Goal: Task Accomplishment & Management: Complete application form

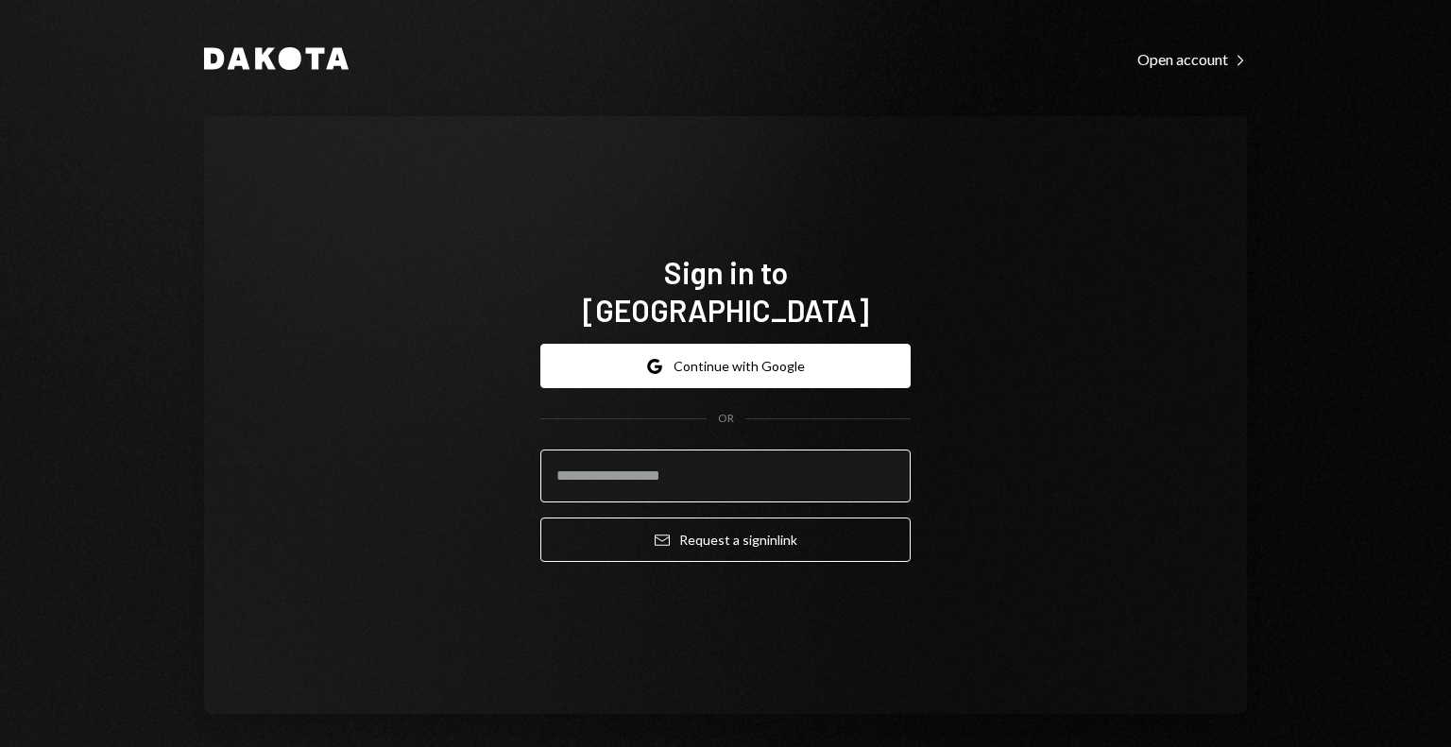
click at [605, 458] on input "email" at bounding box center [726, 476] width 370 height 53
type input "**********"
click at [541, 518] on button "Email Request a sign in link" at bounding box center [726, 540] width 370 height 44
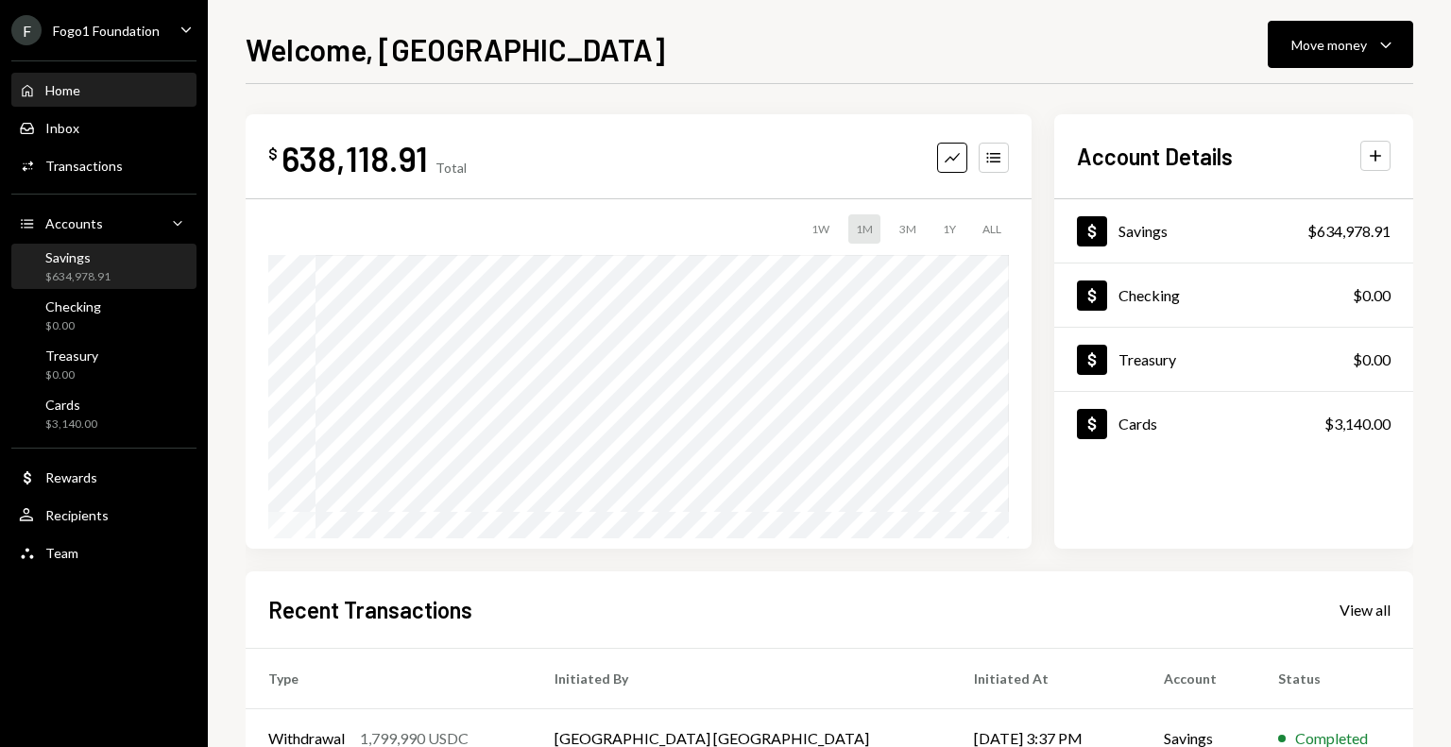
click at [122, 269] on div "Savings $634,978.91" at bounding box center [104, 267] width 170 height 36
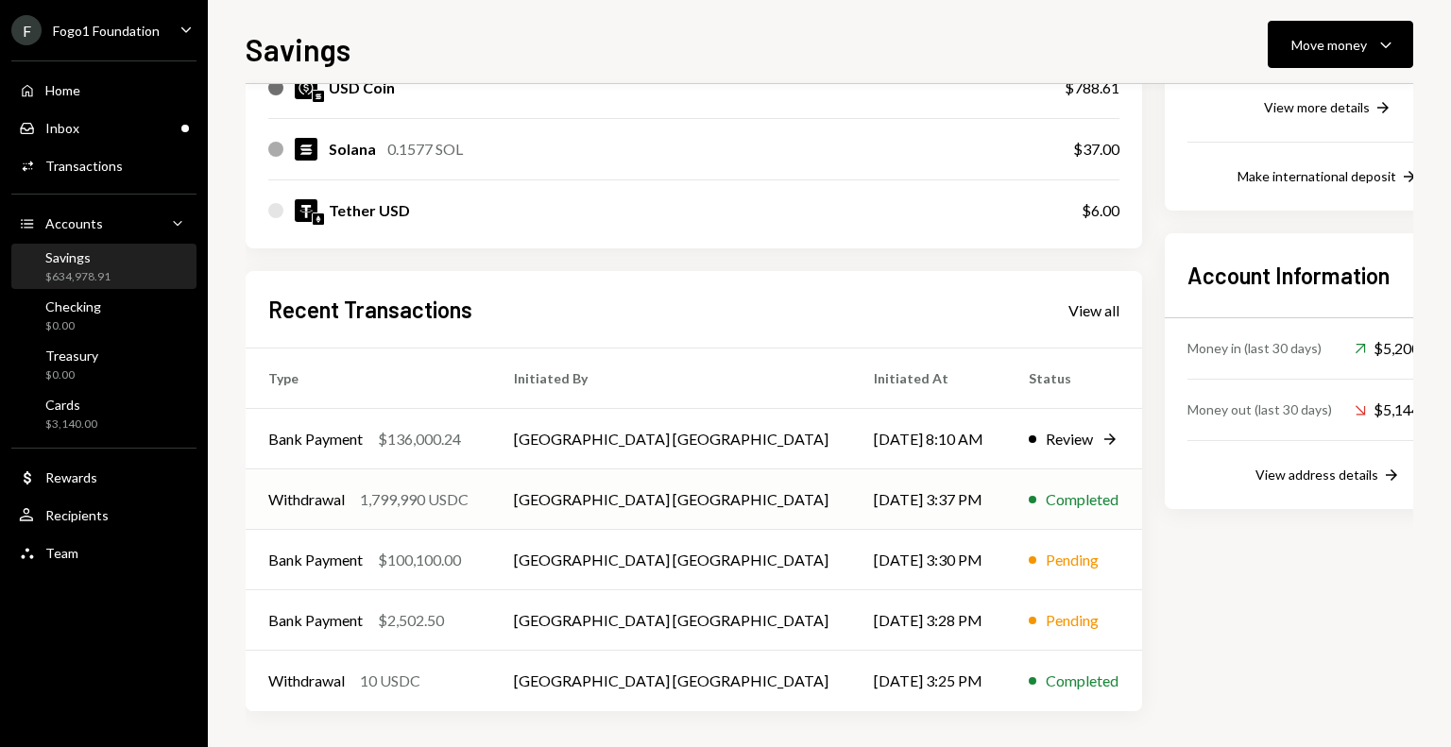
scroll to position [390, 0]
click at [851, 679] on td "[DATE] 3:25 PM" at bounding box center [928, 681] width 155 height 60
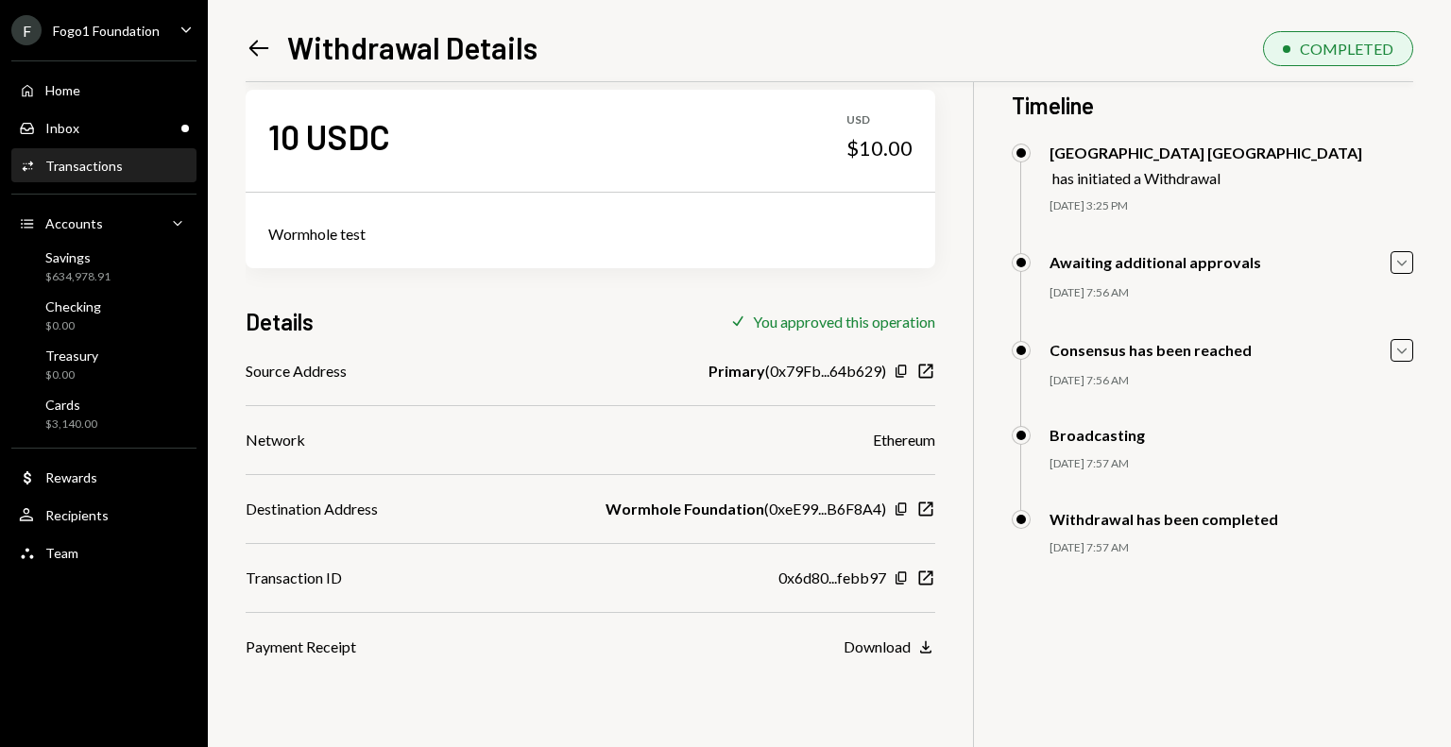
scroll to position [68, 0]
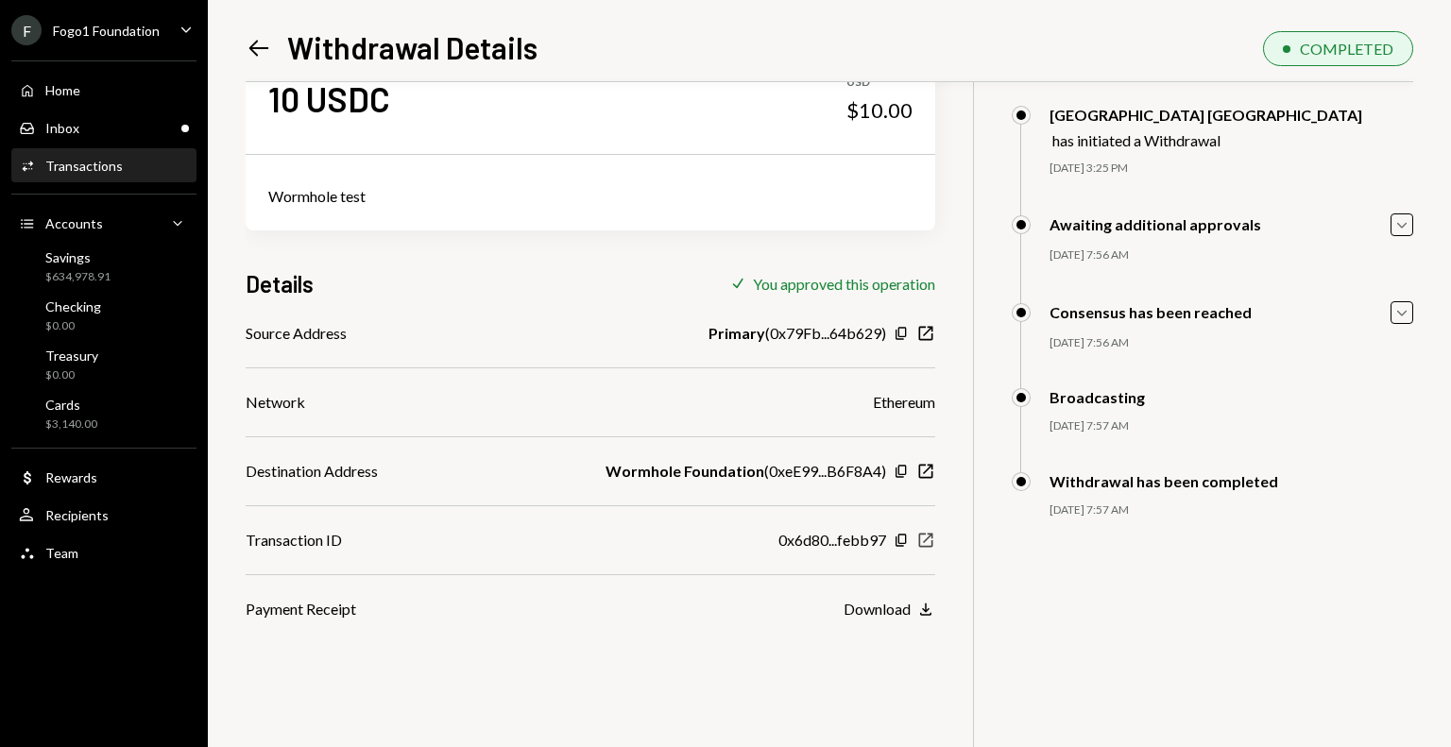
click at [924, 547] on icon "New Window" at bounding box center [926, 540] width 19 height 19
click at [147, 135] on div "Inbox Inbox" at bounding box center [104, 128] width 170 height 17
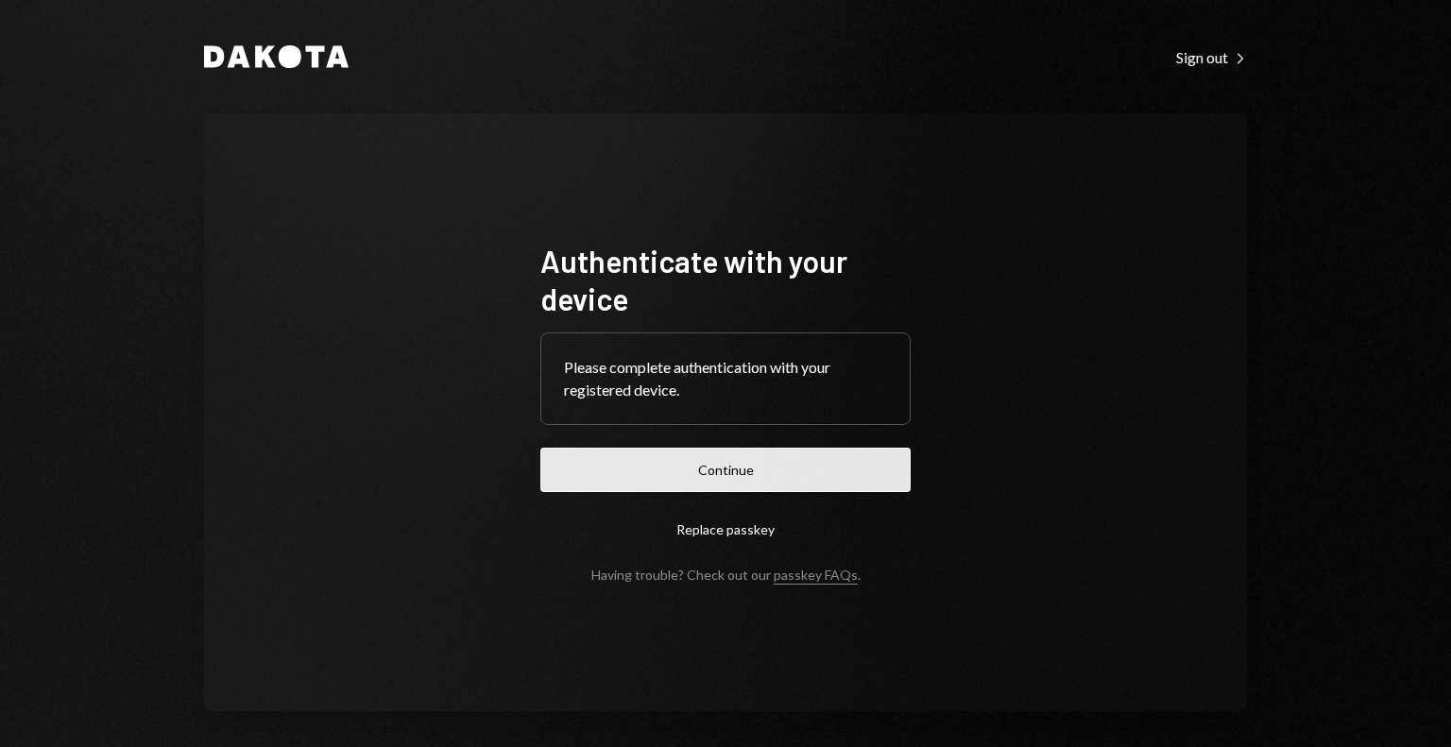
click at [624, 469] on button "Continue" at bounding box center [726, 470] width 370 height 44
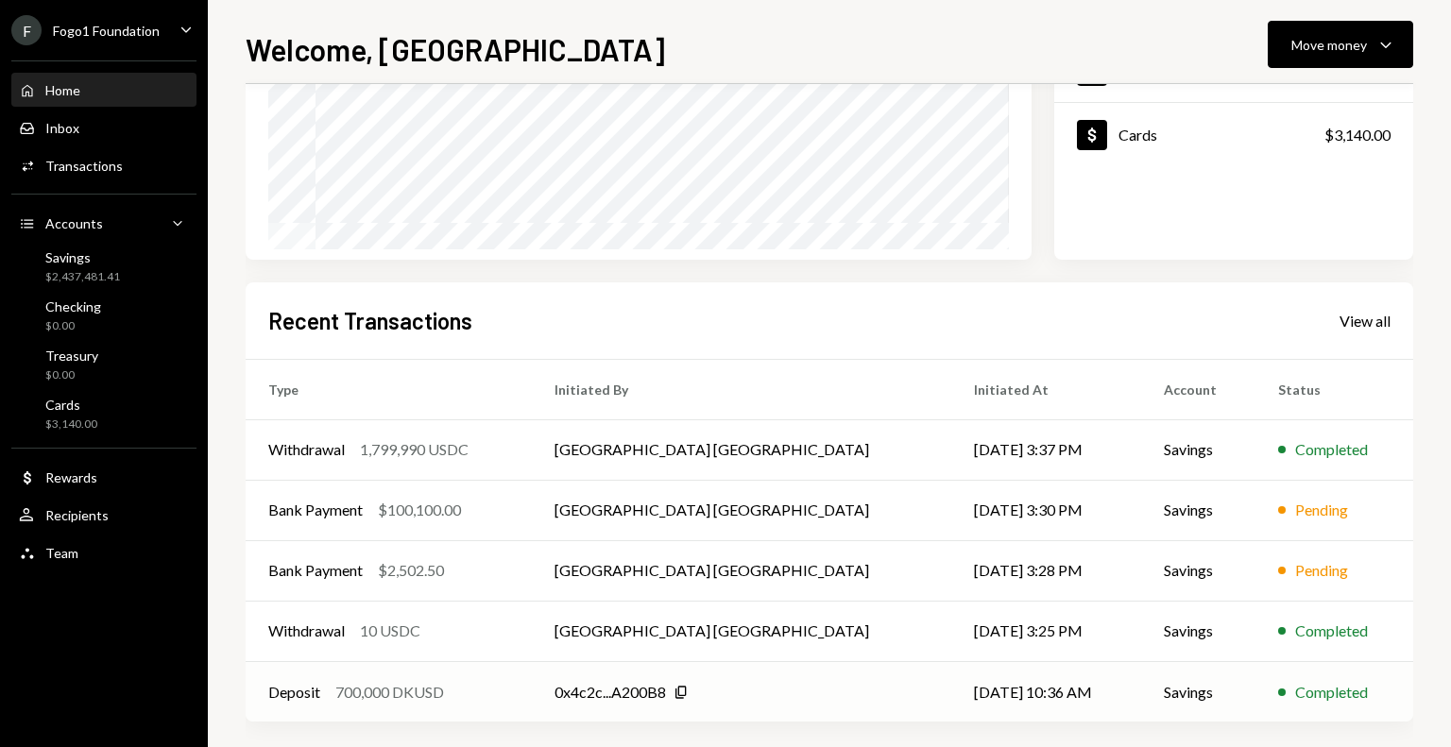
scroll to position [301, 0]
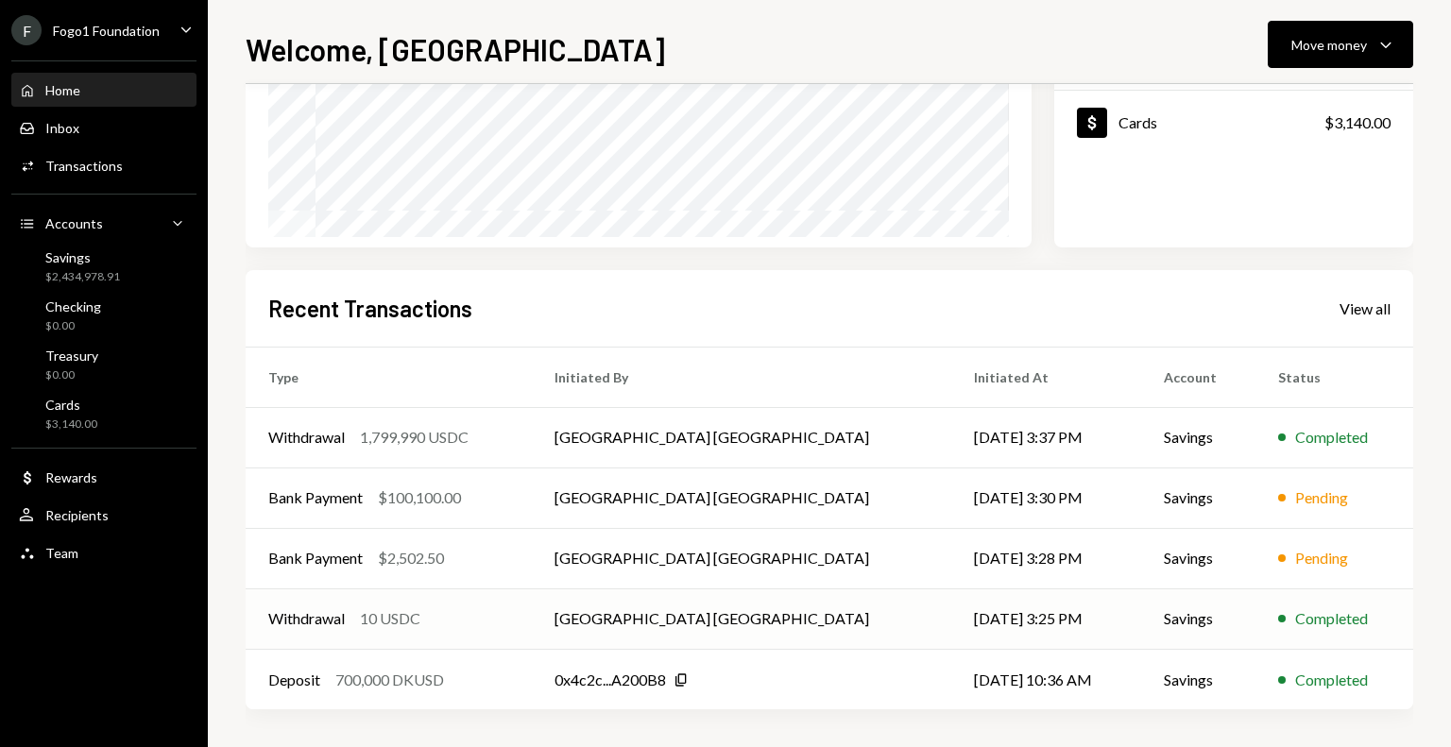
click at [509, 615] on div "Withdrawal 10 USDC" at bounding box center [388, 619] width 241 height 23
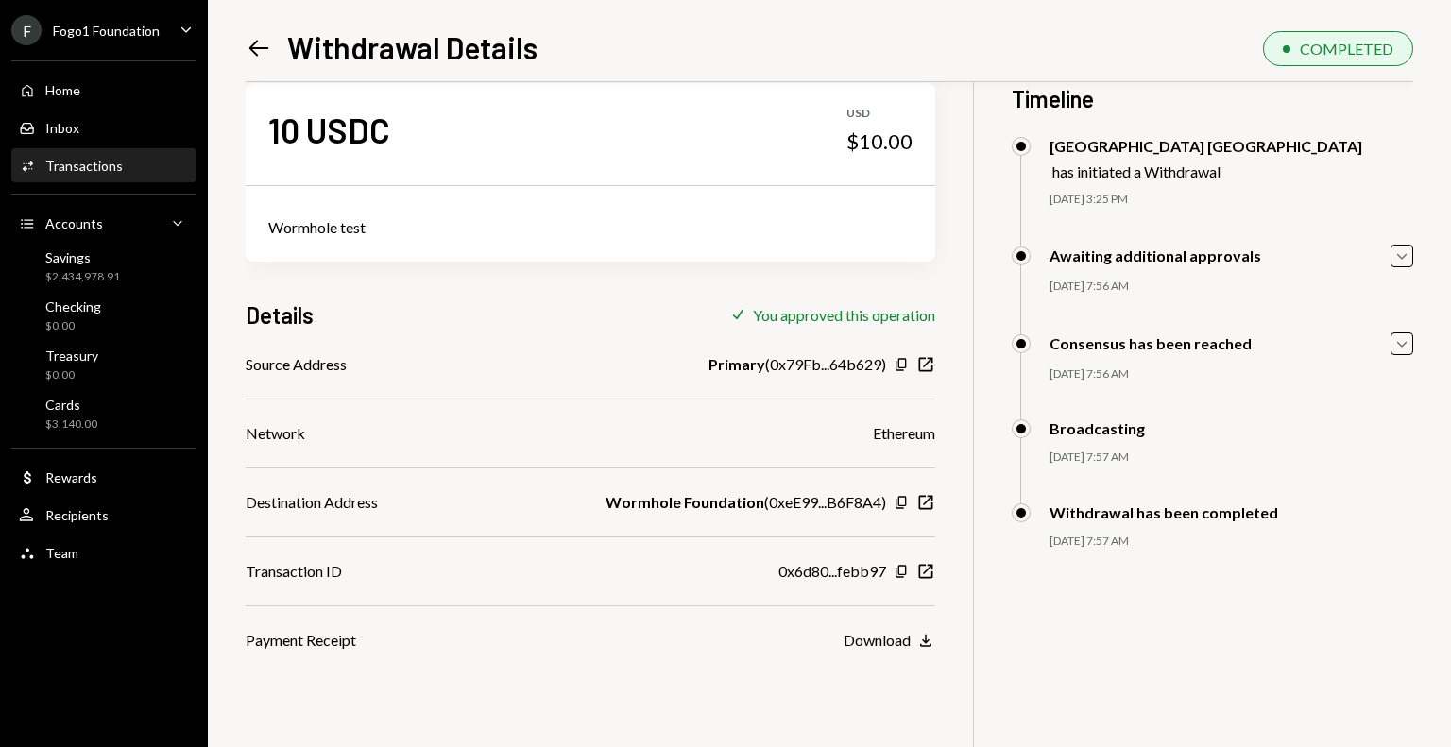
scroll to position [49, 0]
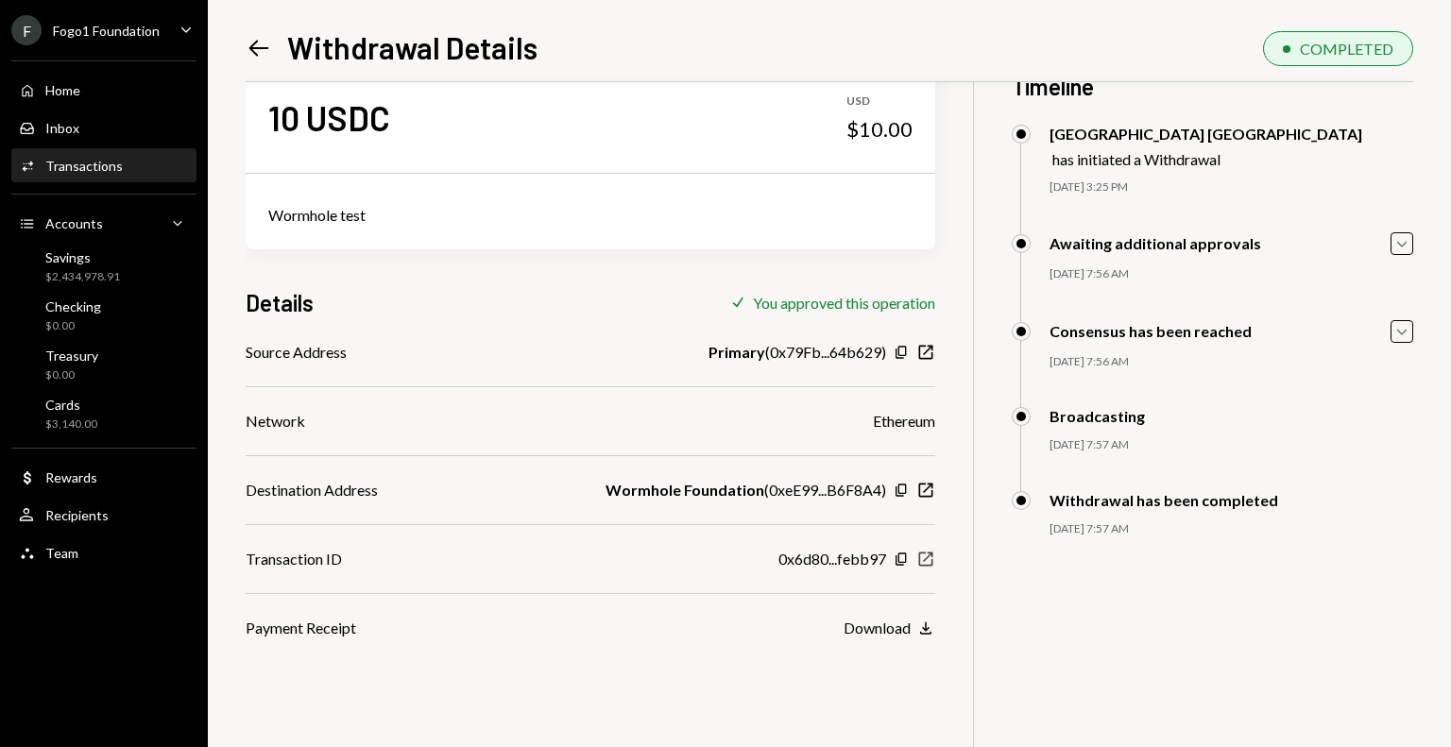
click at [927, 561] on icon "New Window" at bounding box center [926, 559] width 19 height 19
click at [76, 293] on link "Checking $0.00" at bounding box center [103, 315] width 185 height 45
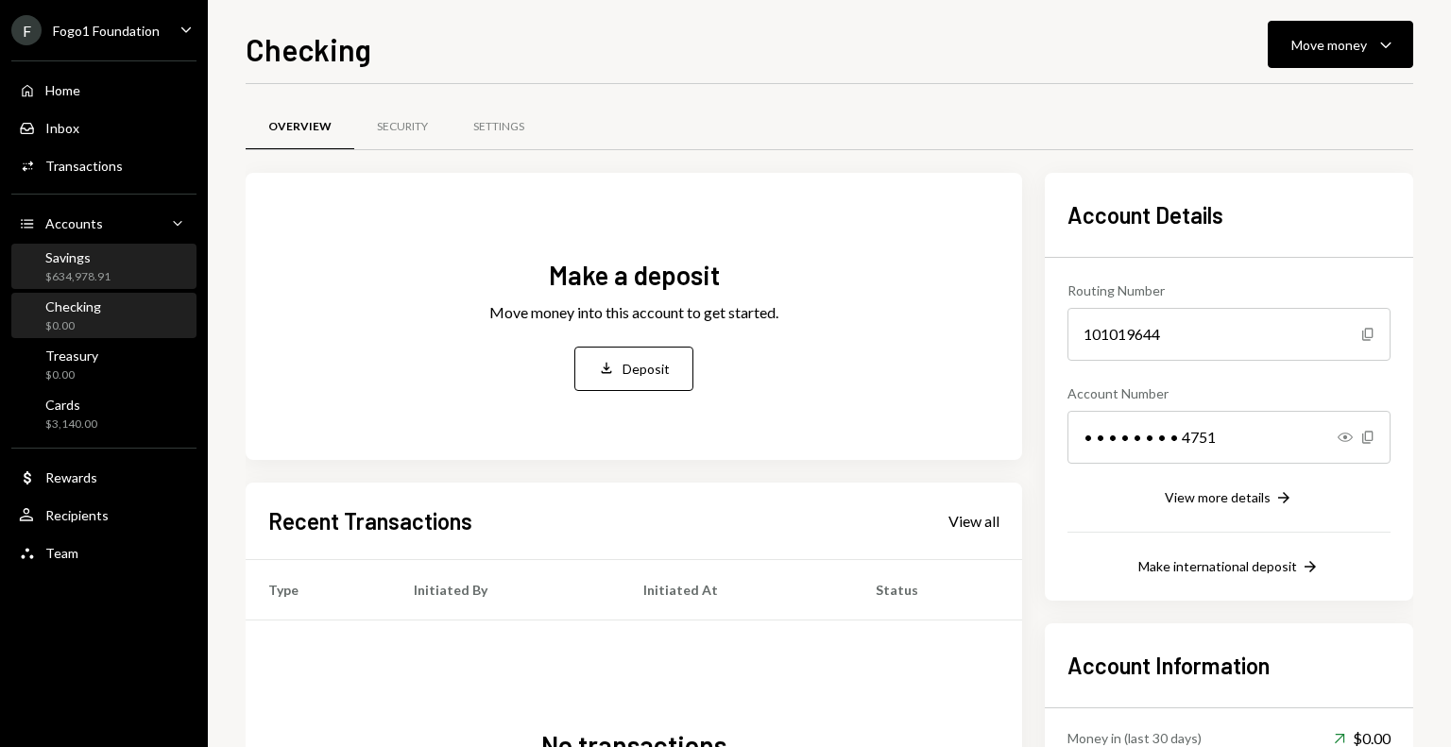
click at [79, 271] on div "$634,978.91" at bounding box center [77, 277] width 65 height 16
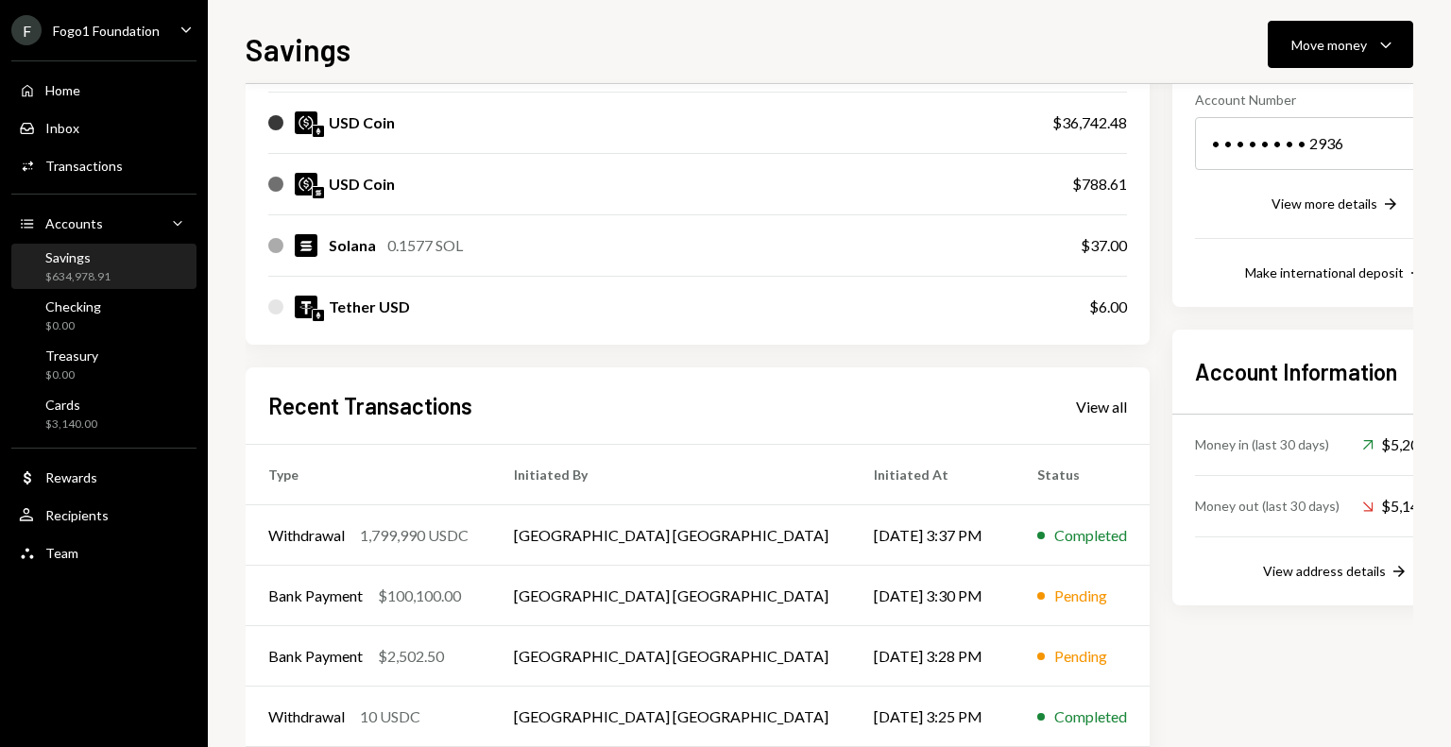
scroll to position [390, 0]
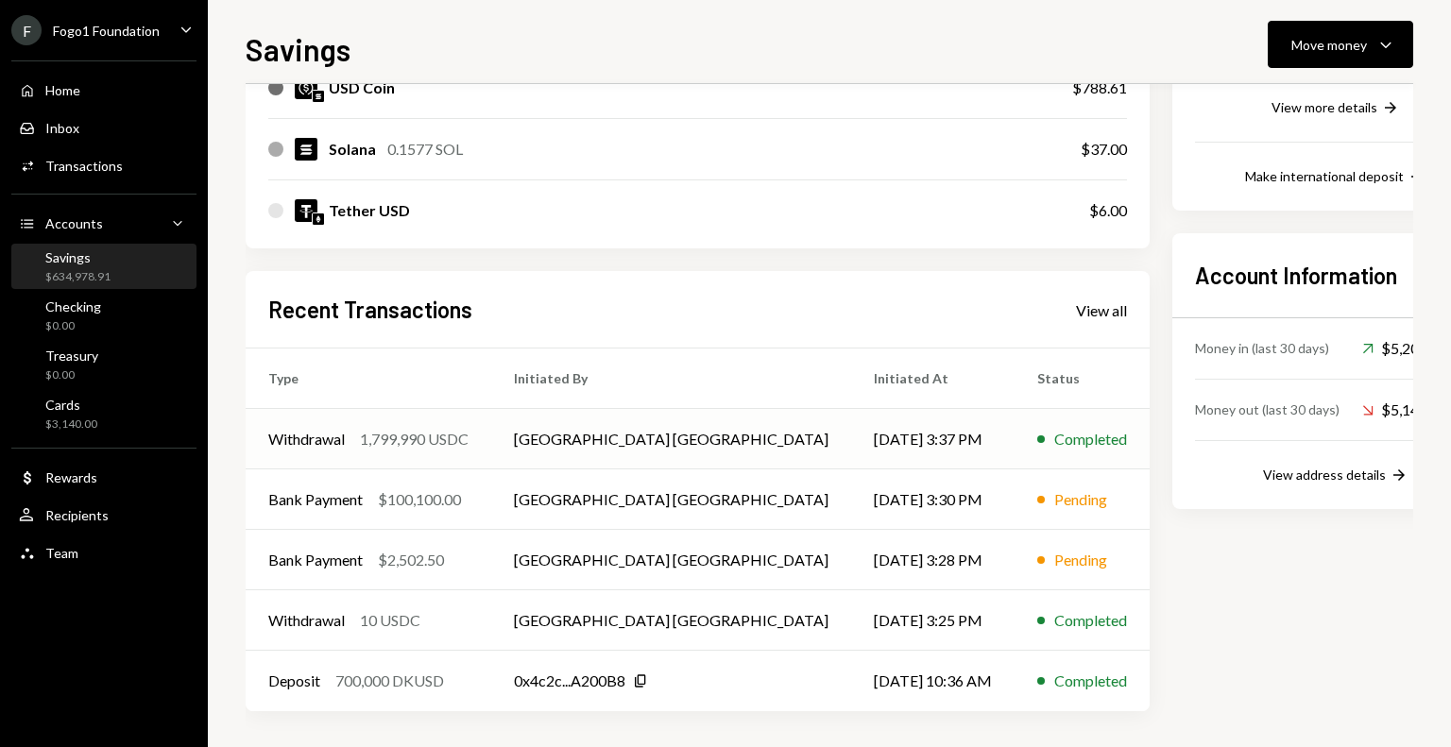
click at [541, 445] on td "[GEOGRAPHIC_DATA] [GEOGRAPHIC_DATA]" at bounding box center [671, 439] width 360 height 60
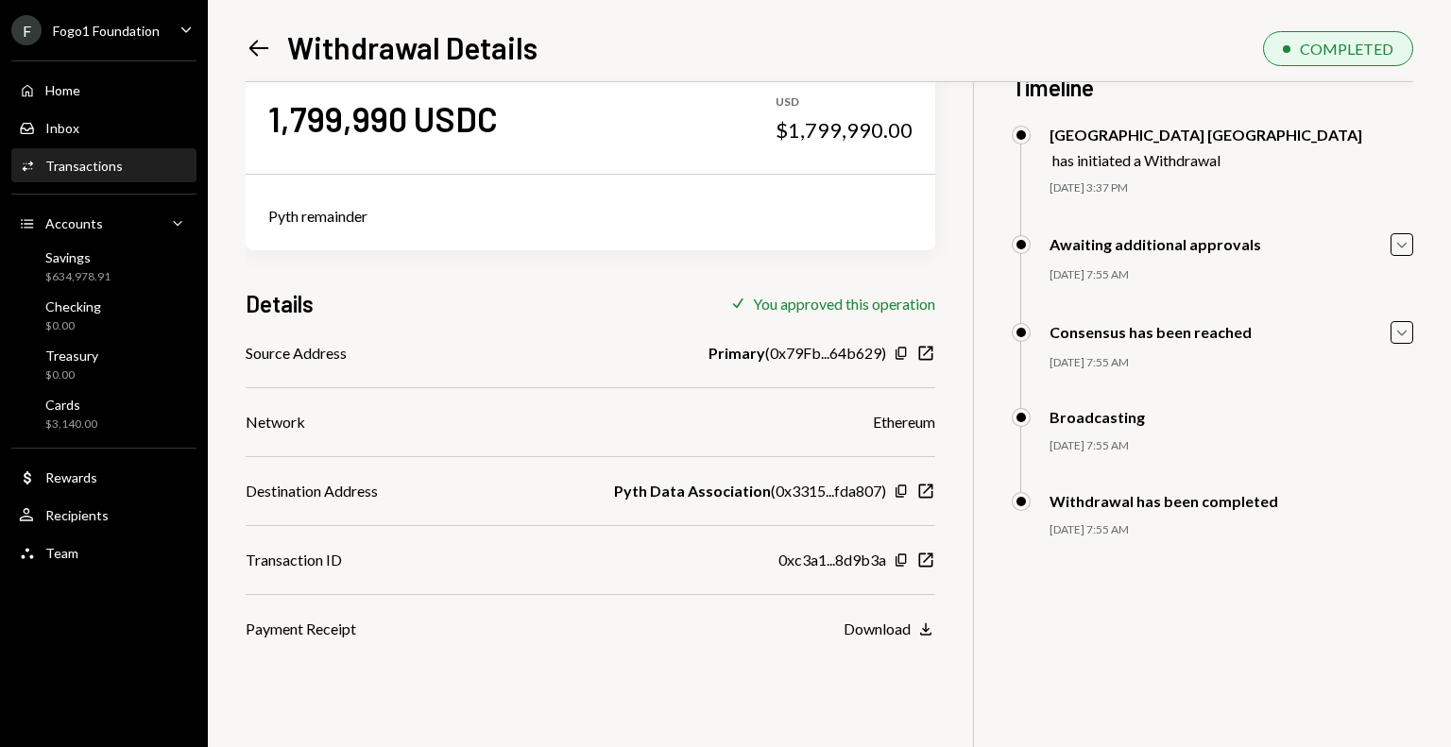
scroll to position [63, 0]
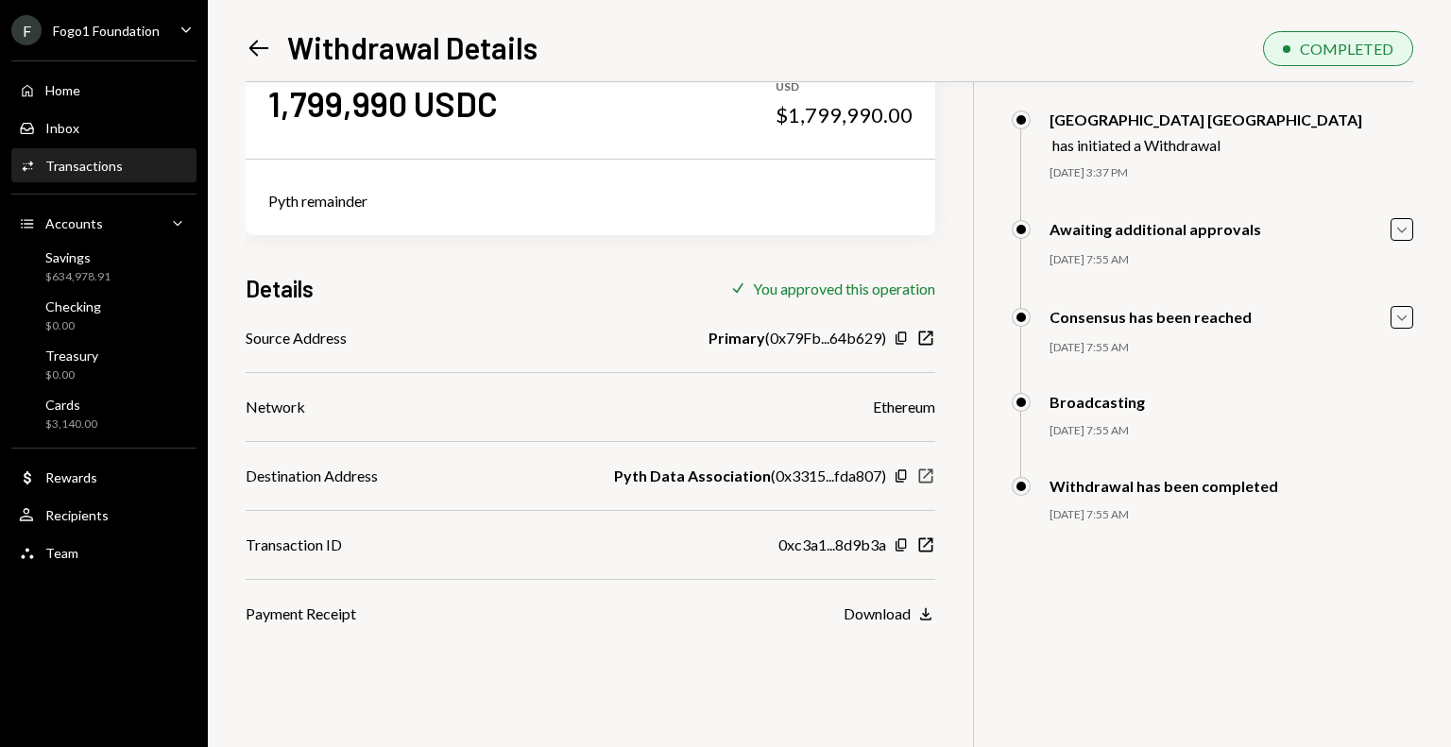
click at [926, 480] on icon "New Window" at bounding box center [926, 476] width 19 height 19
click at [925, 547] on icon "New Window" at bounding box center [926, 545] width 19 height 19
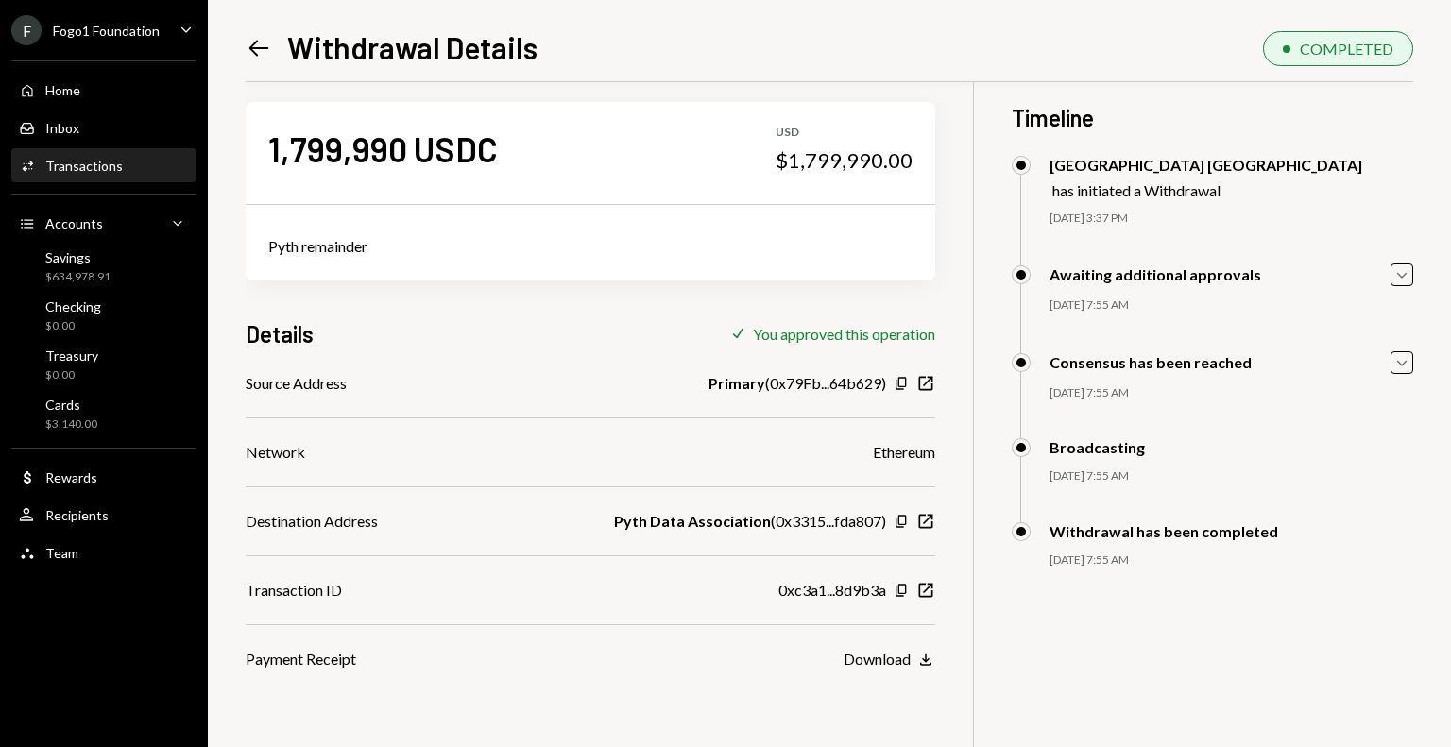
scroll to position [23, 0]
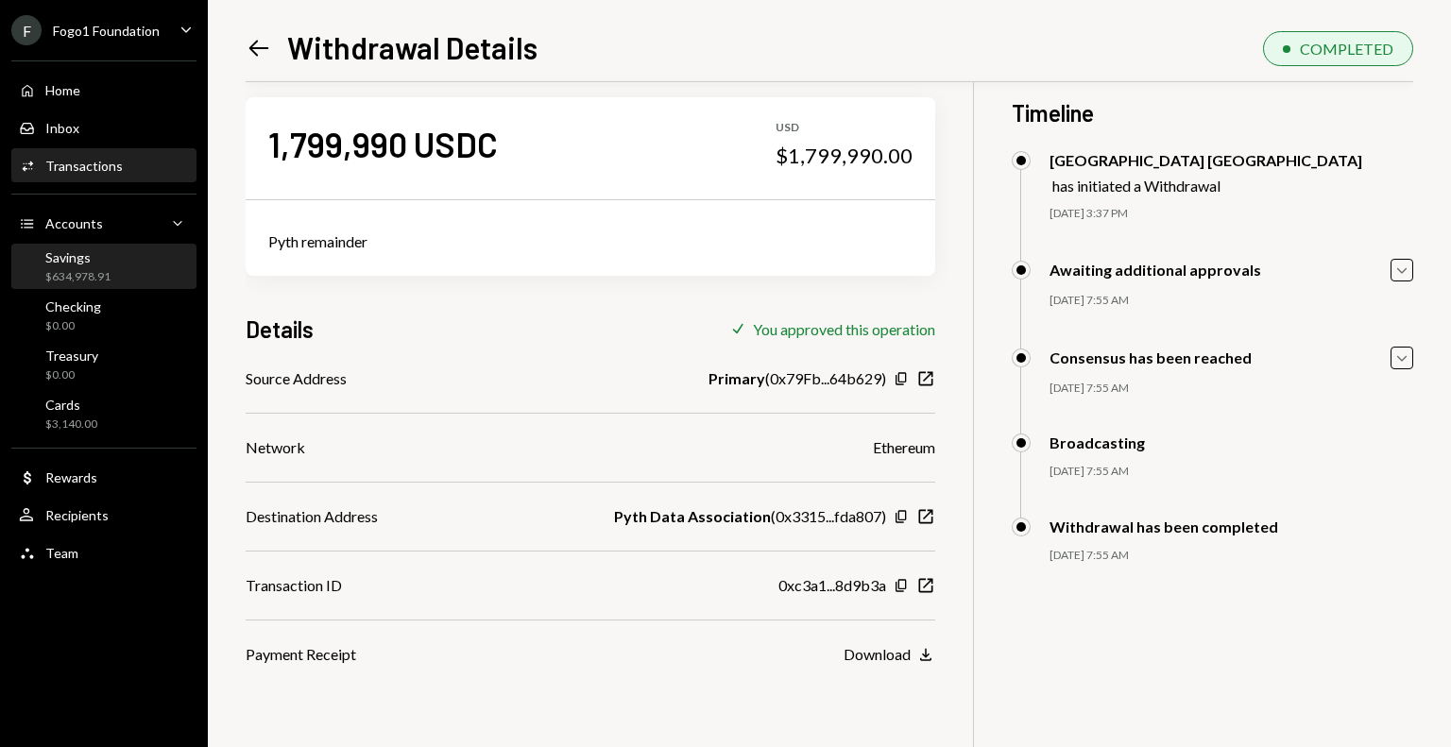
click at [78, 276] on div "$634,978.91" at bounding box center [77, 277] width 65 height 16
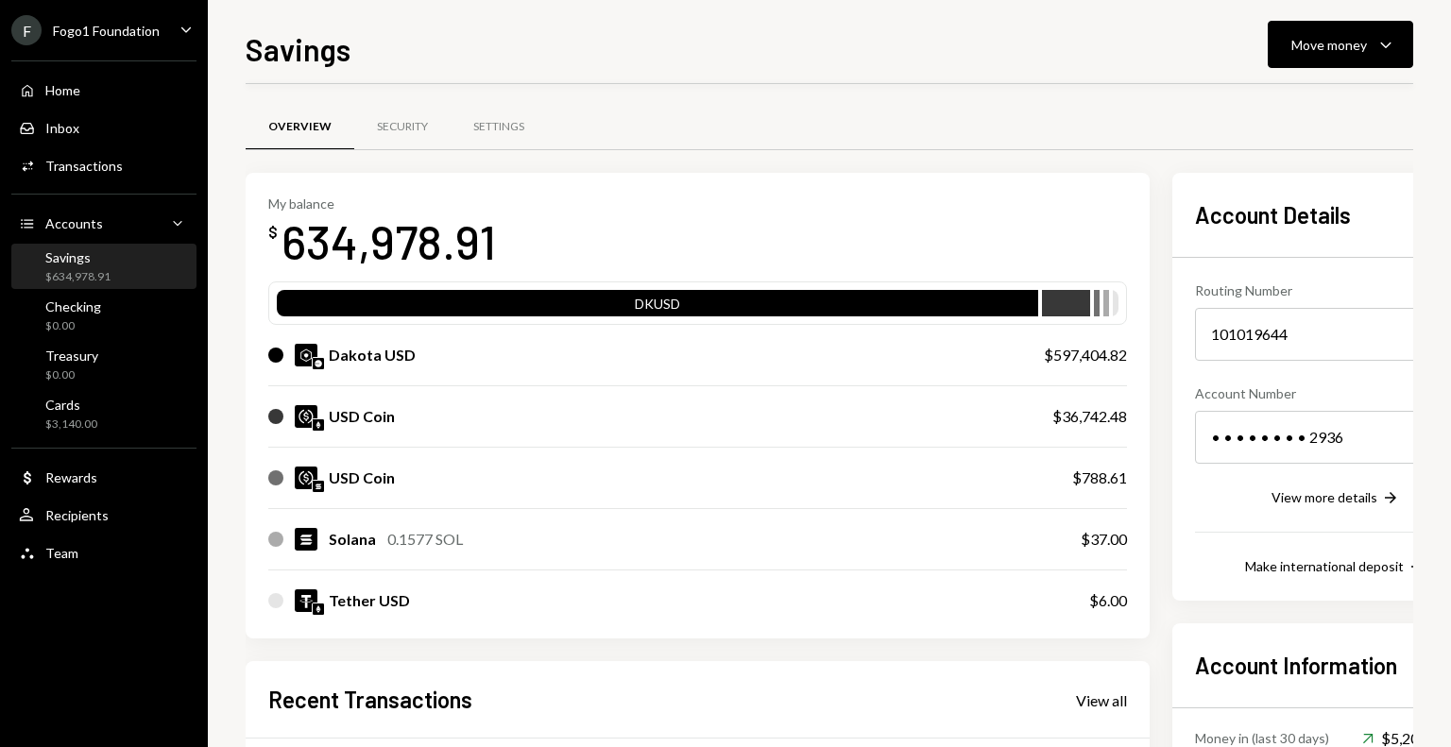
scroll to position [390, 0]
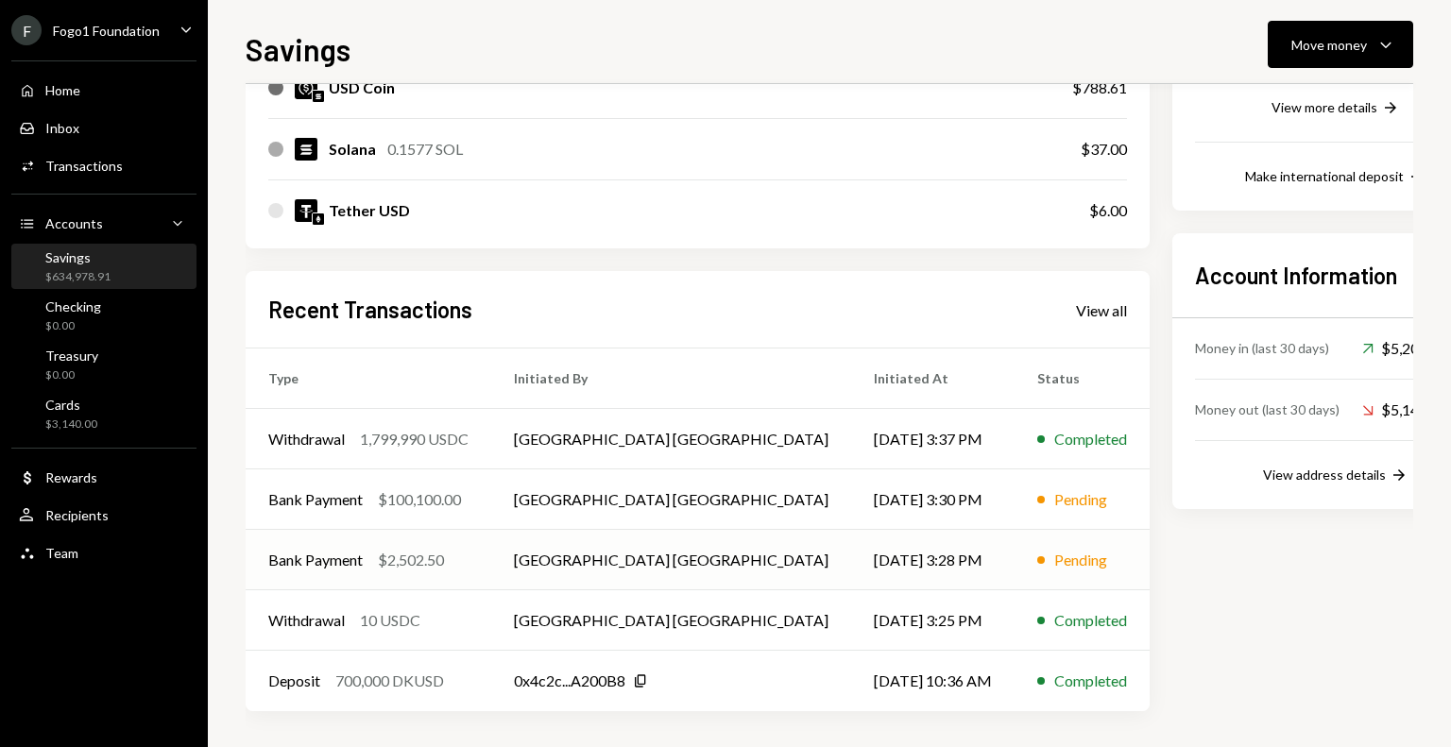
click at [455, 575] on td "Bank Payment $2,502.50" at bounding box center [369, 560] width 246 height 60
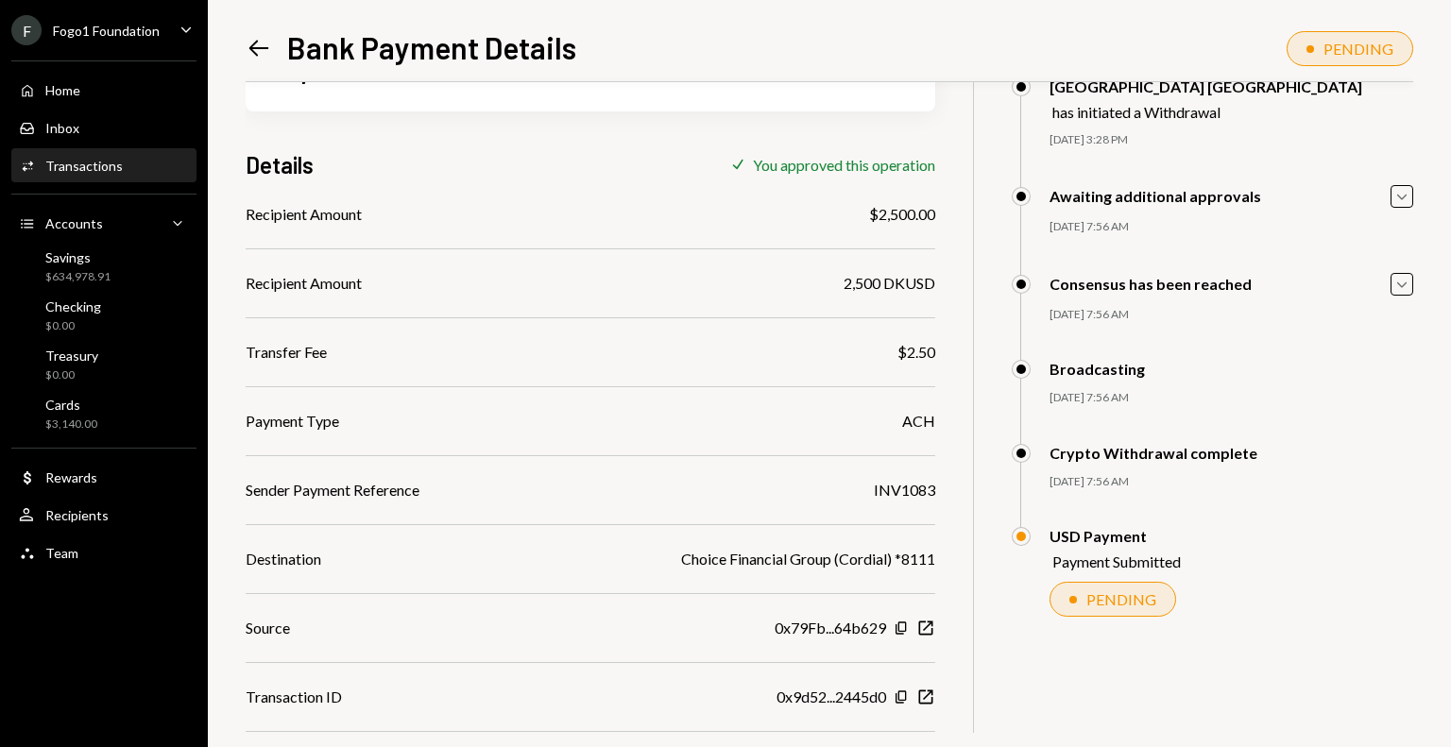
scroll to position [98, 0]
click at [97, 276] on div "$634,978.91" at bounding box center [77, 277] width 65 height 16
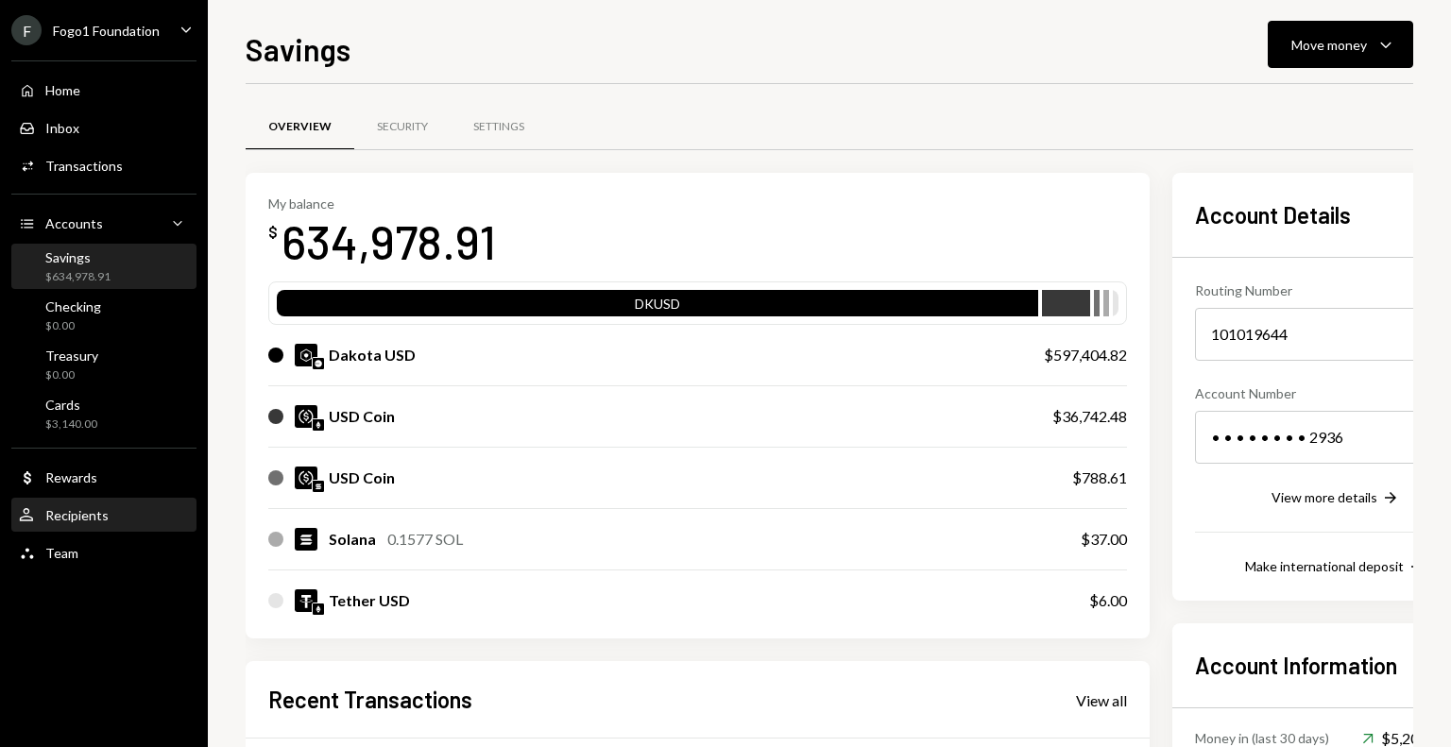
click at [111, 521] on div "User Recipients" at bounding box center [104, 515] width 170 height 17
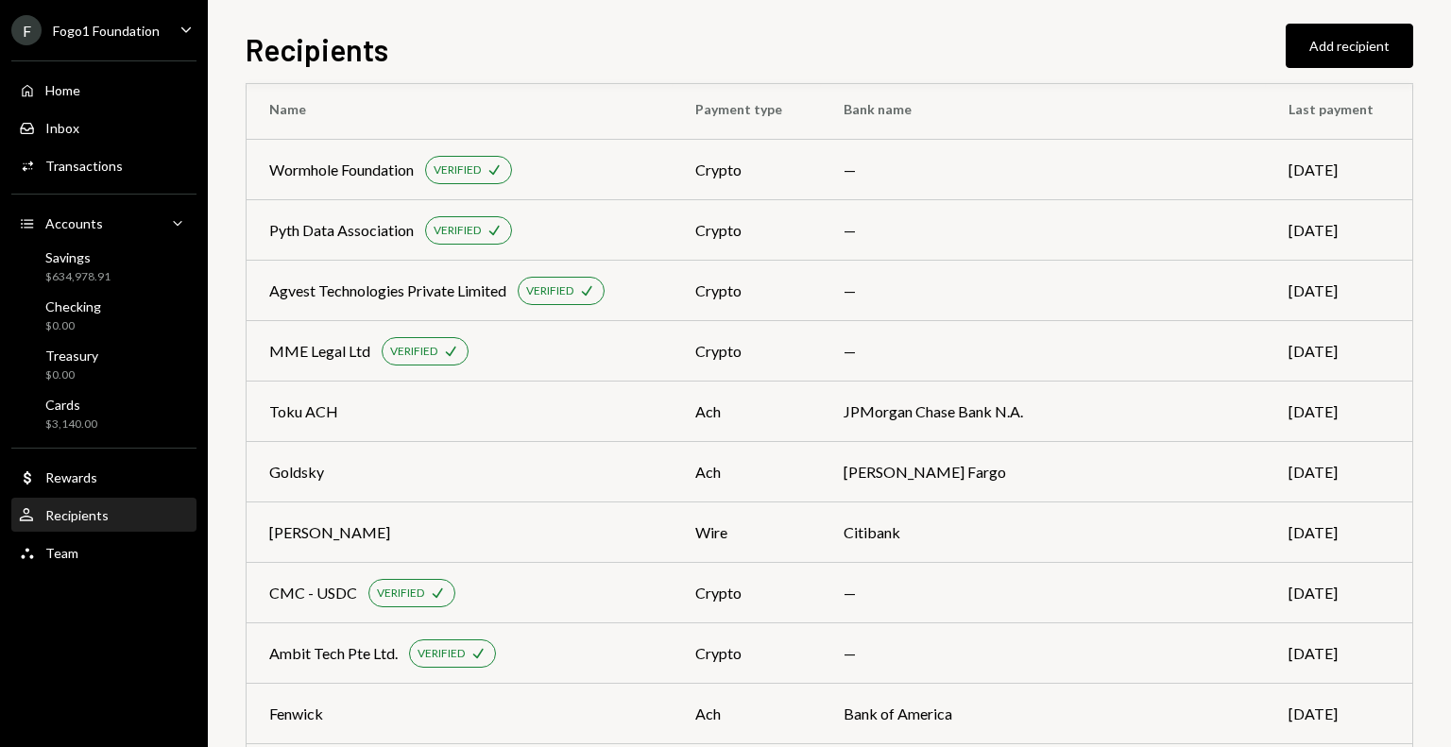
scroll to position [45, 0]
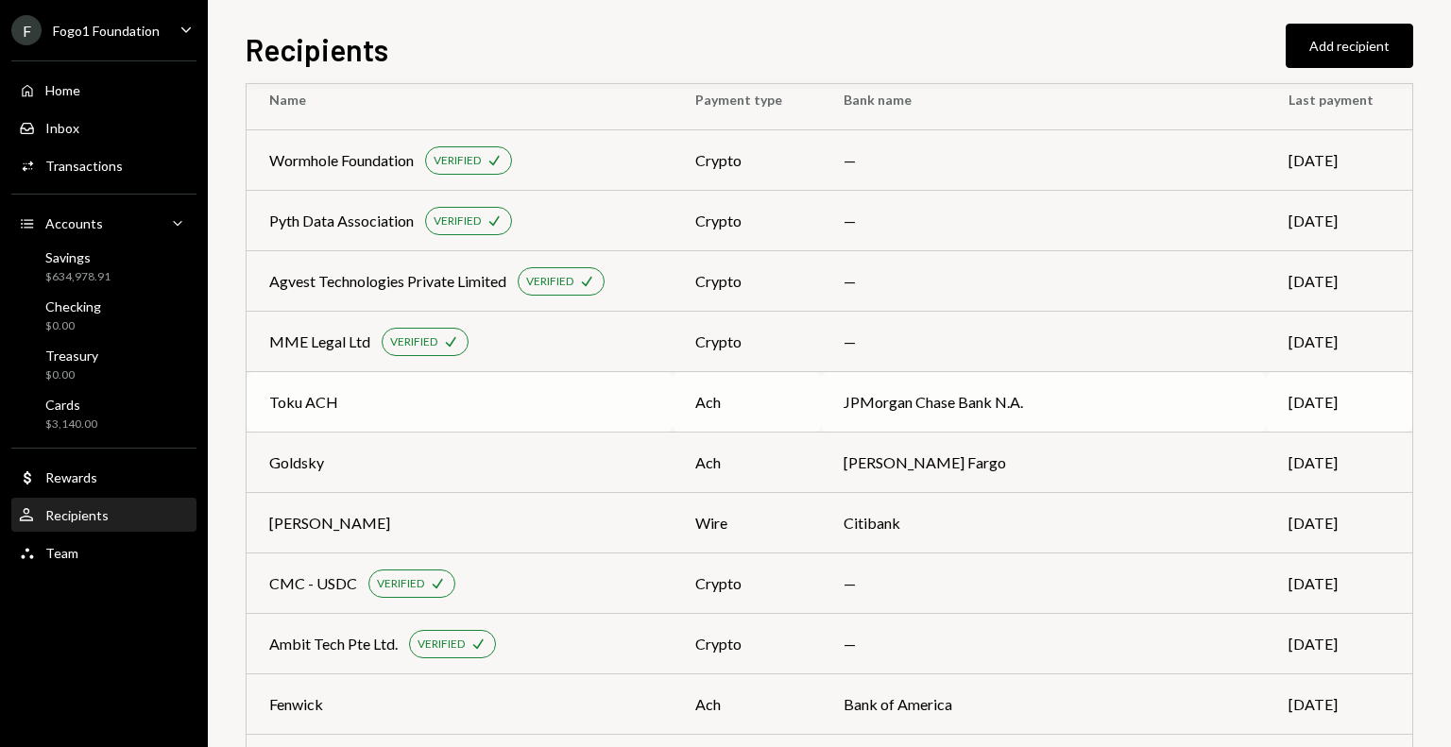
click at [462, 419] on td "Toku ACH" at bounding box center [460, 402] width 426 height 60
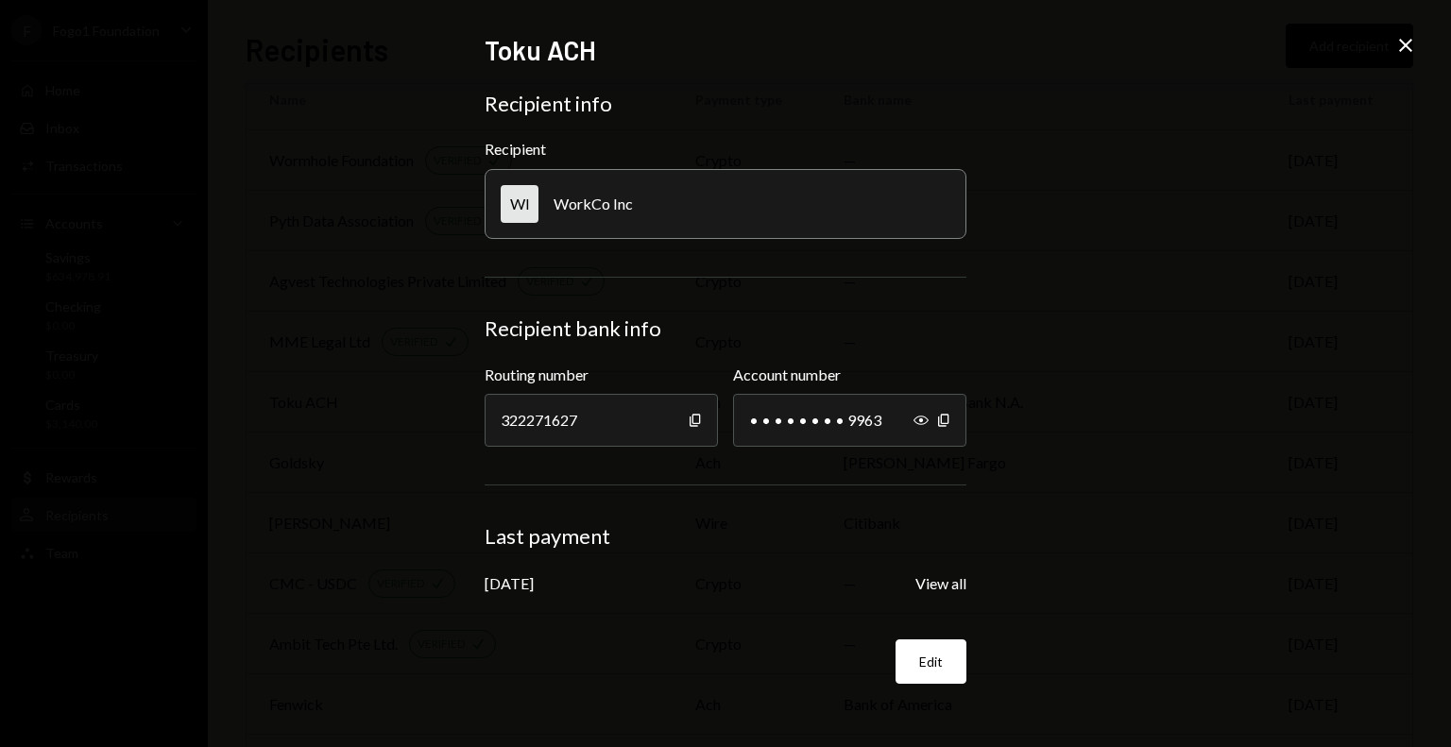
click at [1399, 45] on icon "Close" at bounding box center [1406, 45] width 23 height 23
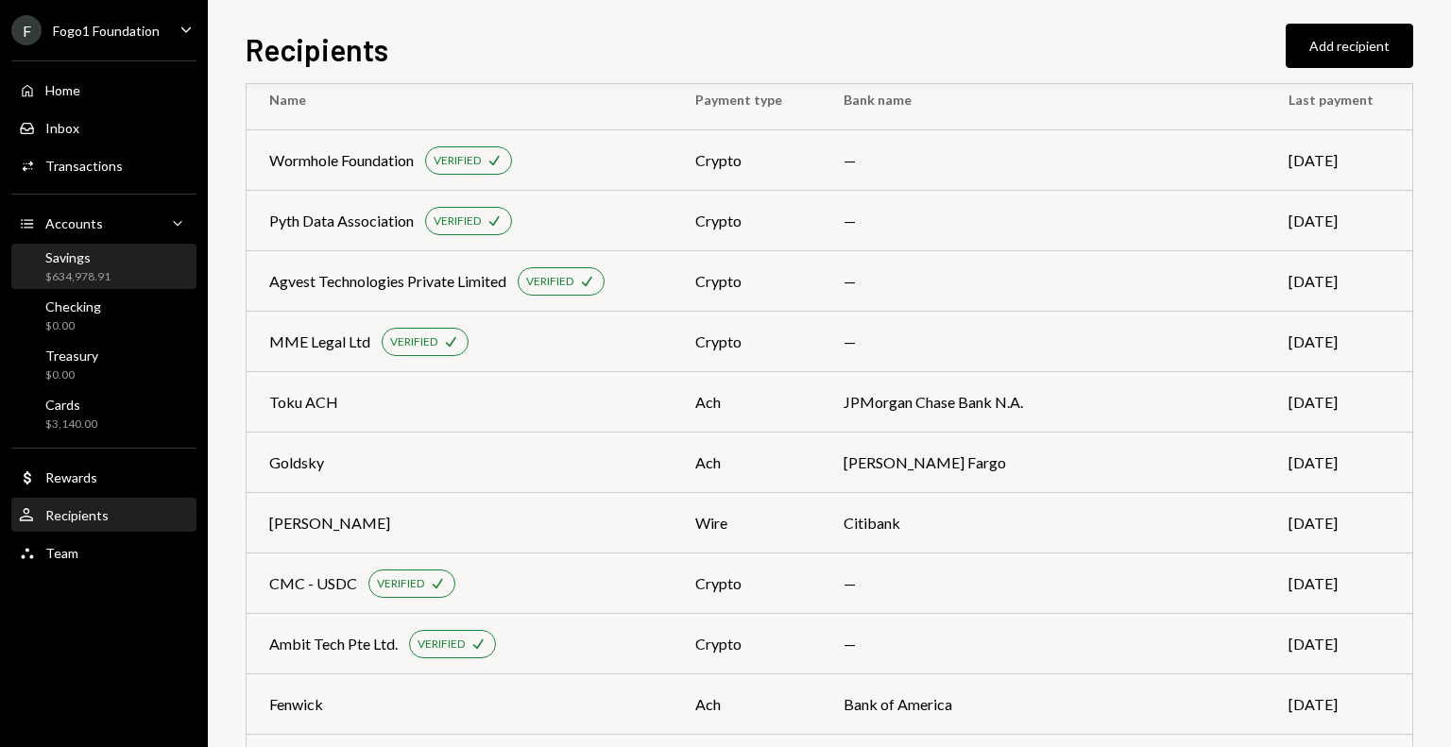
click at [111, 275] on div "Savings $634,978.91" at bounding box center [104, 267] width 170 height 36
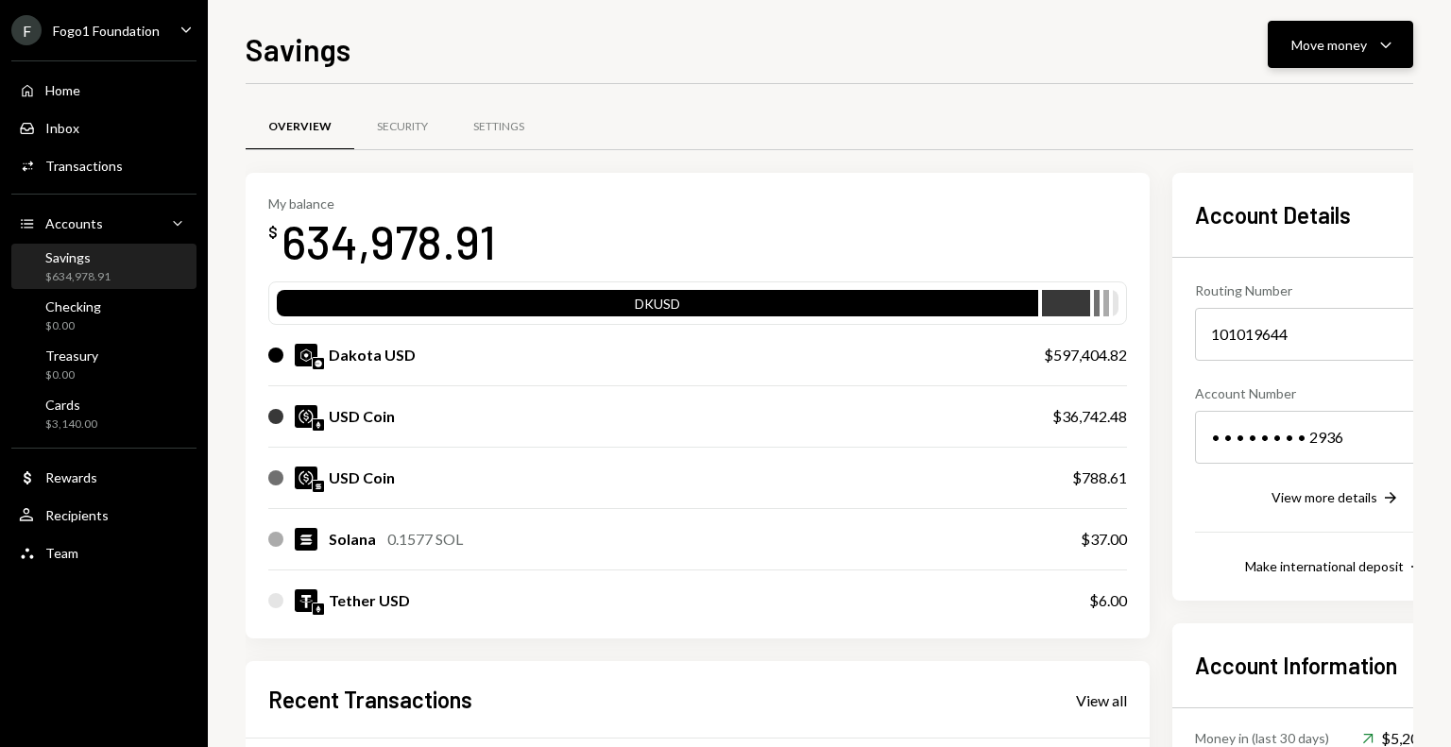
click at [1315, 49] on div "Move money" at bounding box center [1330, 45] width 76 height 20
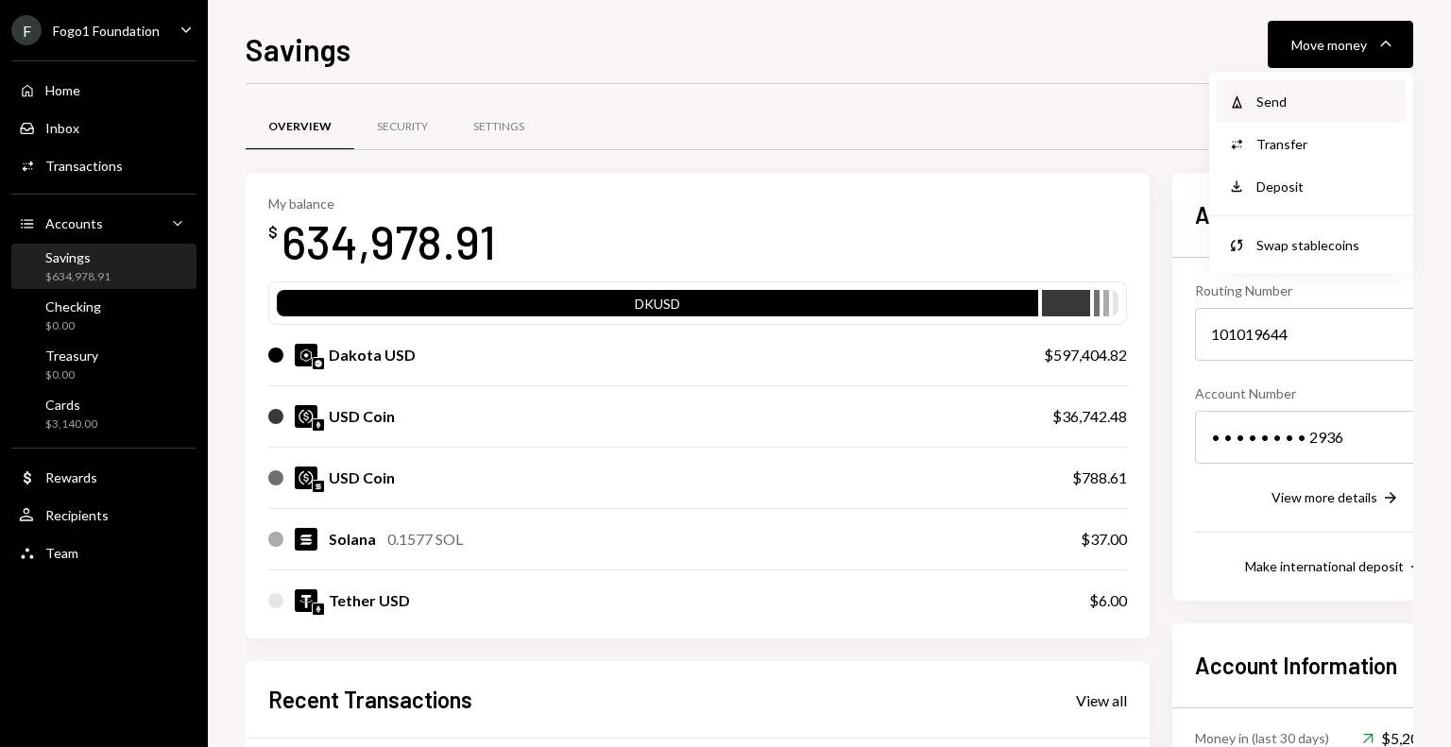
click at [1261, 98] on div "Send" at bounding box center [1326, 102] width 138 height 20
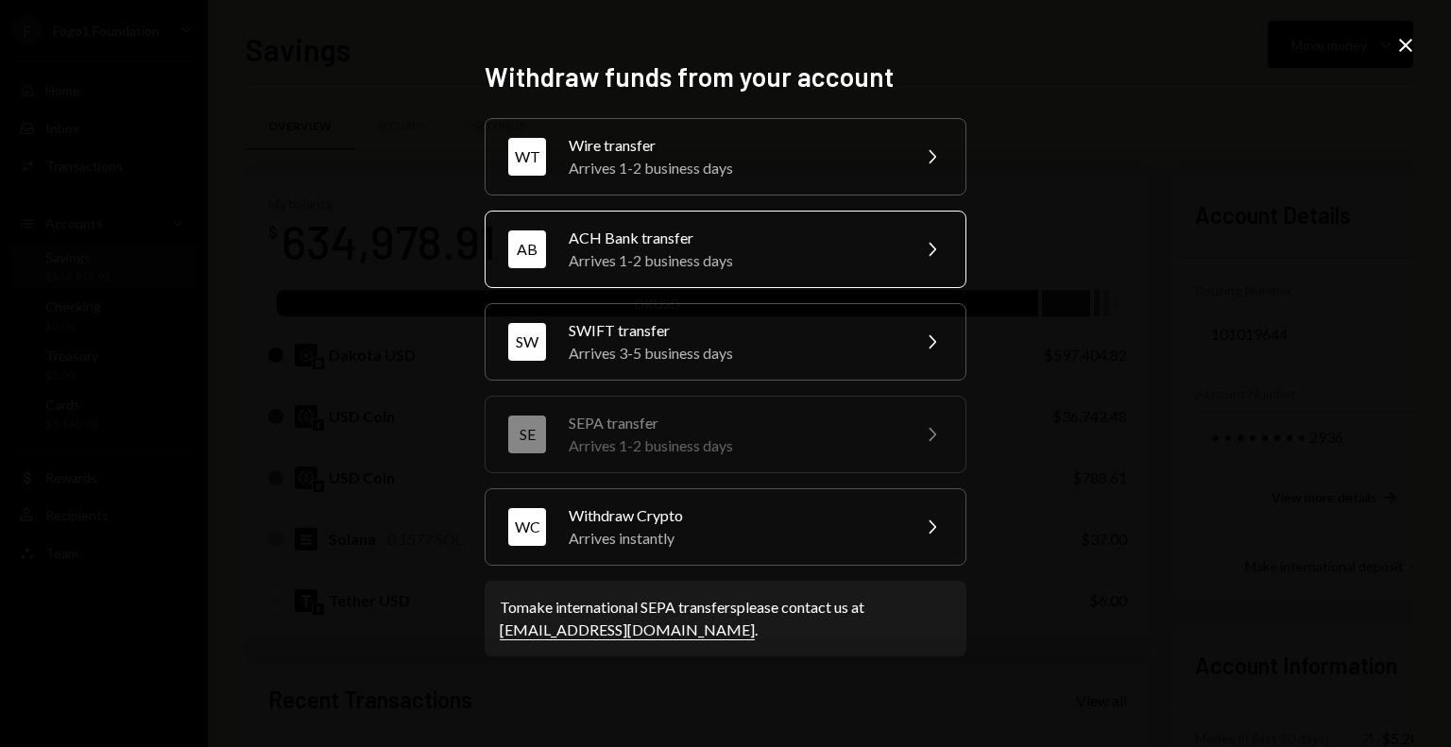
click at [659, 245] on div "ACH Bank transfer" at bounding box center [733, 238] width 329 height 23
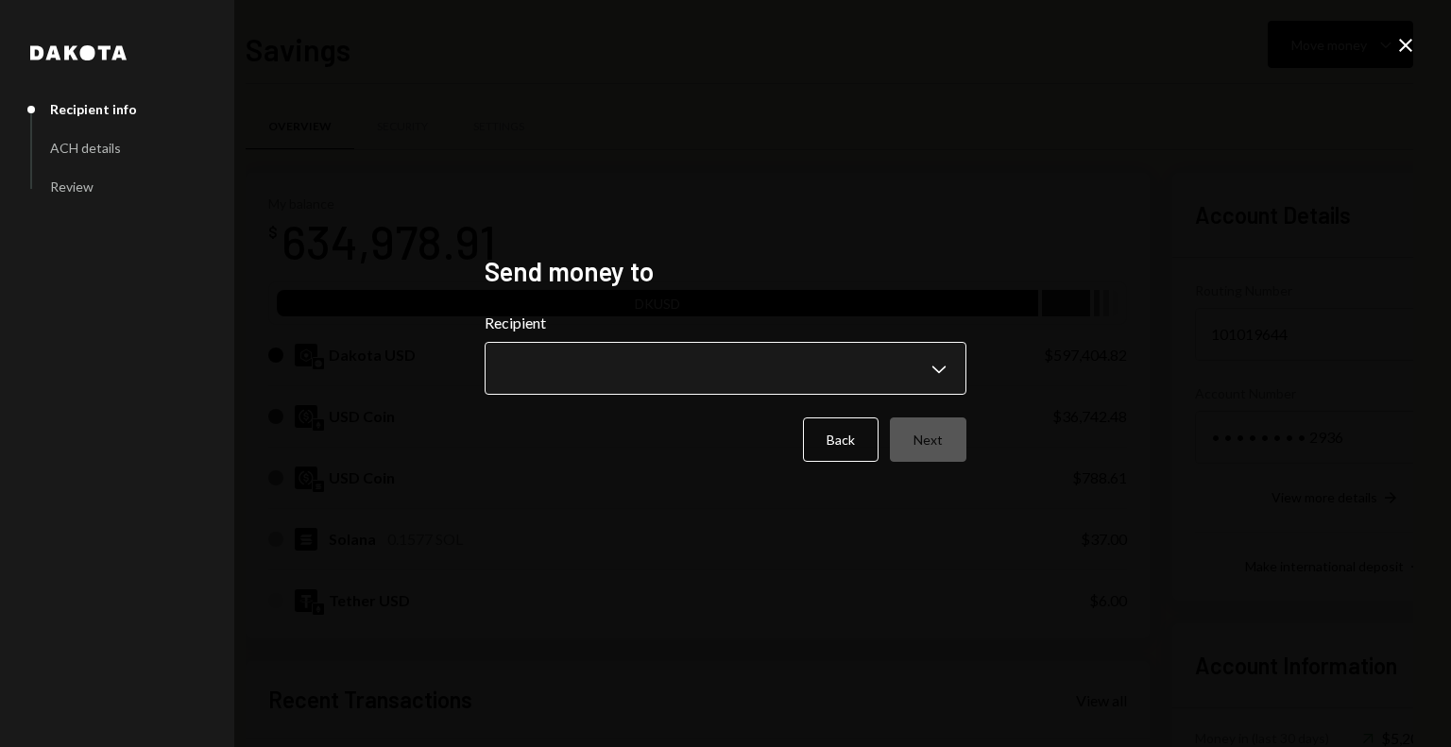
click at [656, 374] on body "F Fogo1 Foundation Caret Down Home Home Inbox Inbox Activities Transactions Acc…" at bounding box center [725, 373] width 1451 height 747
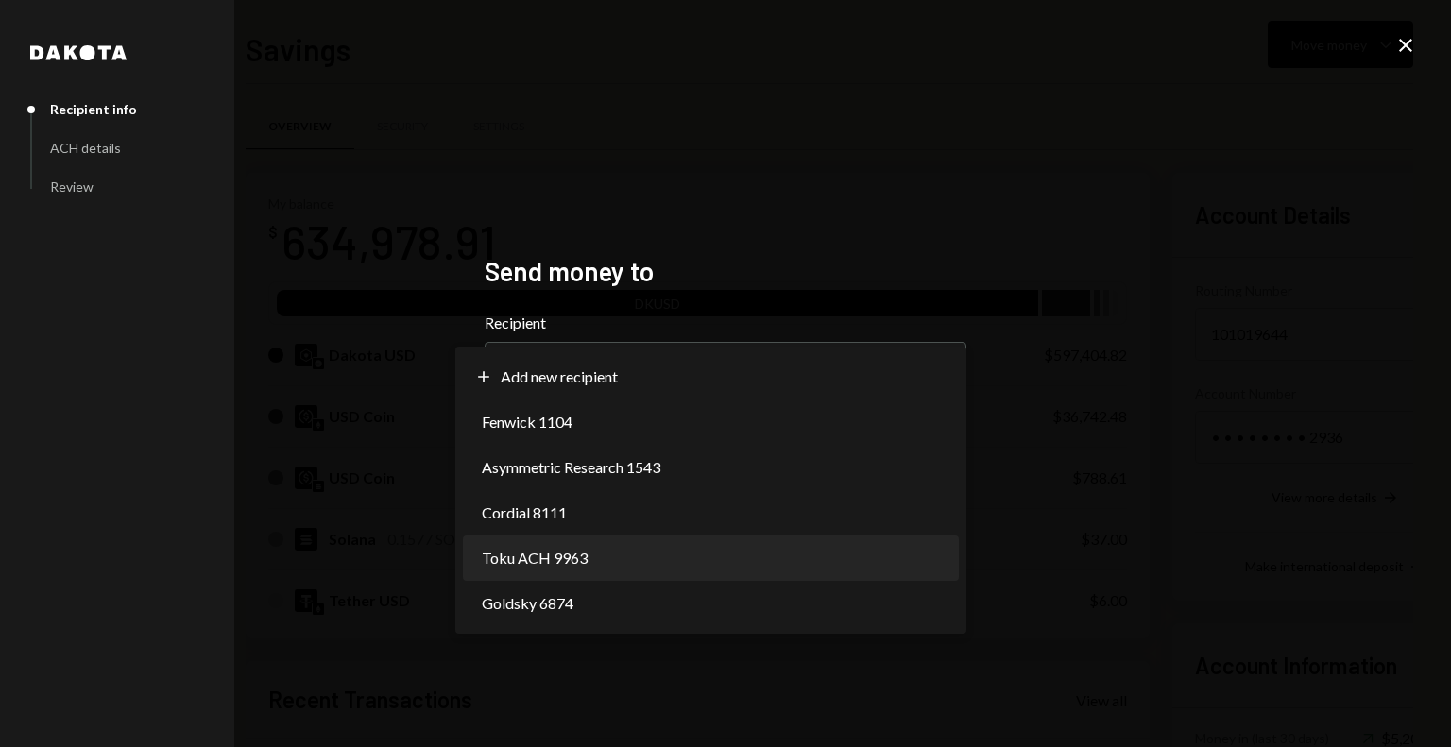
select select "**********"
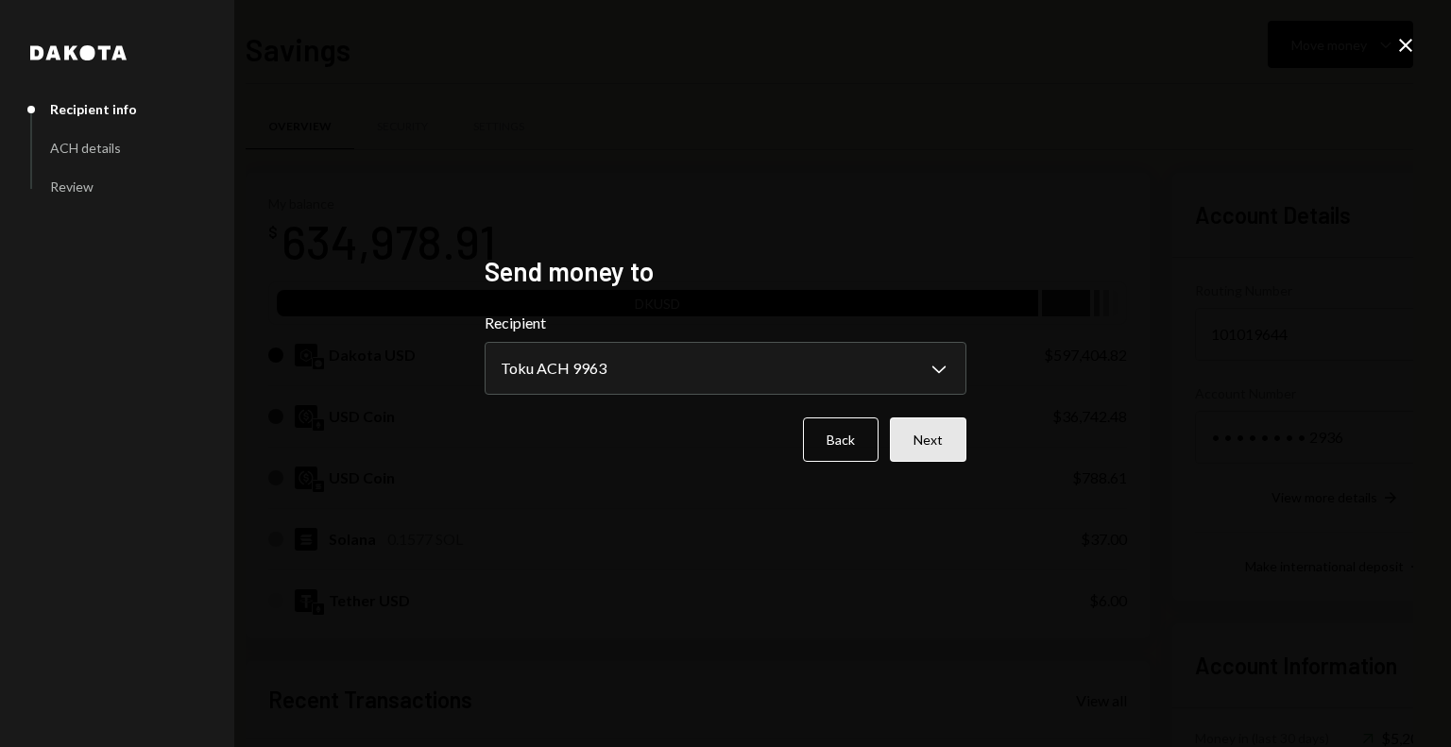
click at [911, 439] on button "Next" at bounding box center [928, 440] width 77 height 44
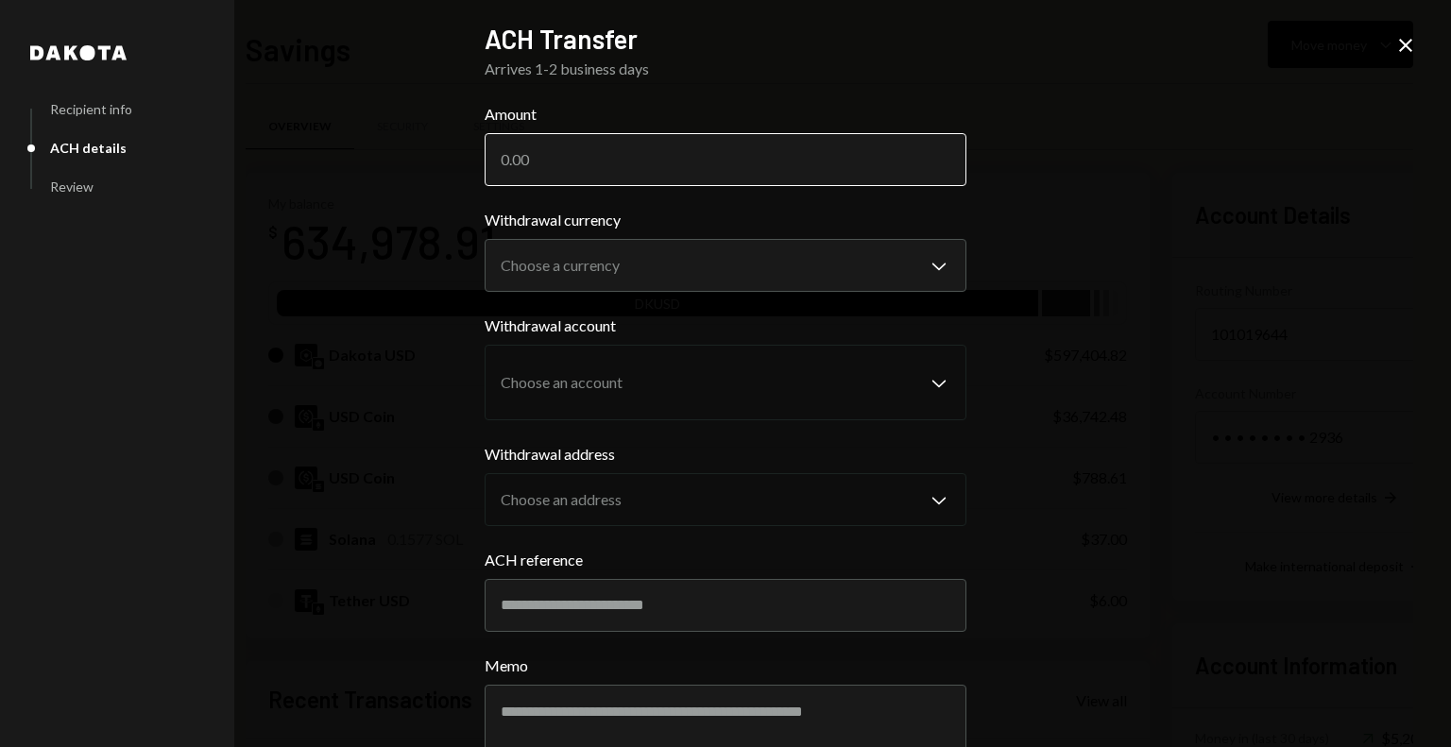
click at [624, 170] on input "Amount" at bounding box center [726, 159] width 482 height 53
paste input "135864.38"
type input "135864.38"
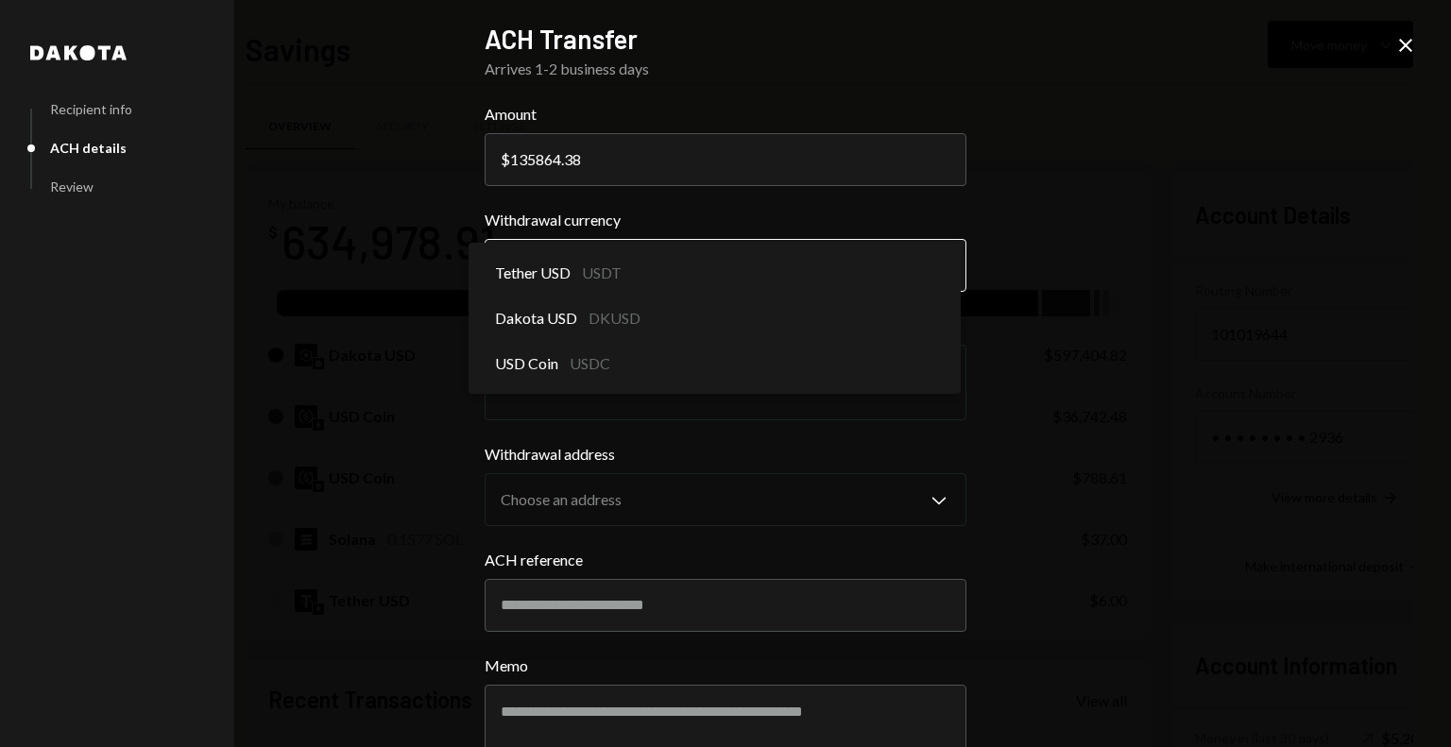
click at [580, 262] on body "F Fogo1 Foundation Caret Down Home Home Inbox Inbox Activities Transactions Acc…" at bounding box center [725, 373] width 1451 height 747
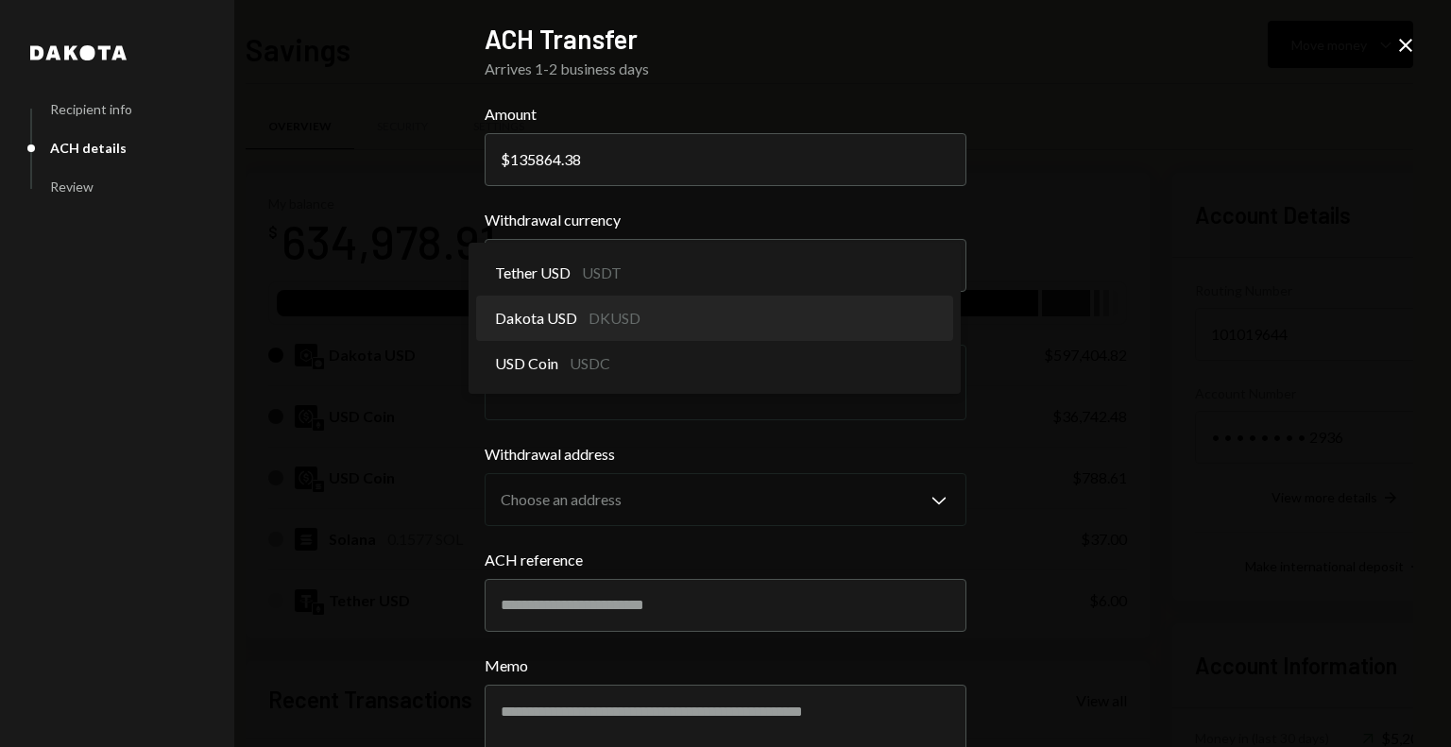
select select "*****"
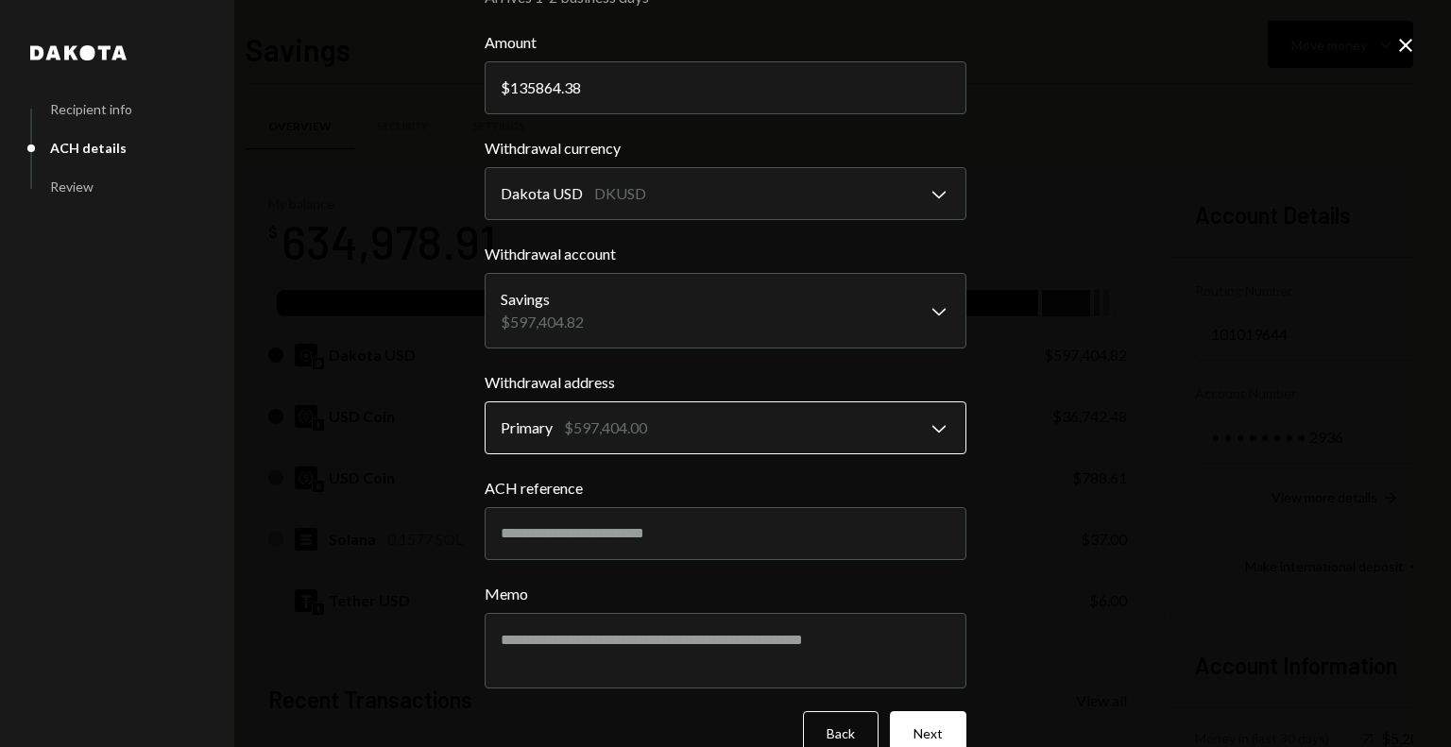
scroll to position [89, 0]
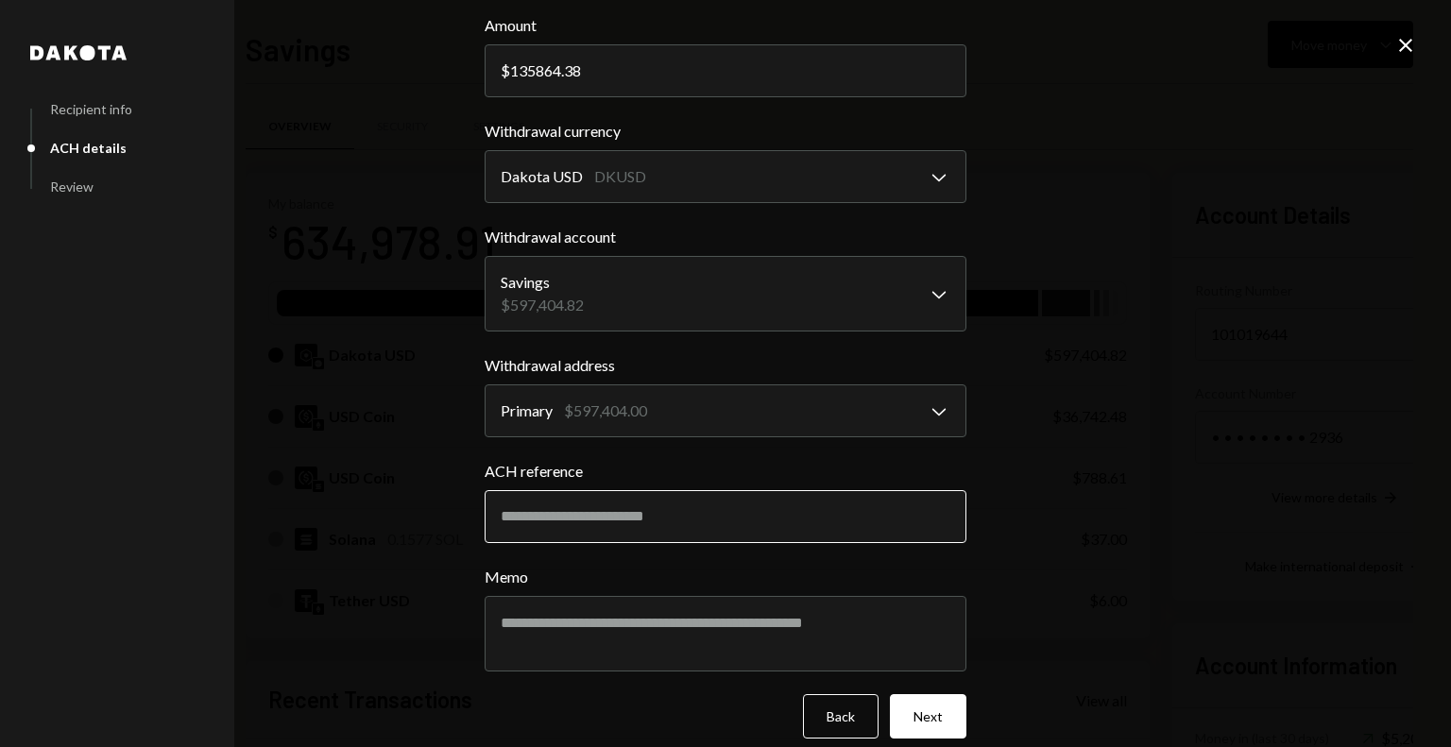
click at [532, 510] on input "ACH reference" at bounding box center [726, 516] width 482 height 53
paste input "********"
click at [532, 510] on input "********" at bounding box center [726, 516] width 482 height 53
type input "*******"
click at [511, 630] on textarea "Memo" at bounding box center [726, 634] width 482 height 76
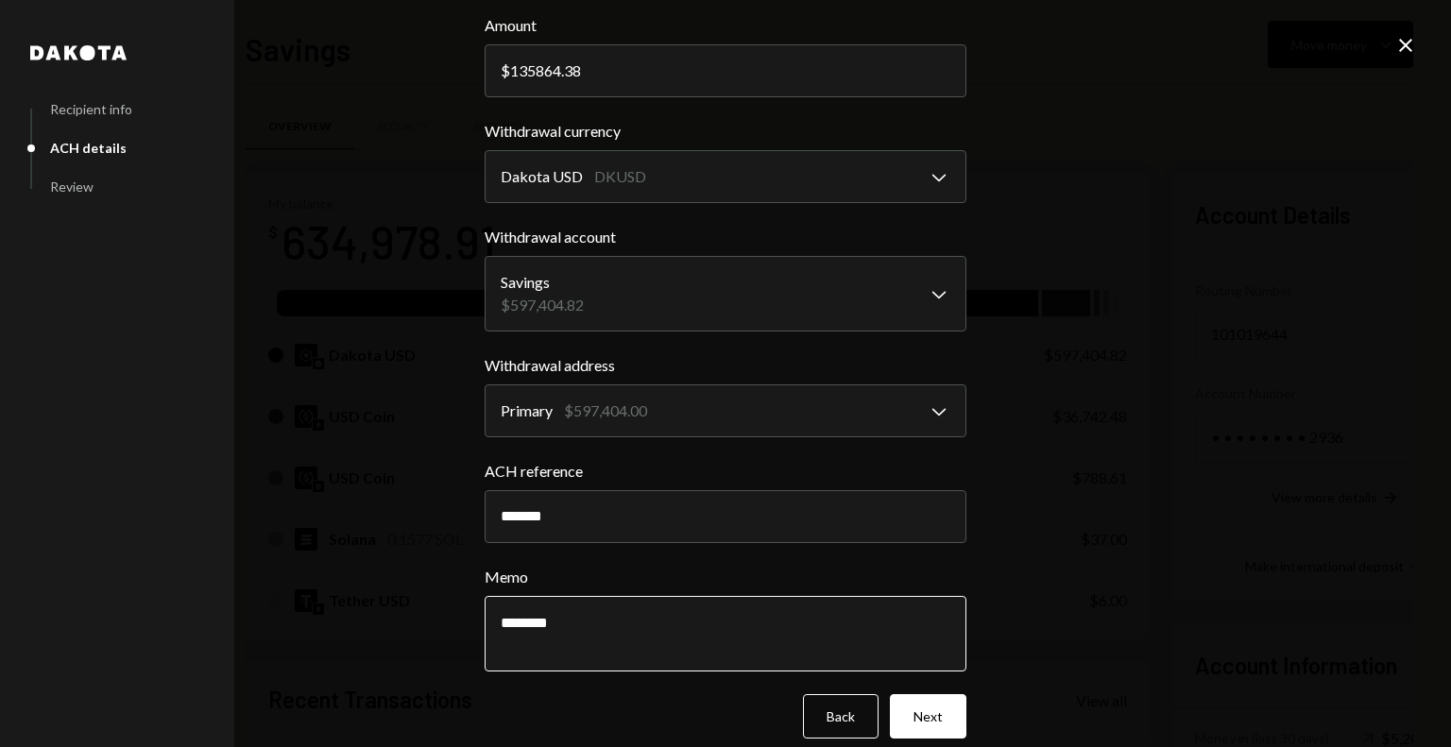
type textarea "********"
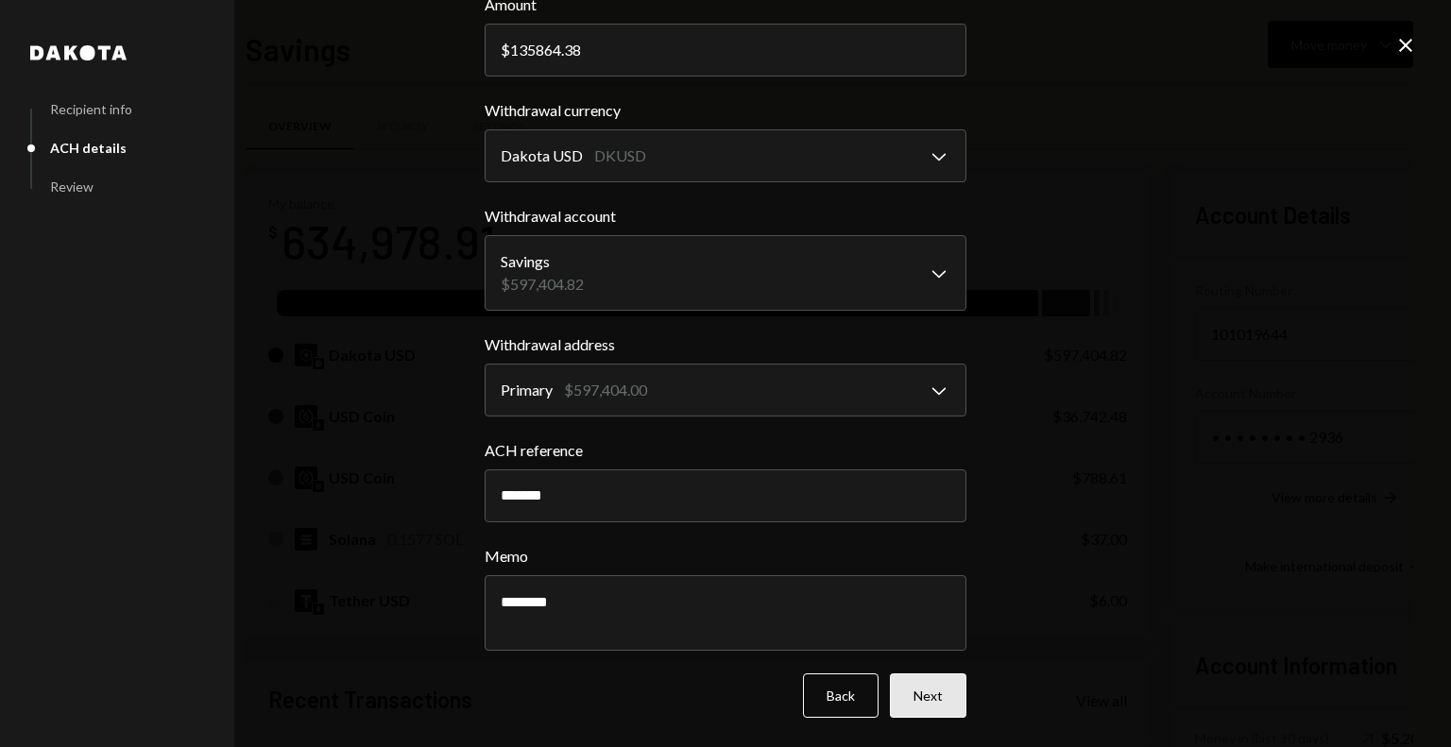
click at [922, 696] on button "Next" at bounding box center [928, 696] width 77 height 44
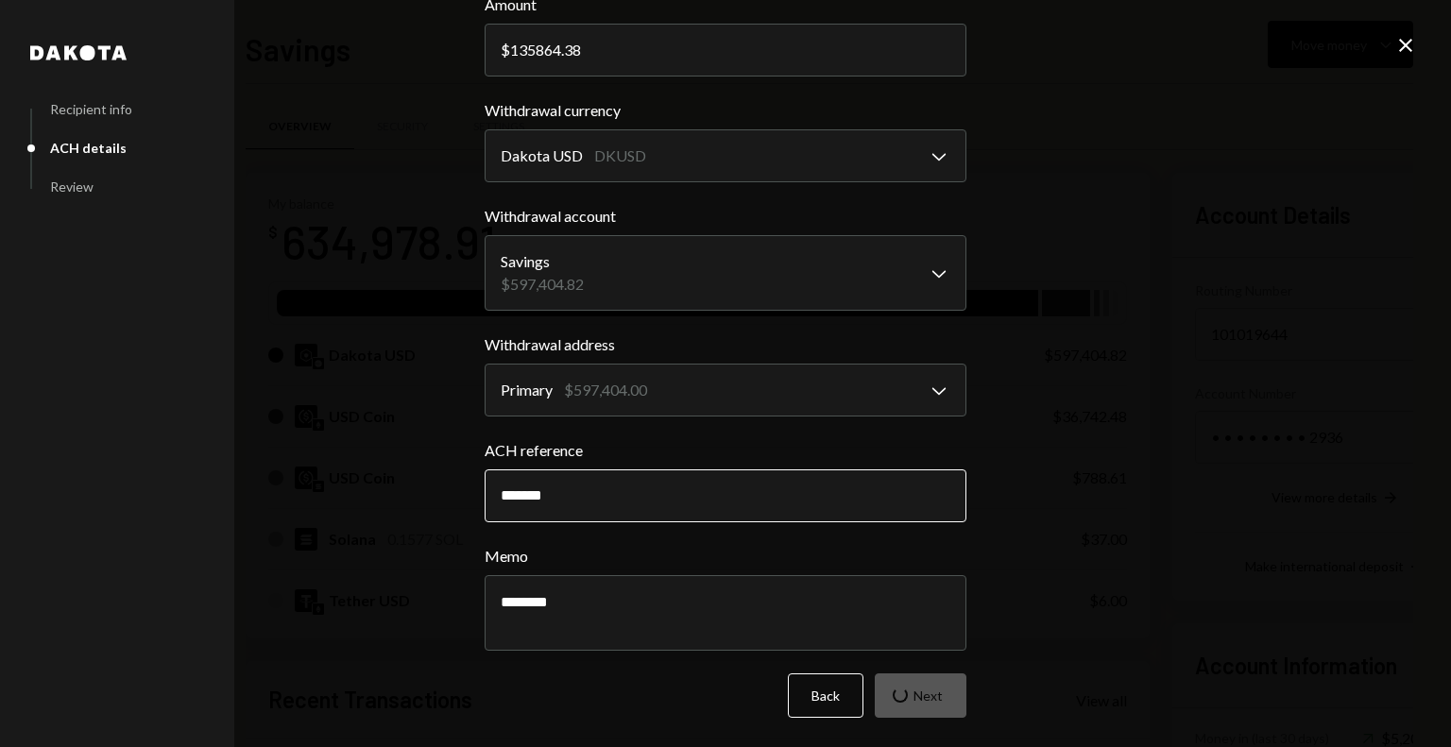
scroll to position [0, 0]
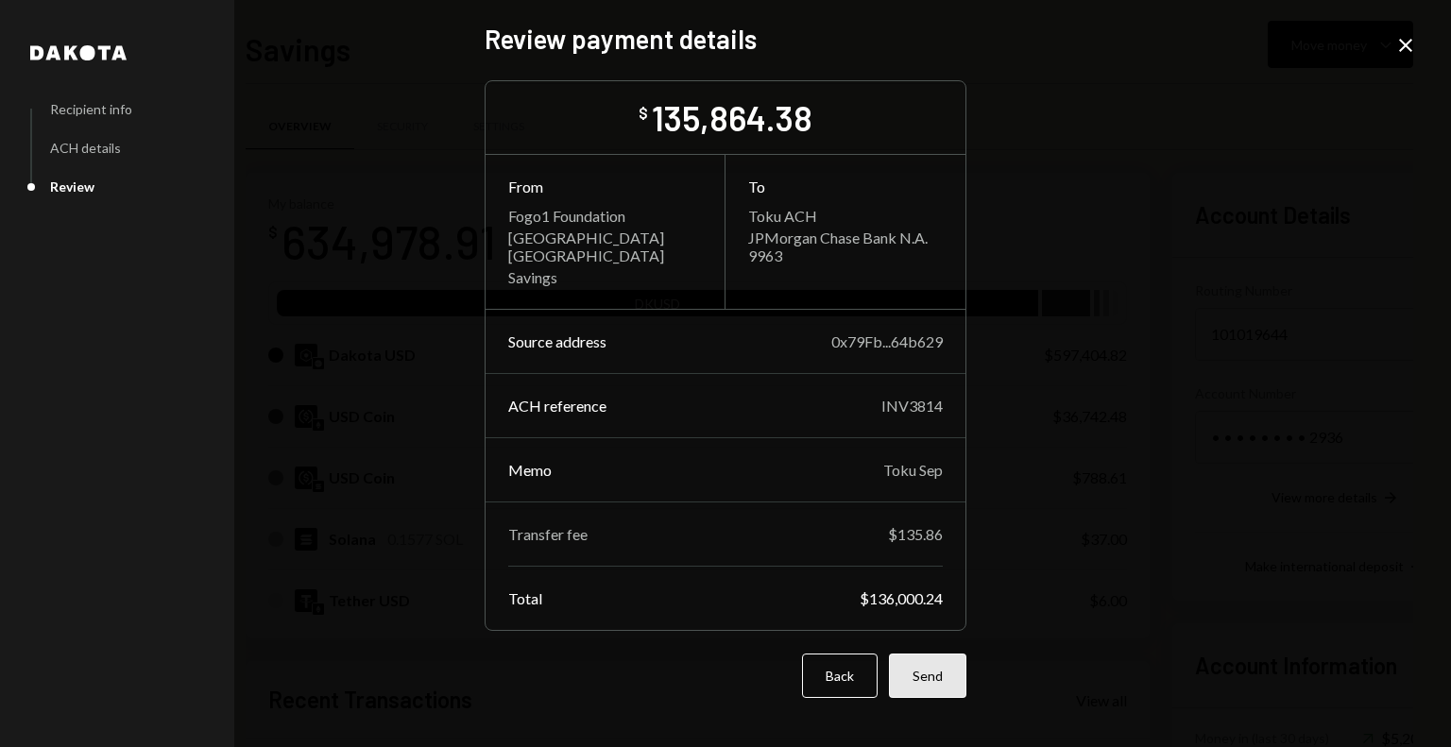
click at [925, 672] on button "Send" at bounding box center [927, 676] width 77 height 44
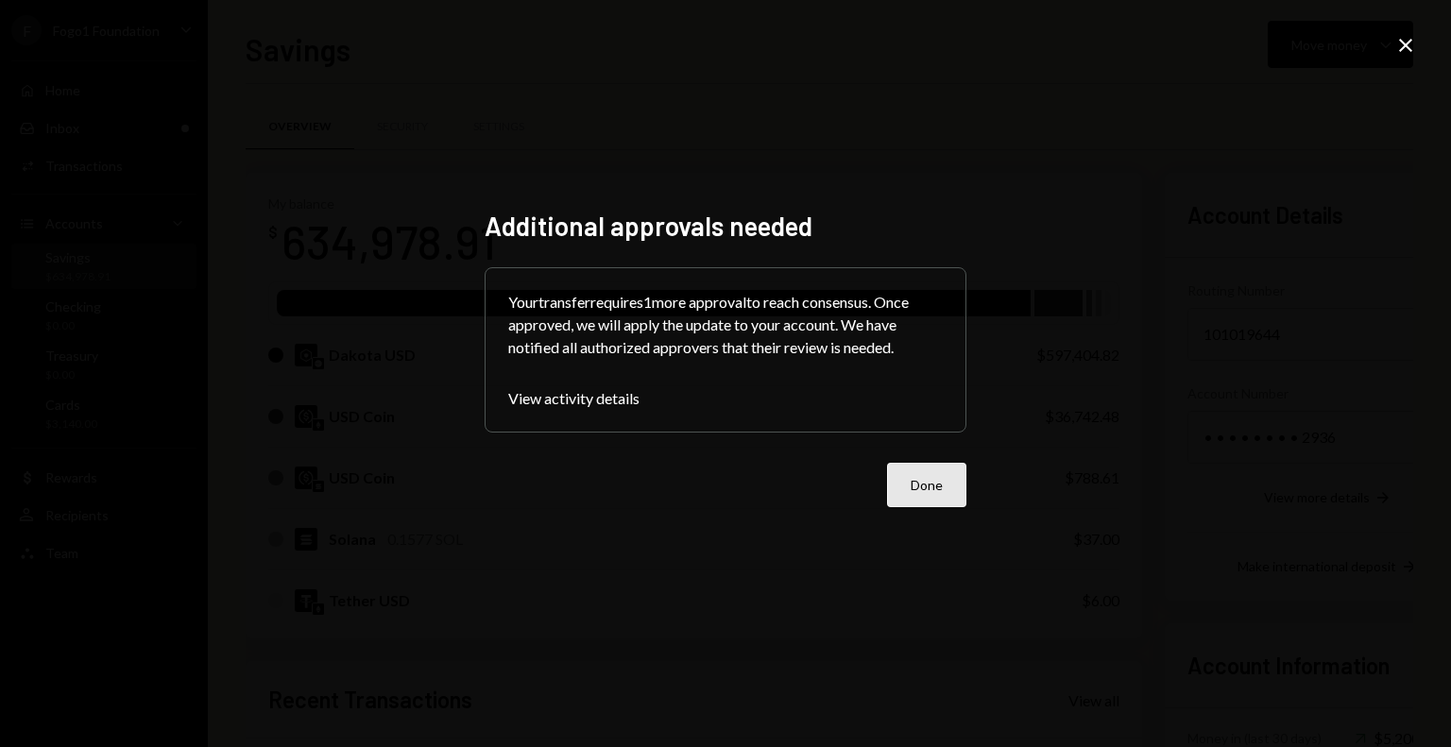
click at [930, 487] on button "Done" at bounding box center [926, 485] width 79 height 44
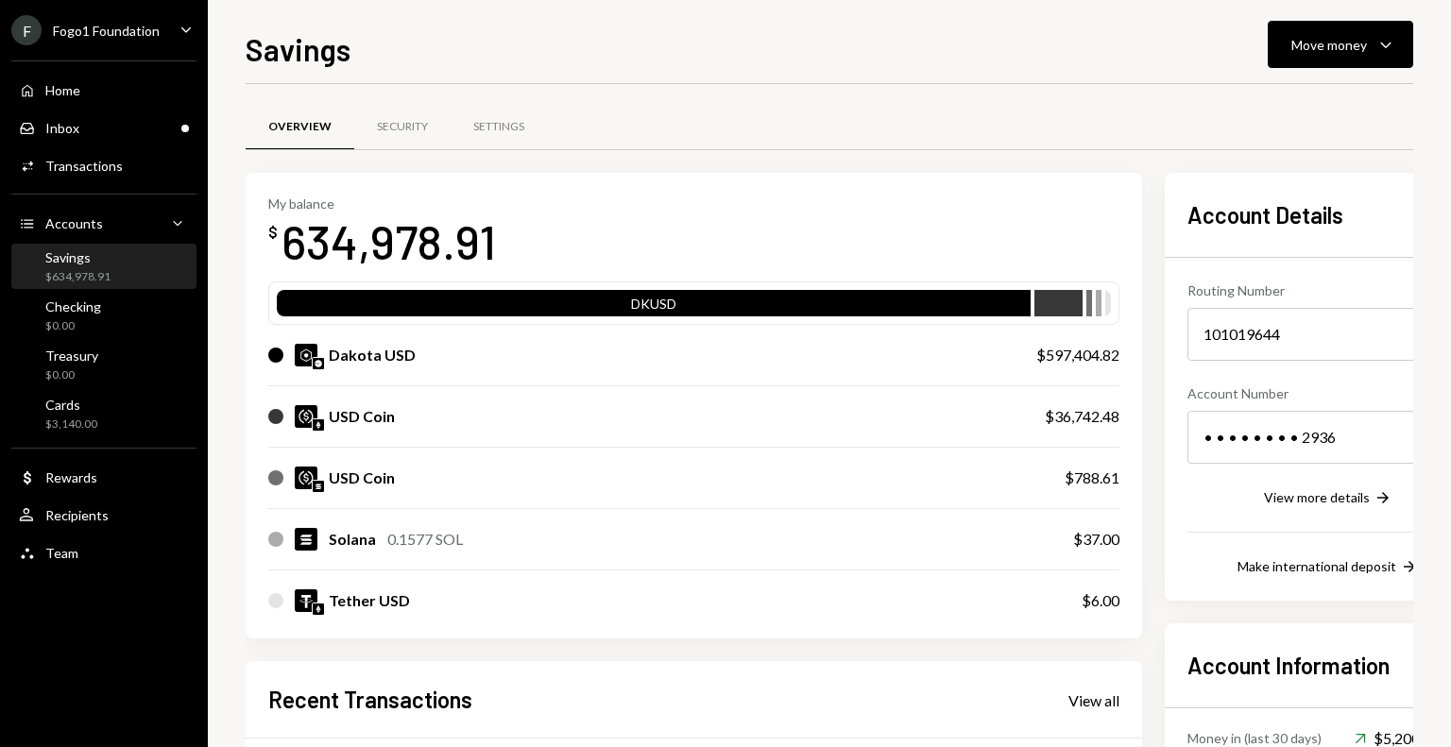
scroll to position [87, 0]
click at [140, 133] on div "Inbox Inbox" at bounding box center [104, 128] width 170 height 17
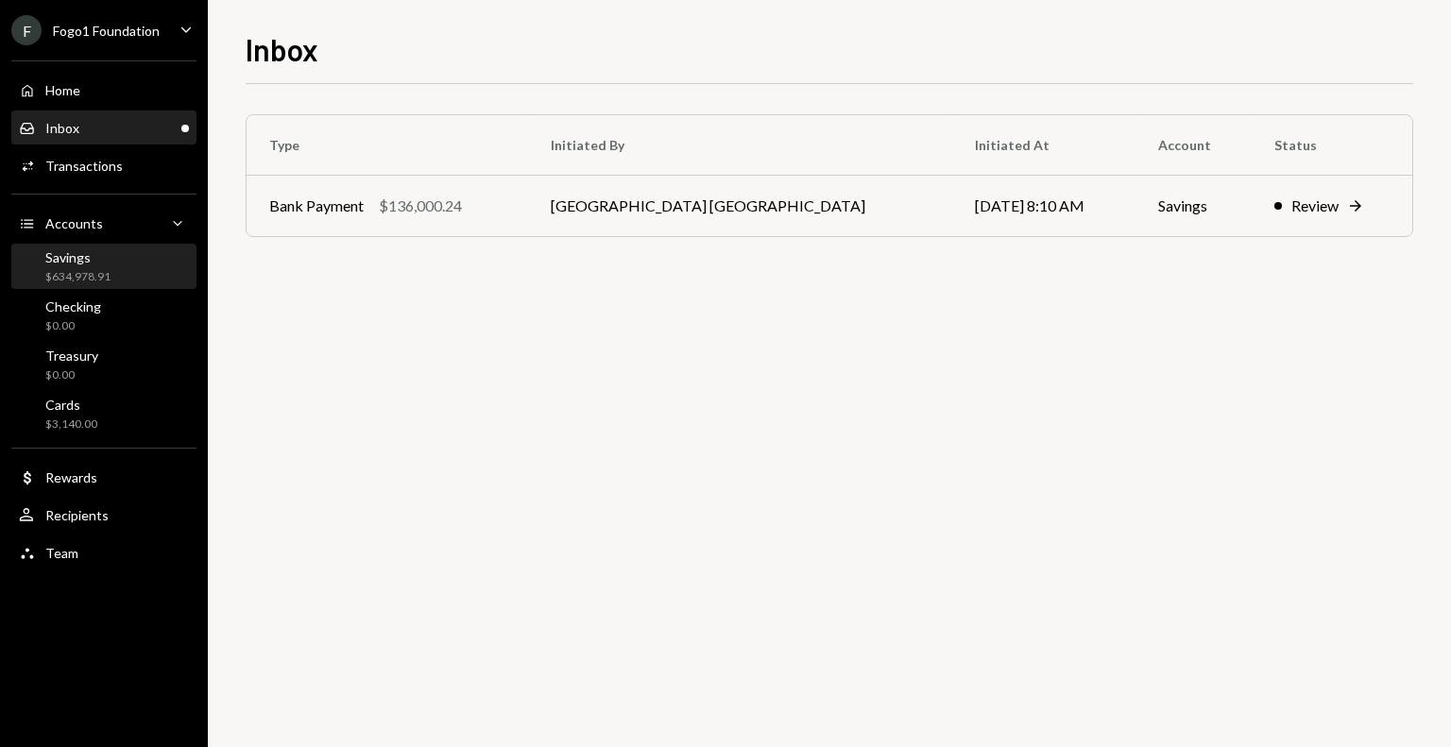
click at [99, 264] on div "Savings" at bounding box center [77, 257] width 65 height 16
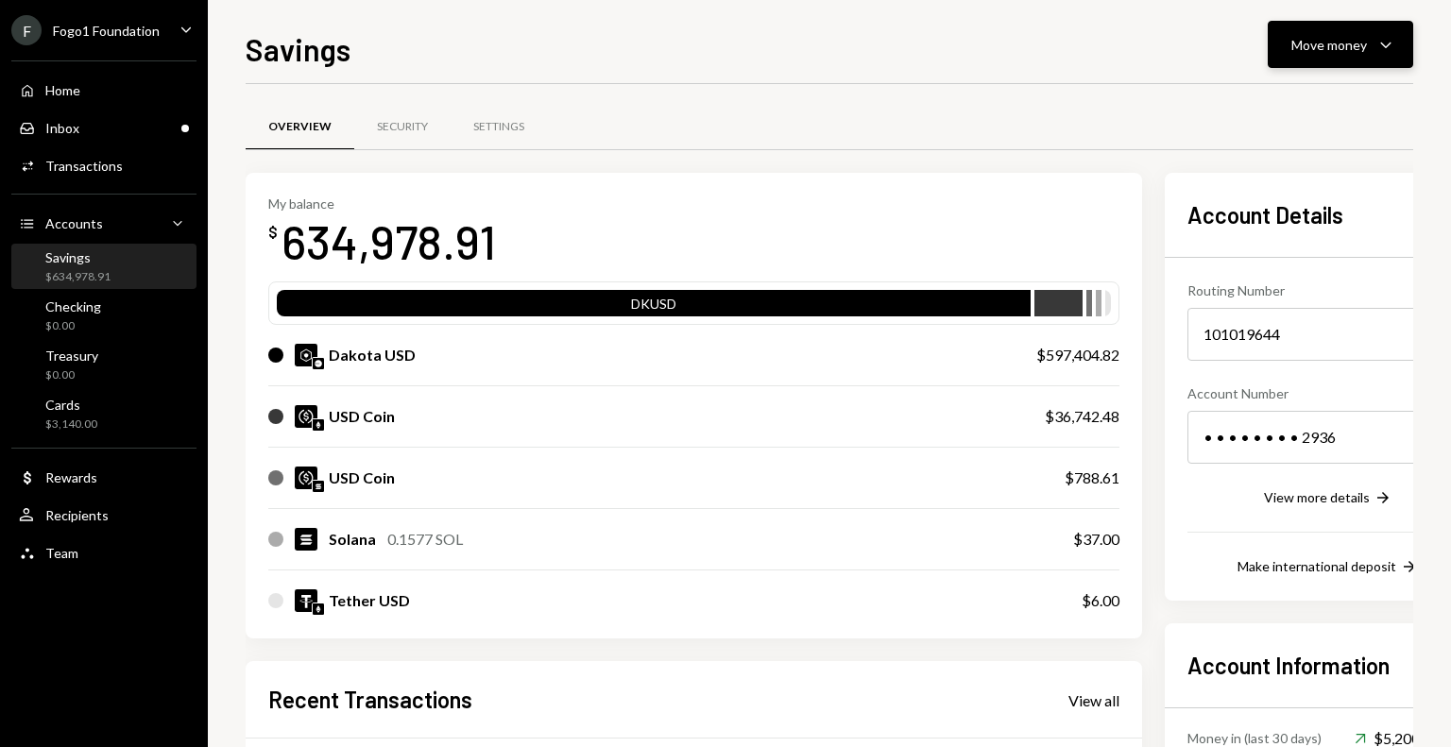
click at [1288, 60] on button "Move money Caret Down" at bounding box center [1341, 44] width 146 height 47
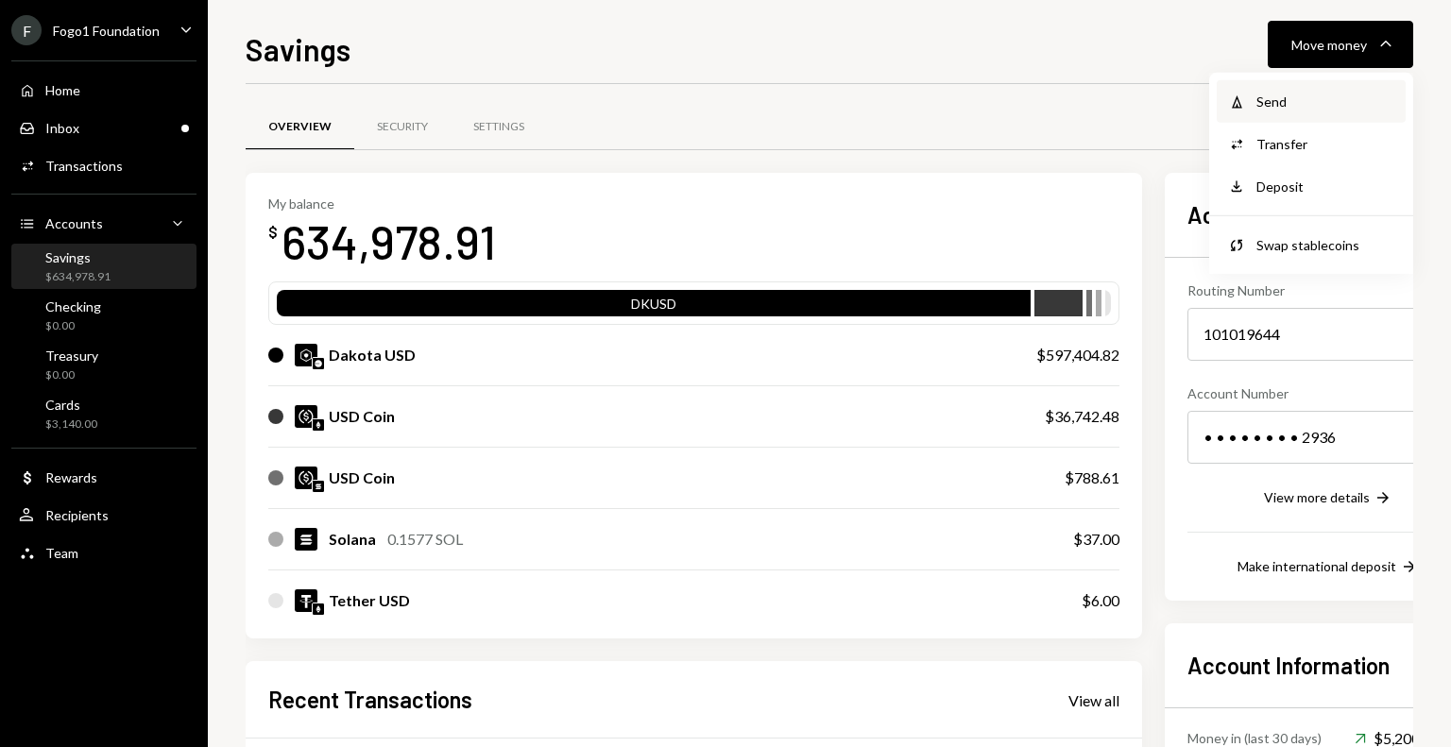
click at [1284, 101] on div "Send" at bounding box center [1326, 102] width 138 height 20
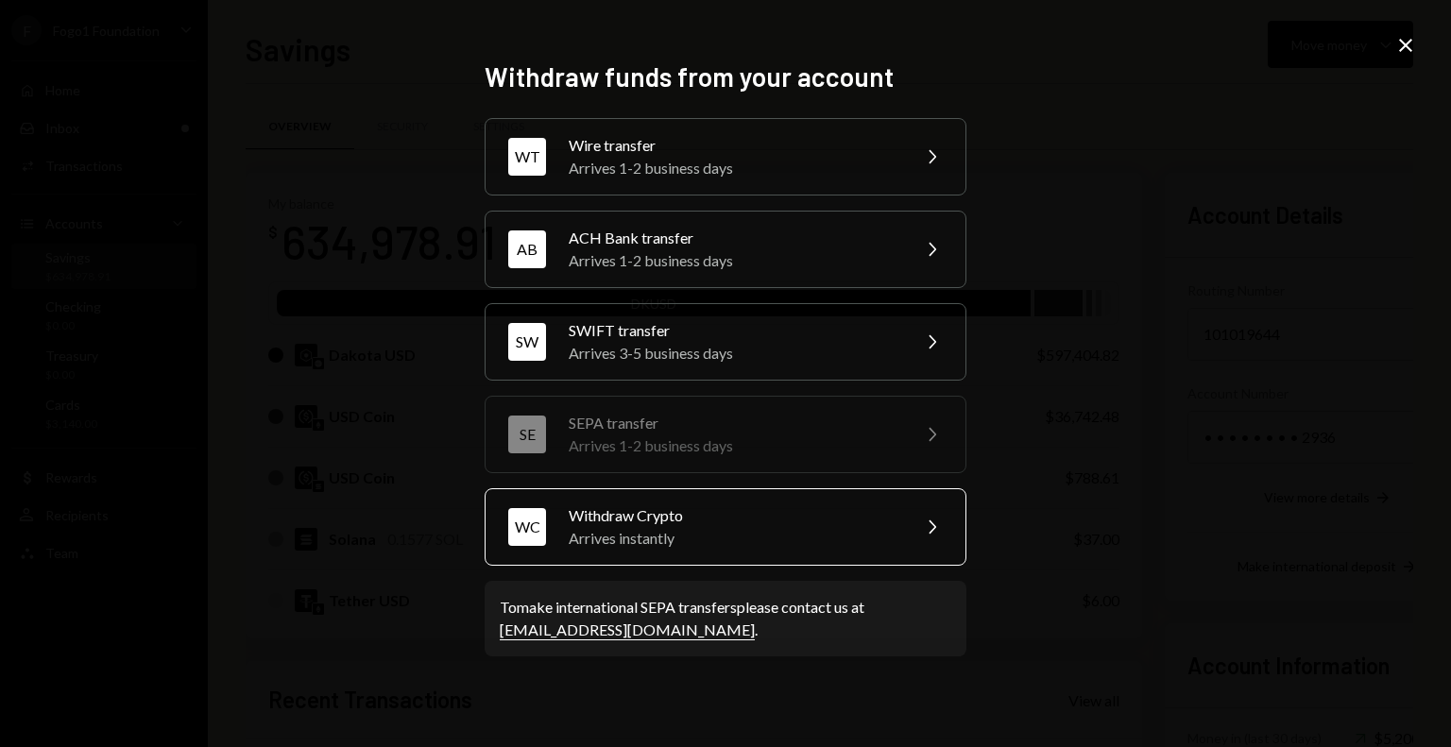
click at [720, 535] on div "Arrives instantly" at bounding box center [733, 538] width 329 height 23
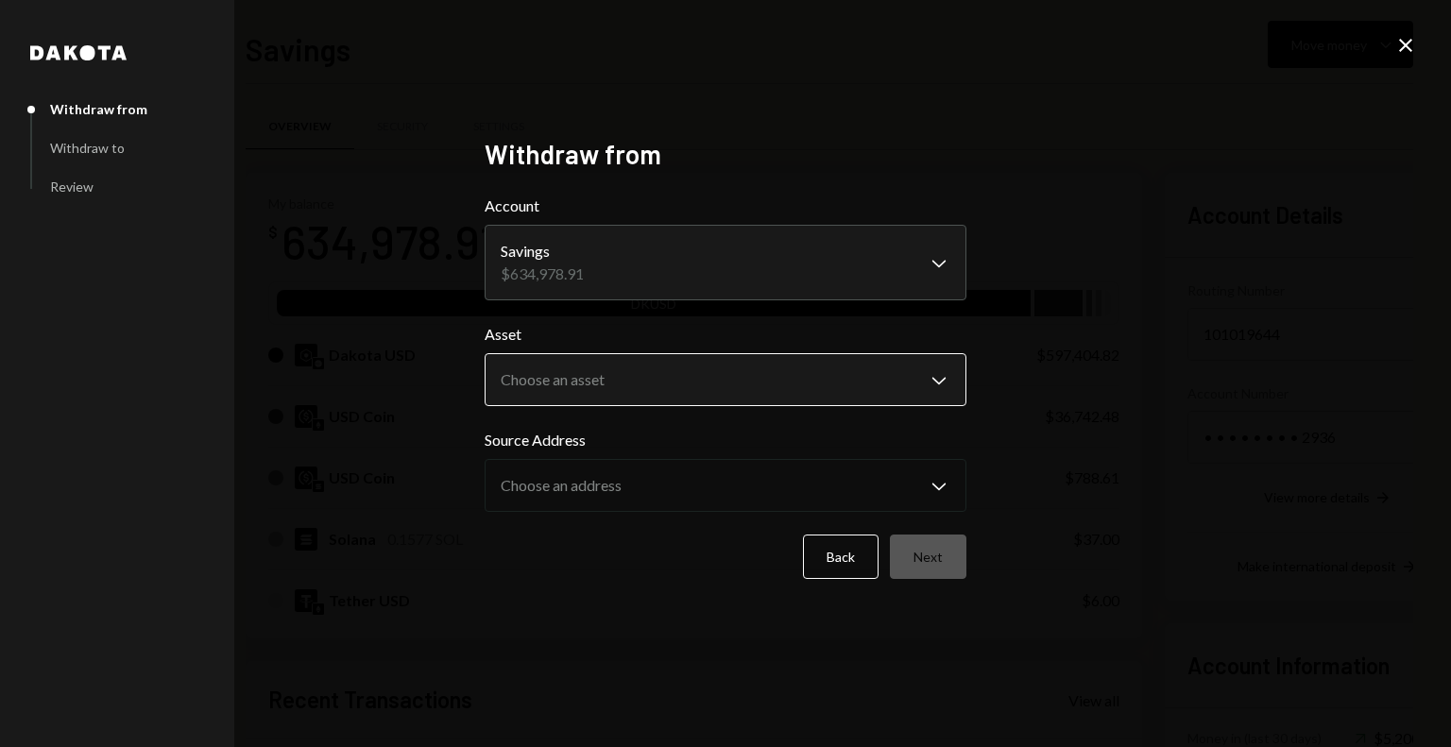
click at [668, 380] on body "F Fogo1 Foundation Caret Down Home Home Inbox Inbox Activities Transactions Acc…" at bounding box center [725, 373] width 1451 height 747
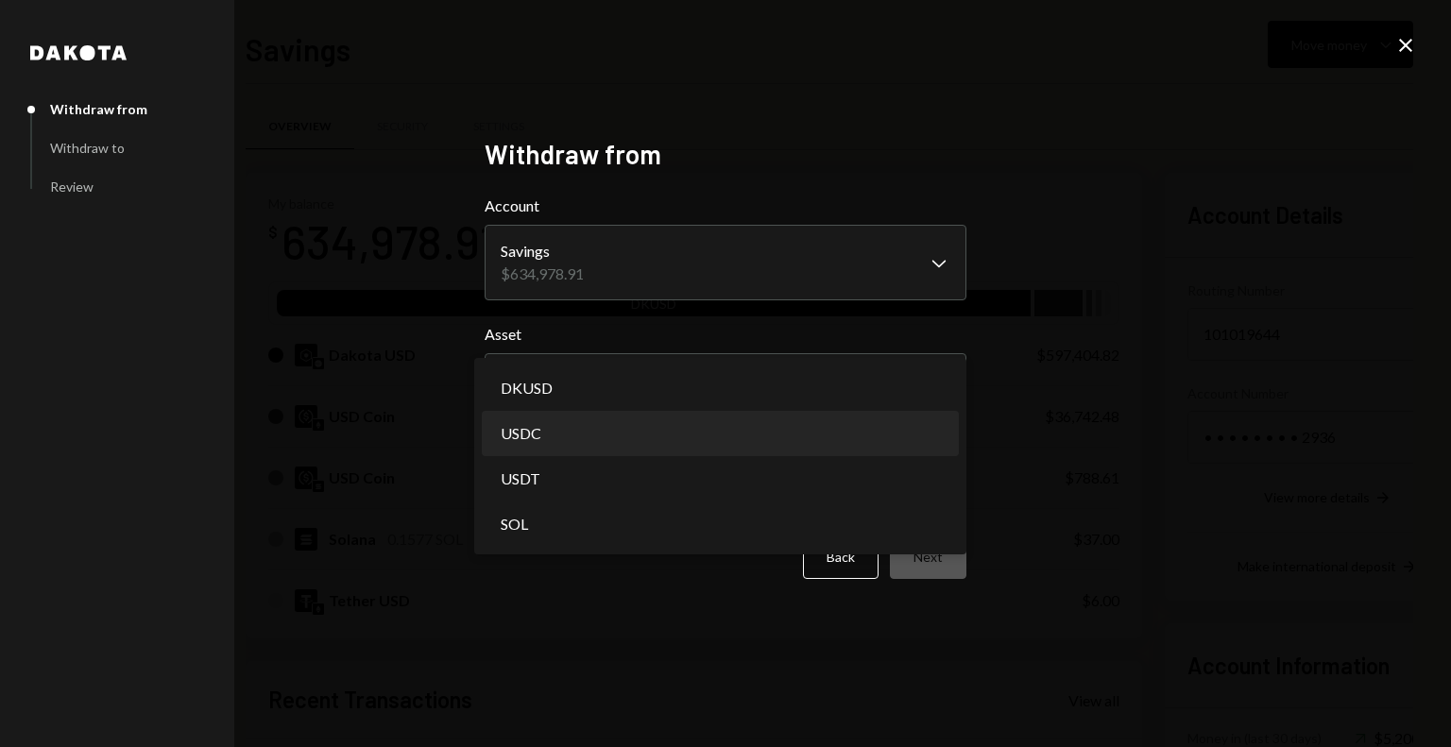
select select "****"
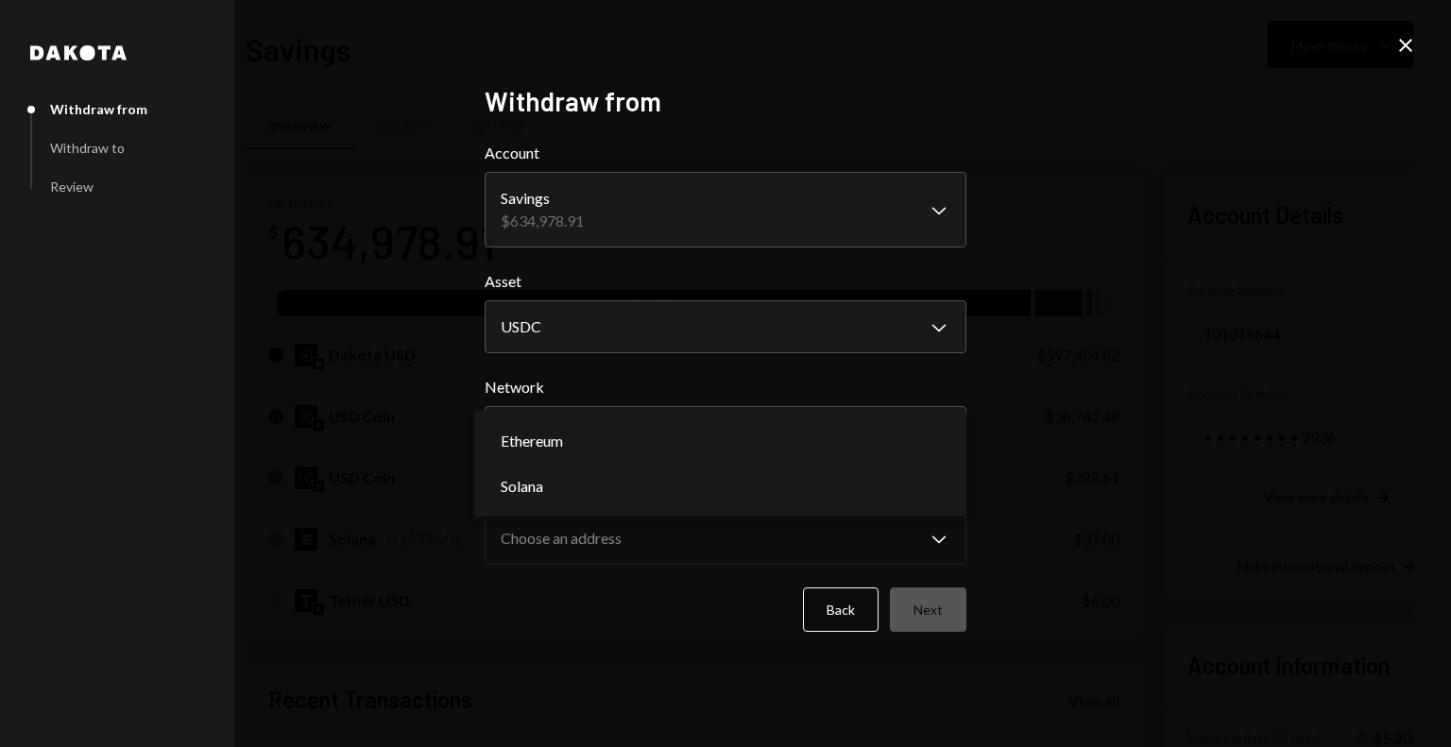
click at [626, 434] on body "F Fogo1 Foundation Caret Down Home Home Inbox Inbox Activities Transactions Acc…" at bounding box center [725, 373] width 1451 height 747
select select "**********"
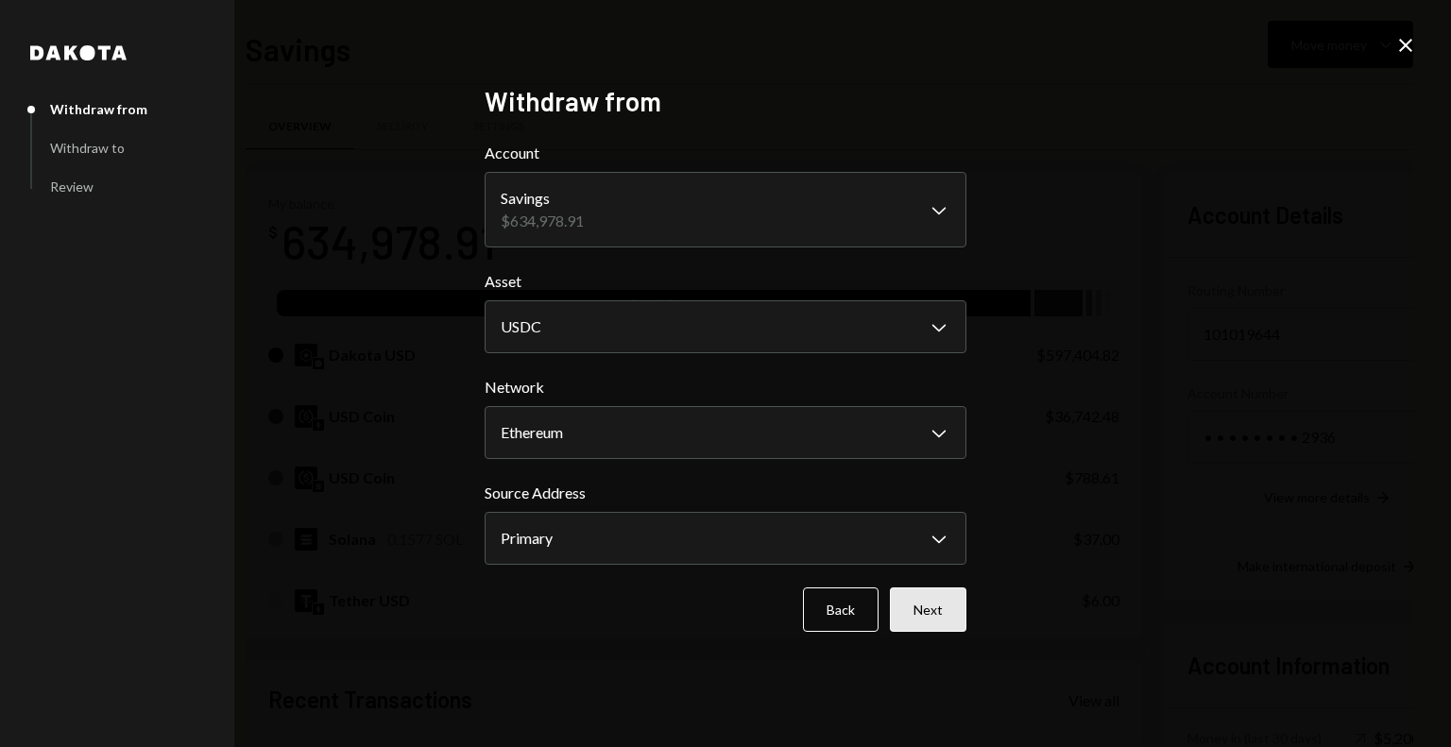
click at [927, 610] on button "Next" at bounding box center [928, 610] width 77 height 44
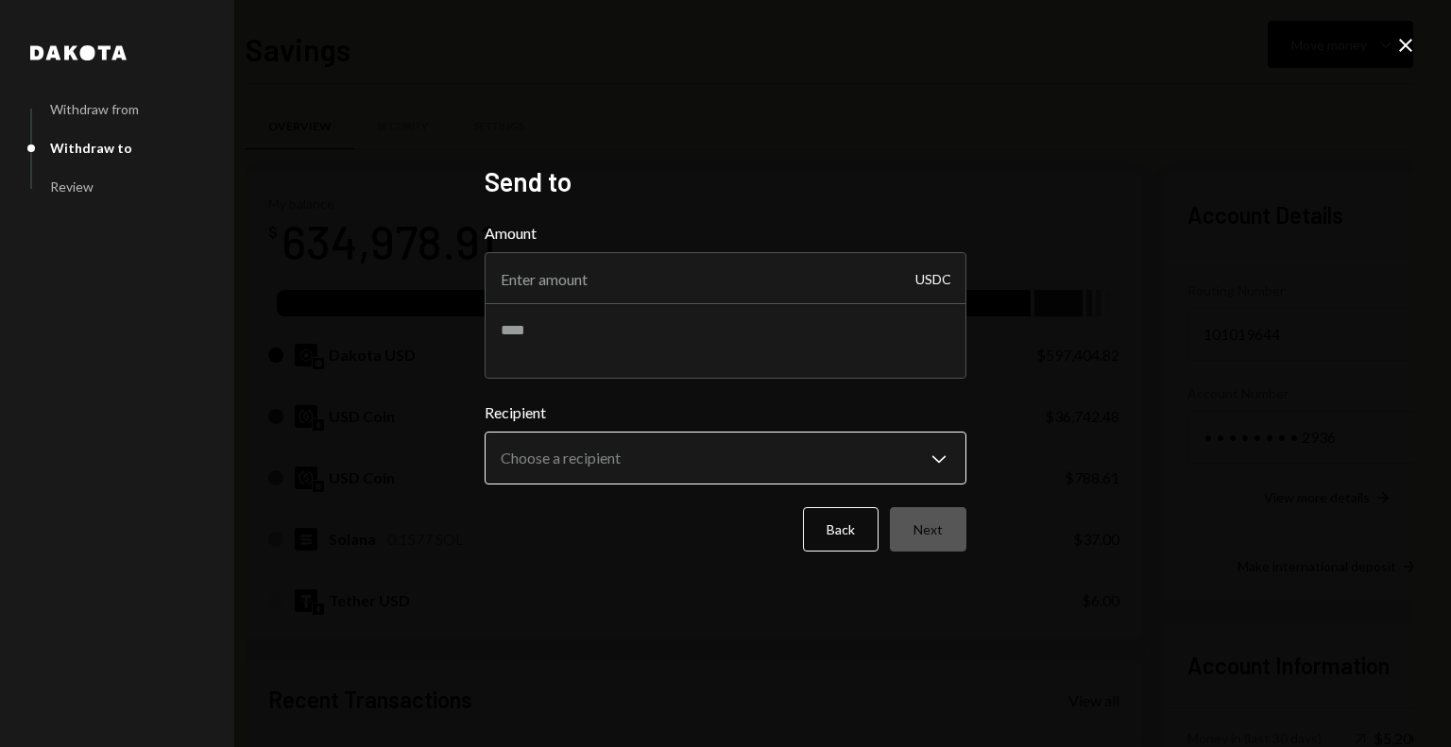
click at [684, 463] on body "F Fogo1 Foundation Caret Down Home Home Inbox Inbox Activities Transactions Acc…" at bounding box center [725, 373] width 1451 height 747
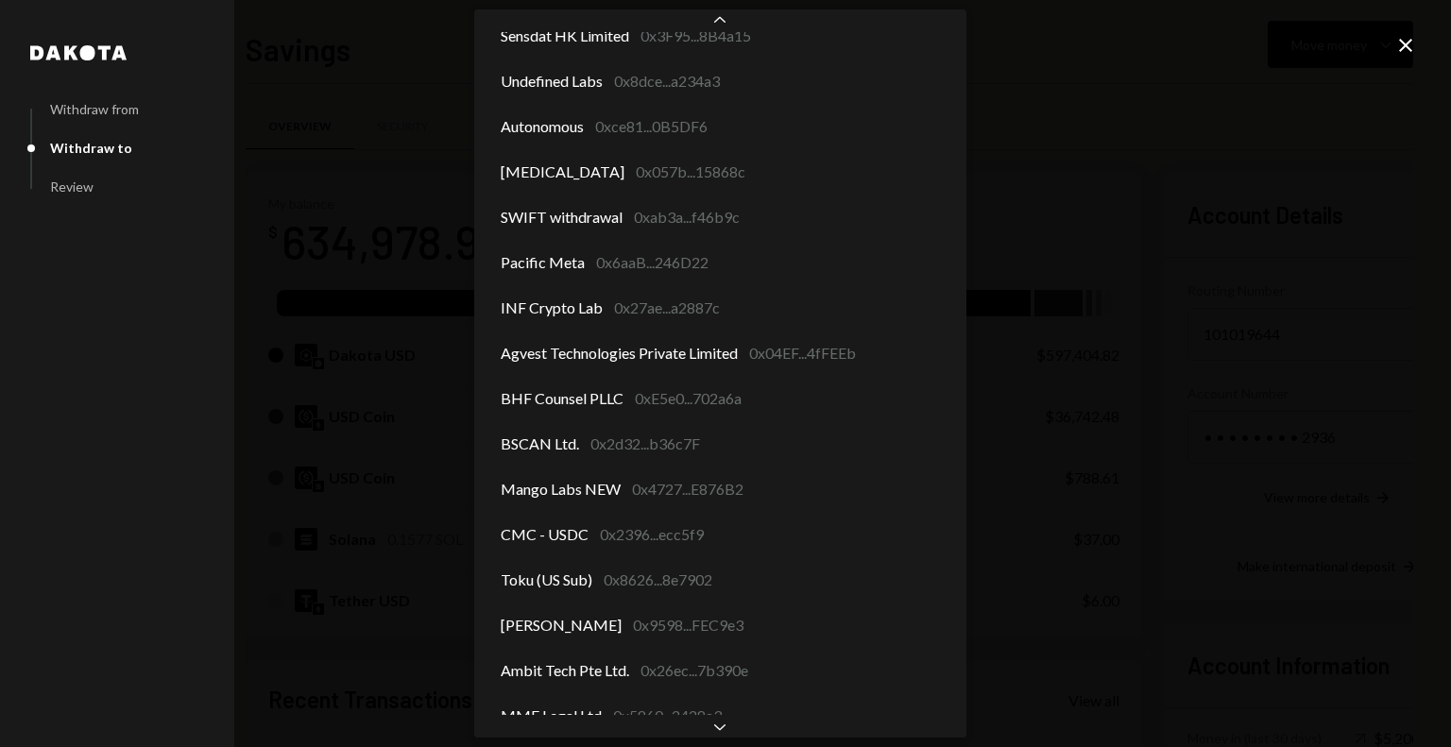
scroll to position [261, 0]
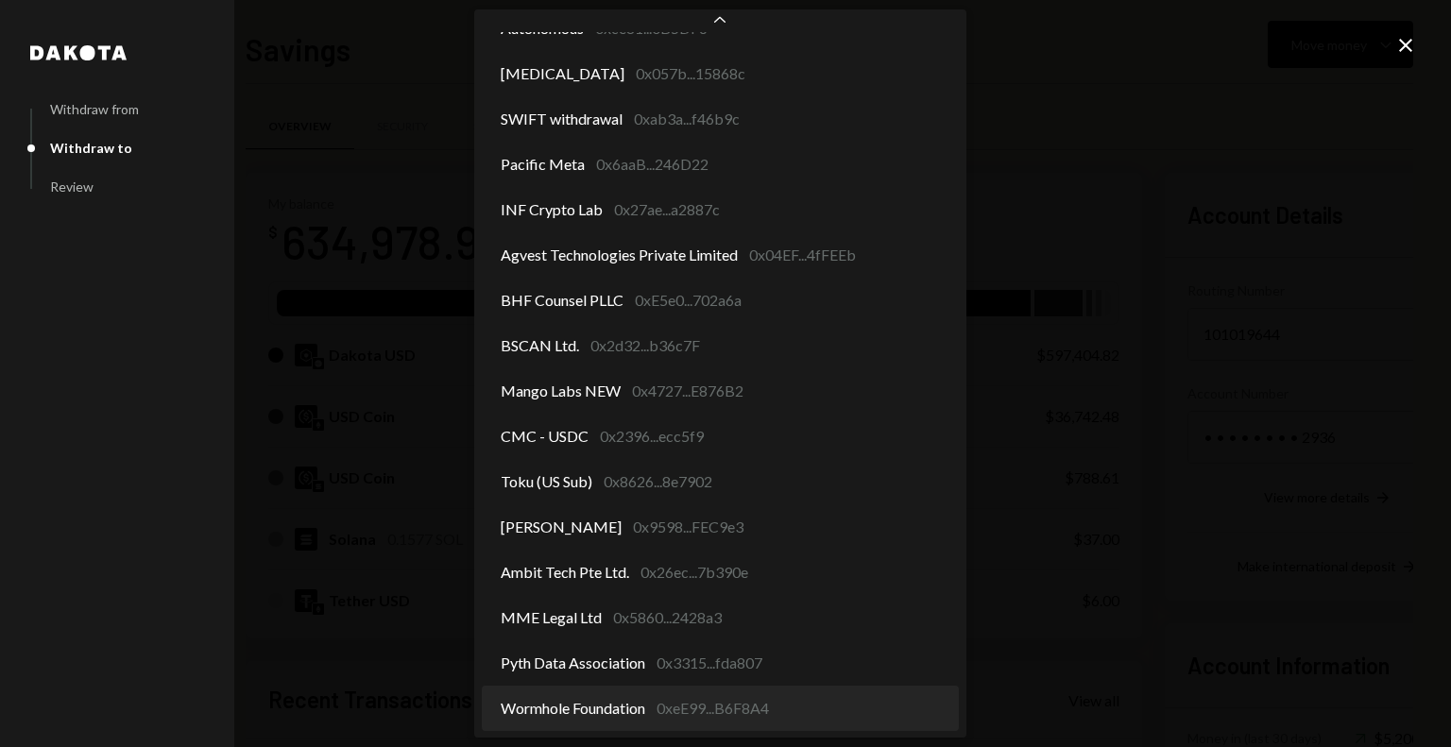
select select "**********"
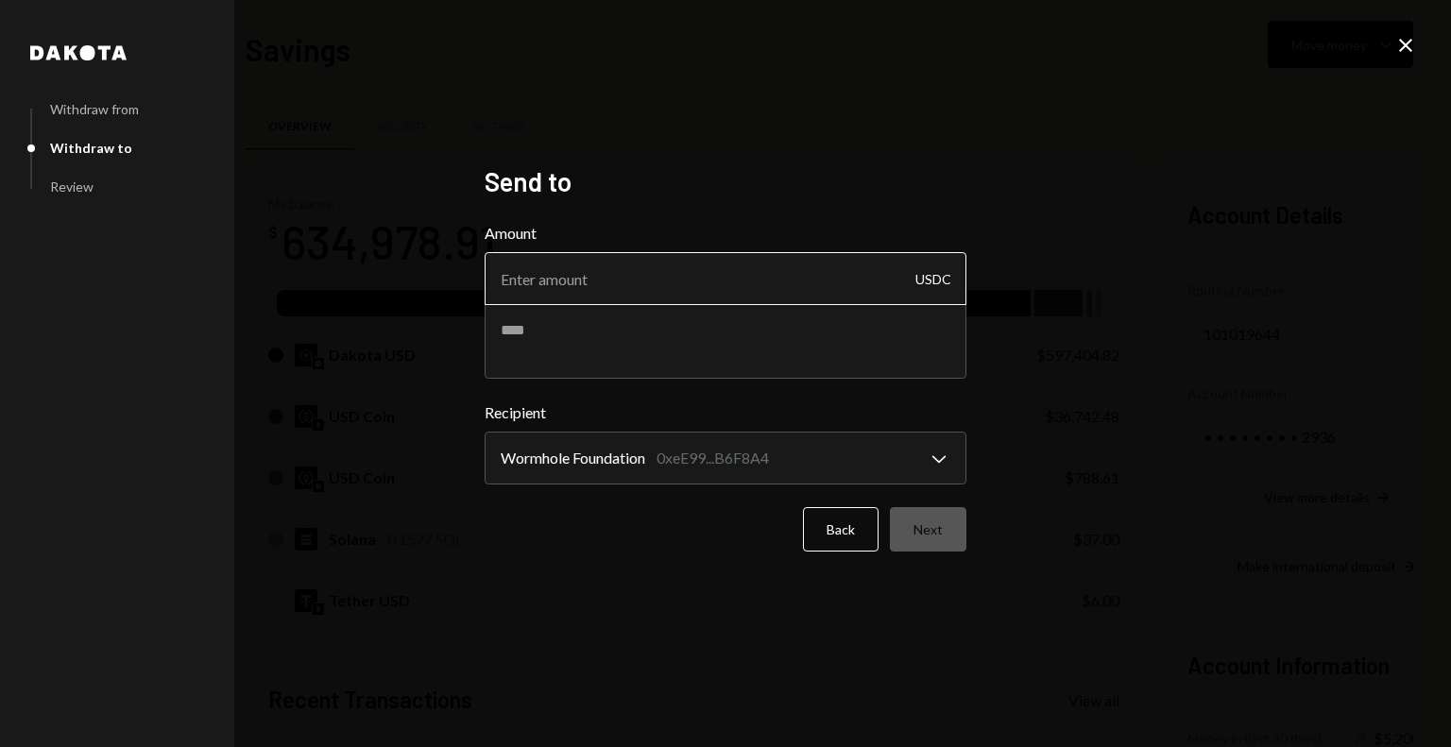
click at [712, 276] on input "Amount" at bounding box center [726, 278] width 482 height 53
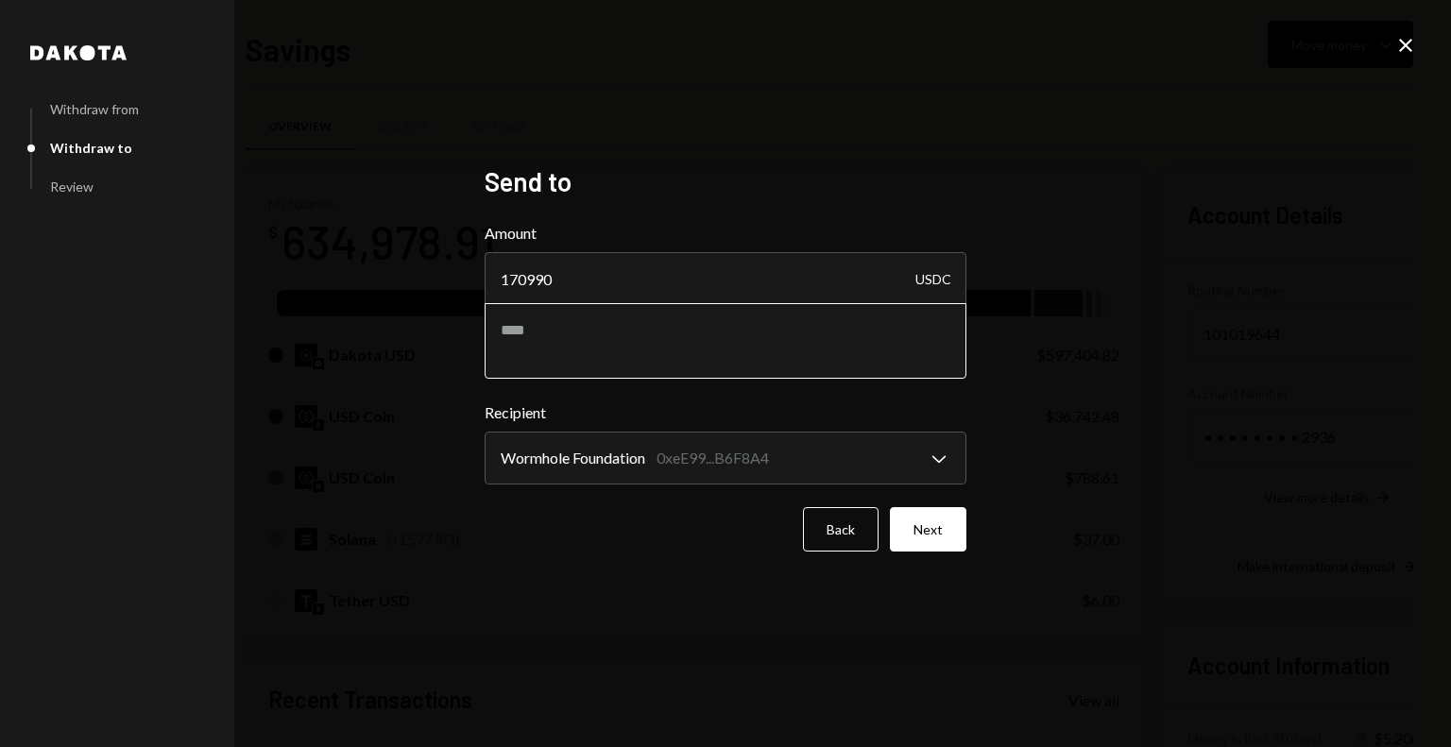
type input "170990"
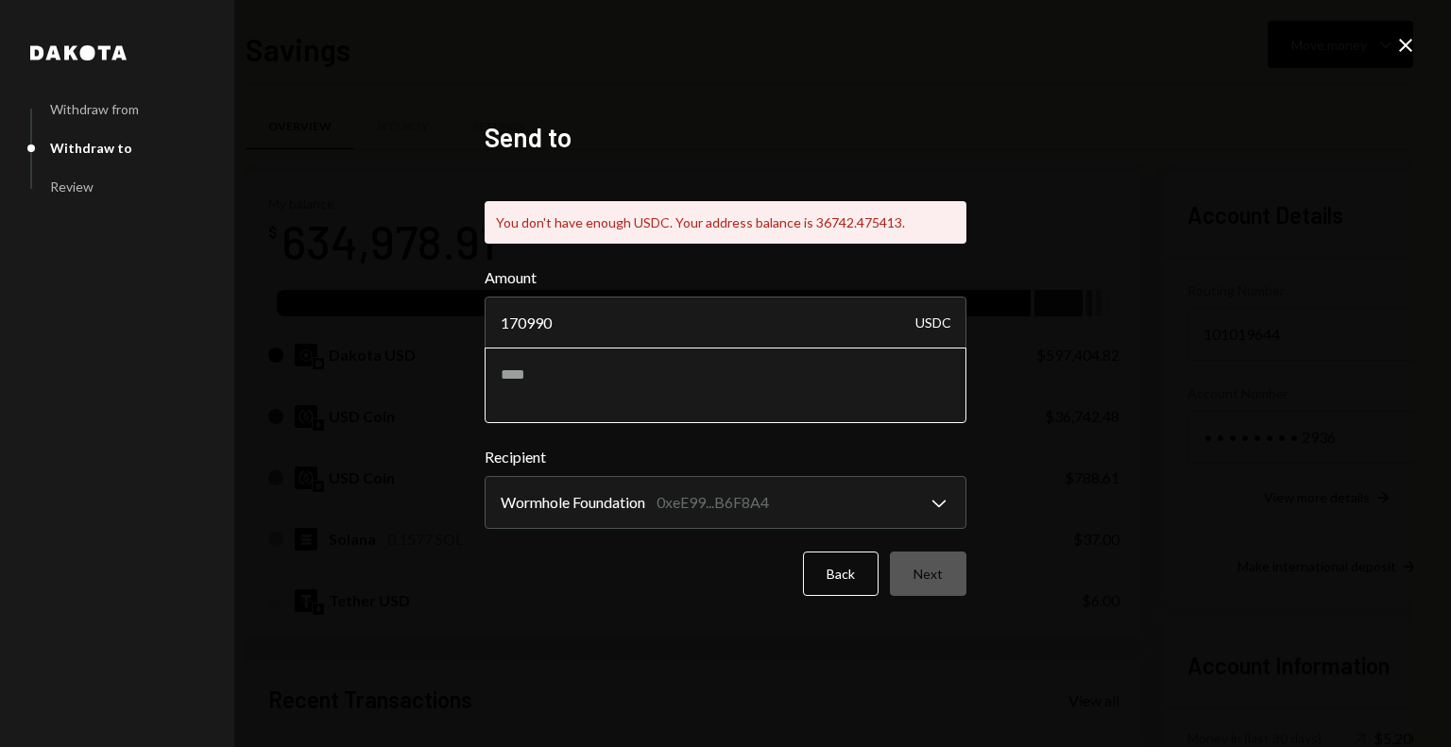
click at [676, 354] on textarea at bounding box center [726, 386] width 482 height 76
click at [843, 577] on button "Back" at bounding box center [841, 574] width 76 height 44
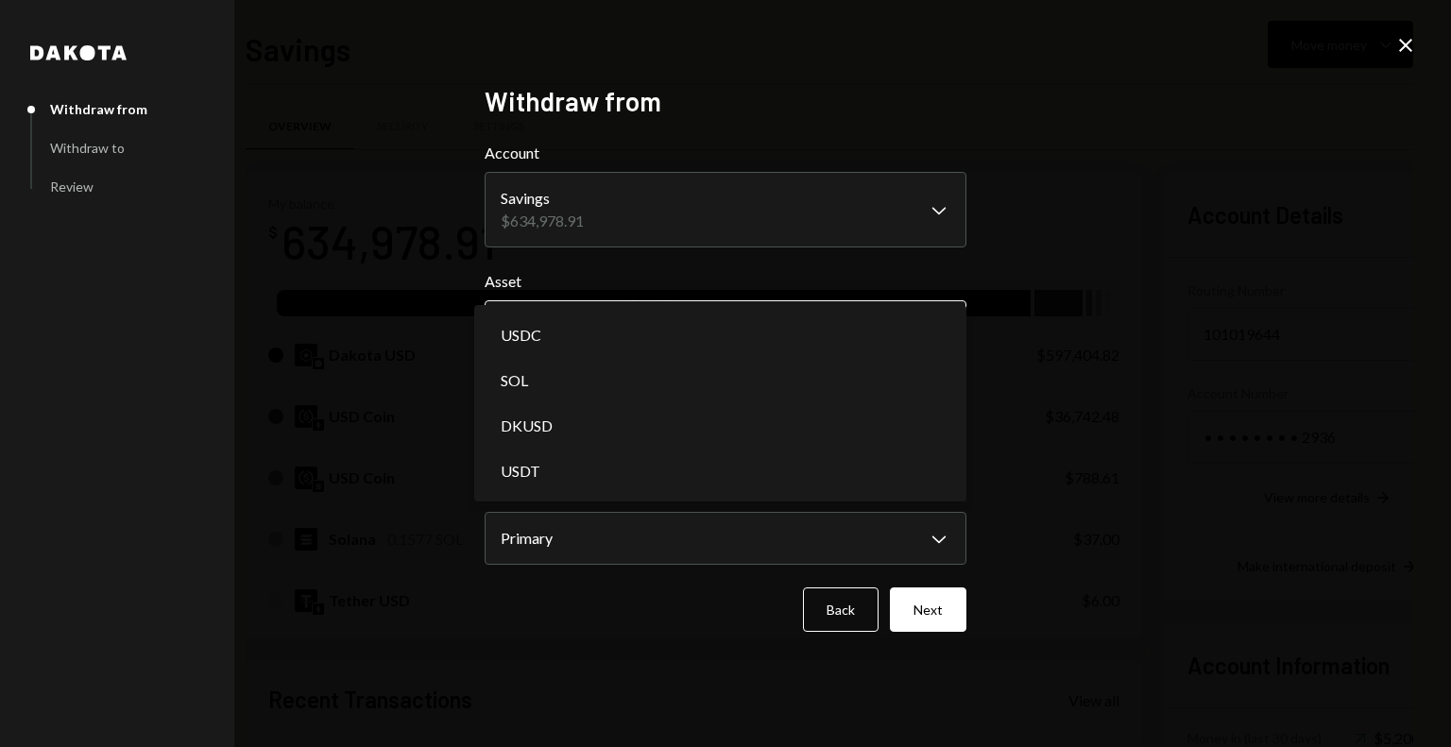
click at [925, 320] on body "F Fogo1 Foundation Caret Down Home Home Inbox Inbox Activities Transactions Acc…" at bounding box center [725, 373] width 1451 height 747
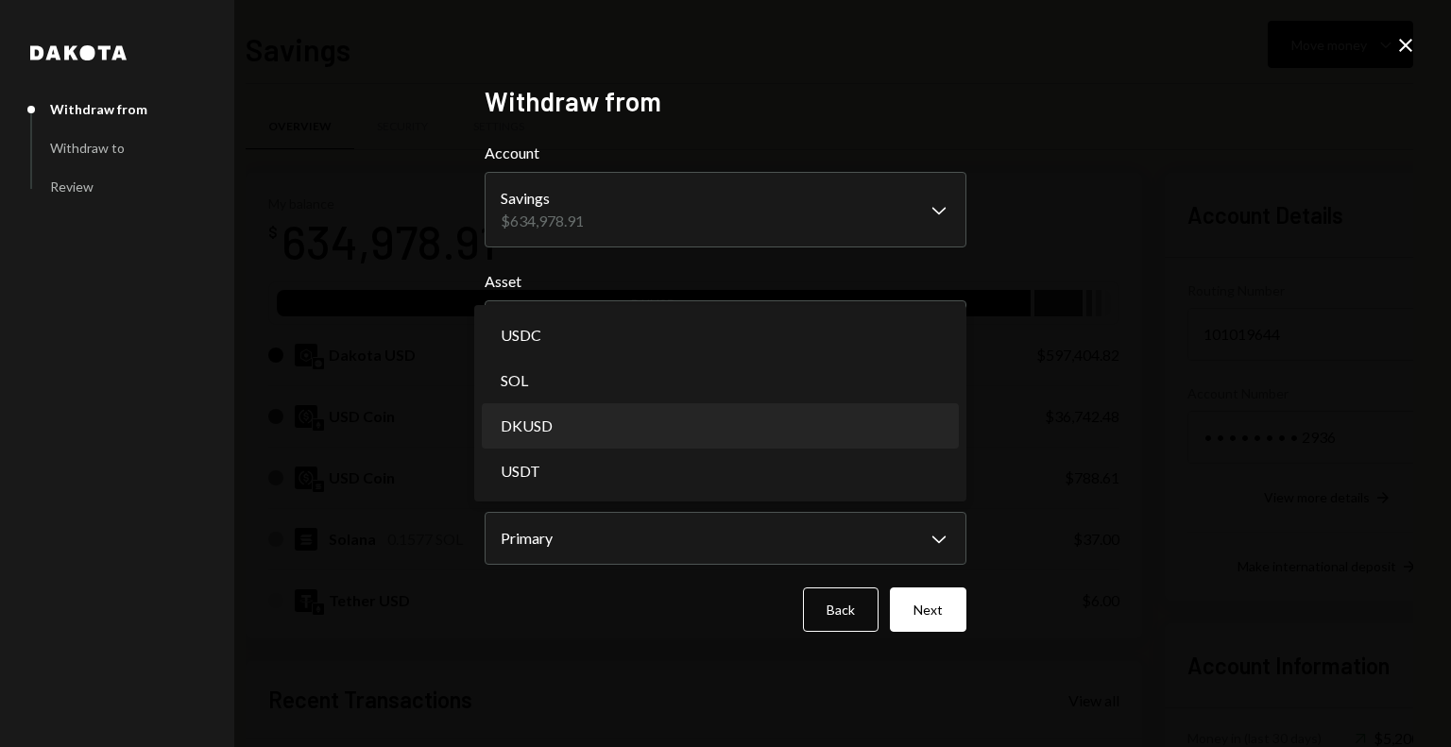
select select "*****"
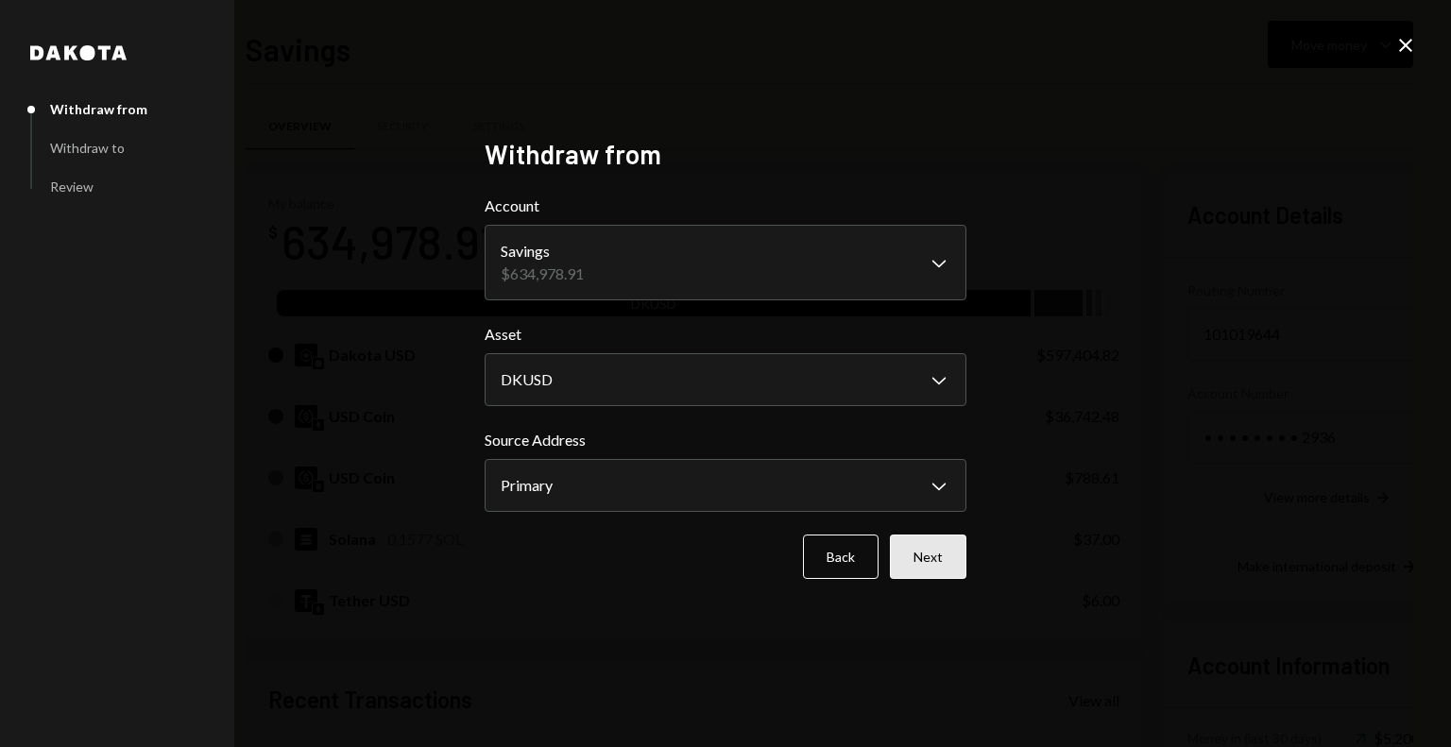
click at [934, 558] on button "Next" at bounding box center [928, 557] width 77 height 44
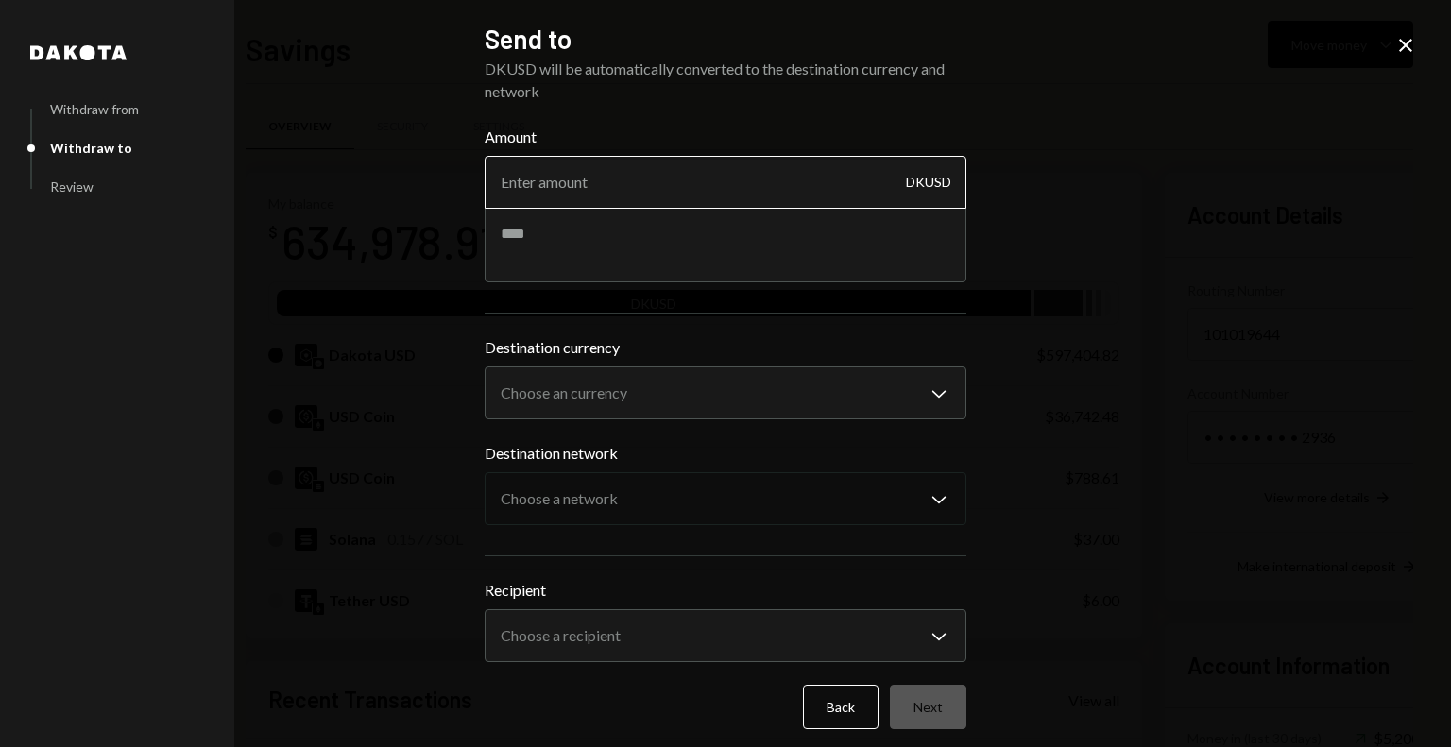
click at [798, 180] on input "Amount" at bounding box center [726, 182] width 482 height 53
type input "170990"
click at [775, 228] on textarea at bounding box center [726, 245] width 482 height 76
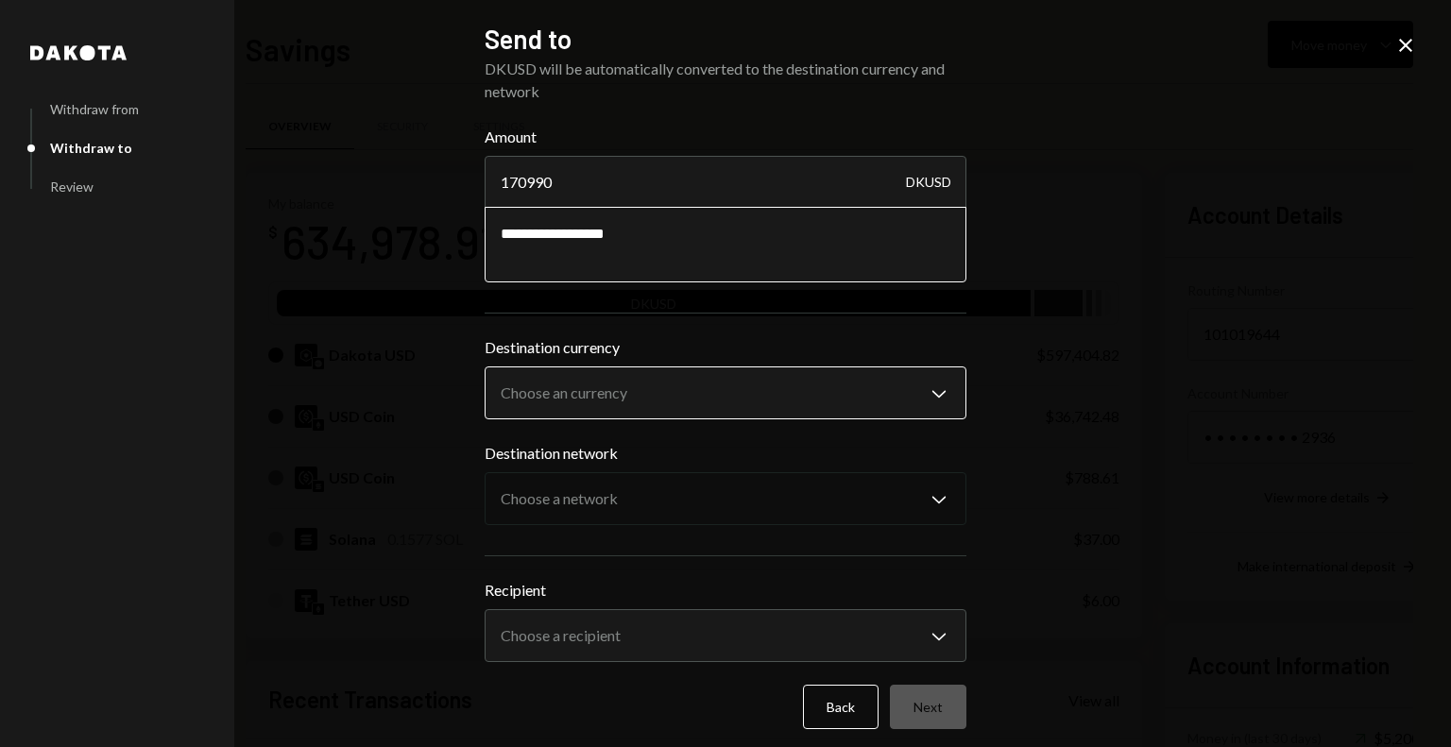
type textarea "**********"
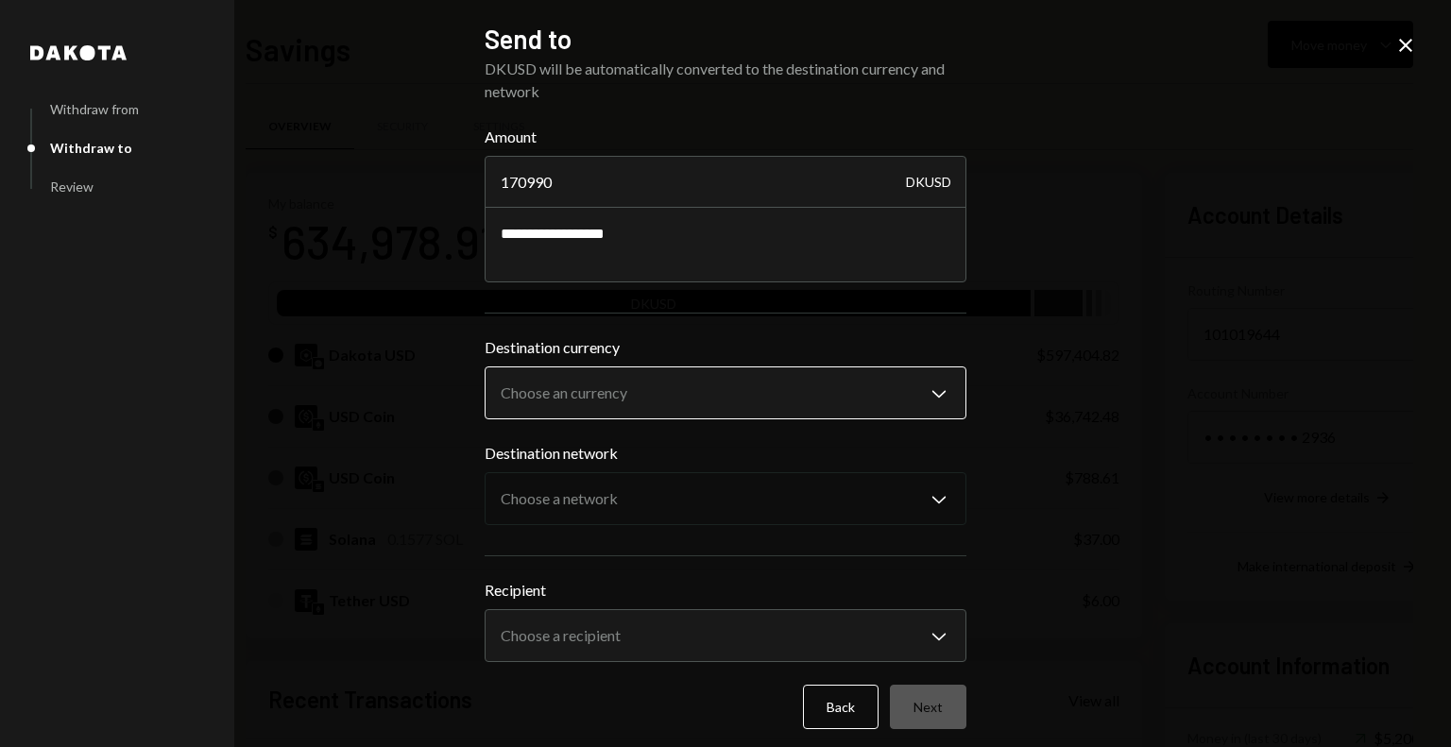
click at [716, 404] on body "F Fogo1 Foundation Caret Down Home Home Inbox Inbox Activities Transactions Acc…" at bounding box center [725, 373] width 1451 height 747
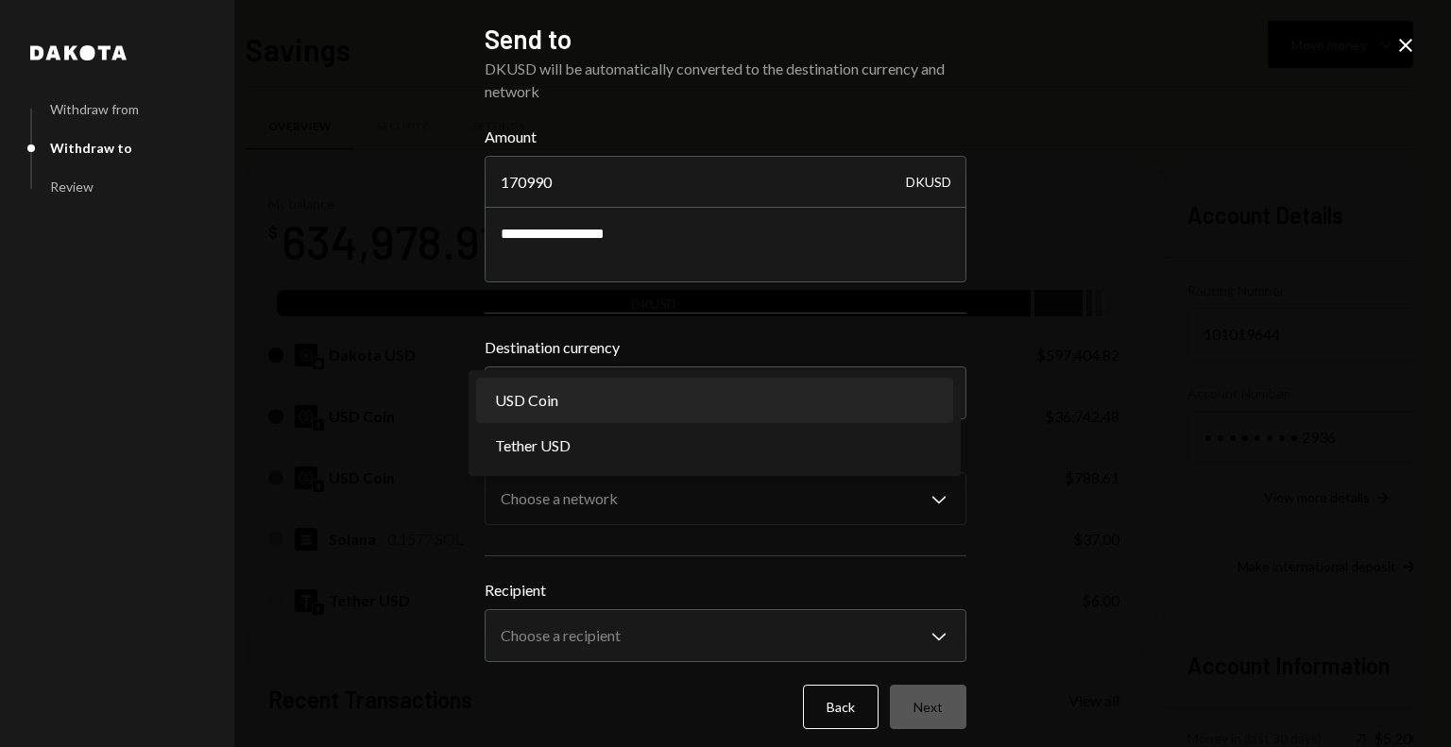
select select "****"
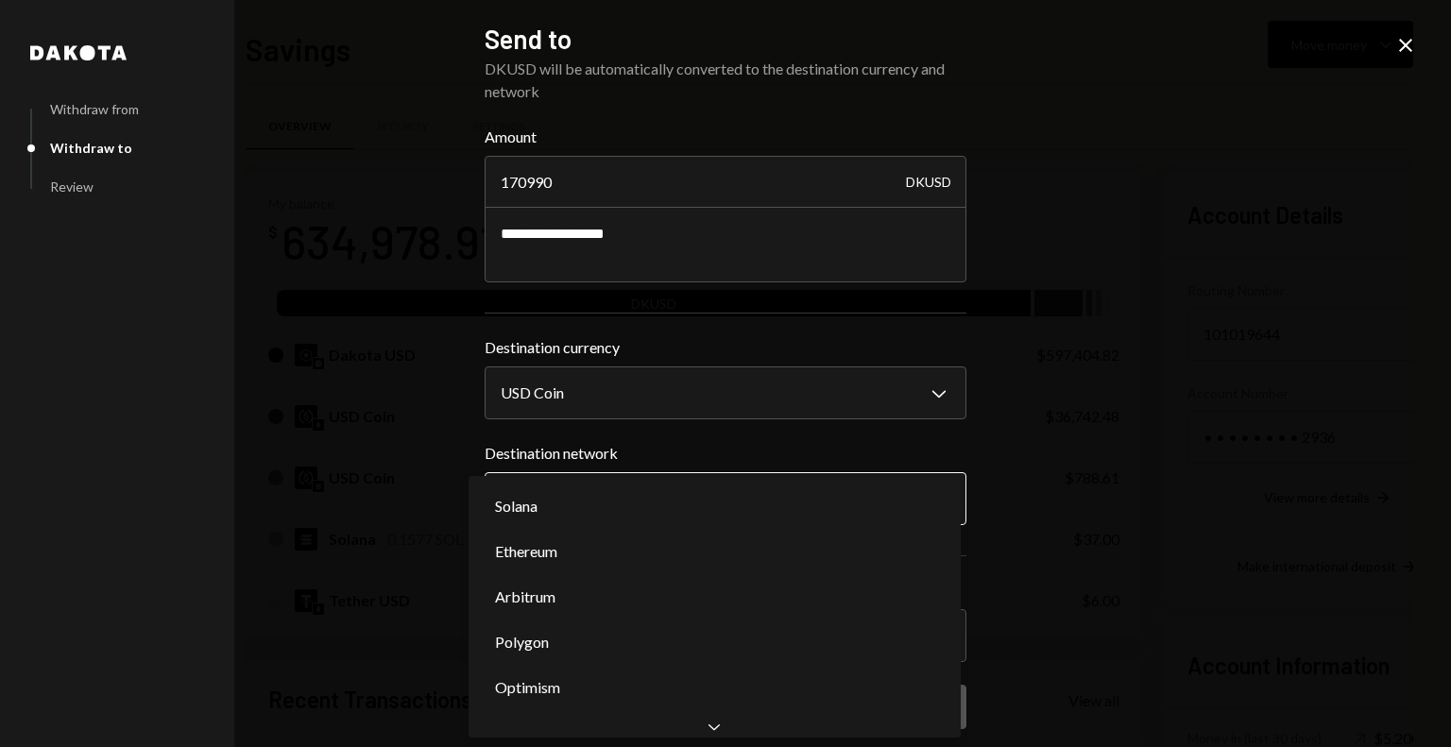
click at [590, 508] on body "F Fogo1 Foundation Caret Down Home Home Inbox Inbox Activities Transactions Acc…" at bounding box center [725, 373] width 1451 height 747
select select "**********"
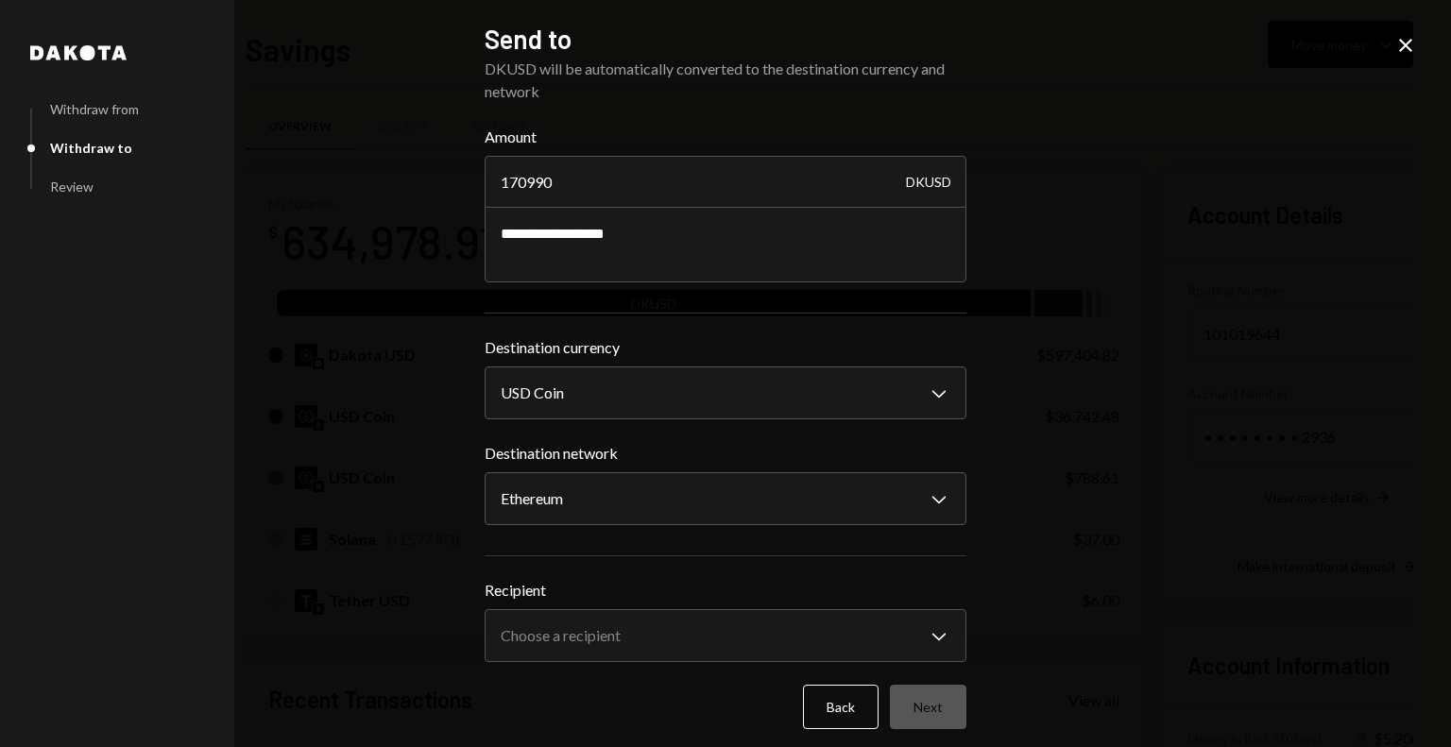
scroll to position [11, 0]
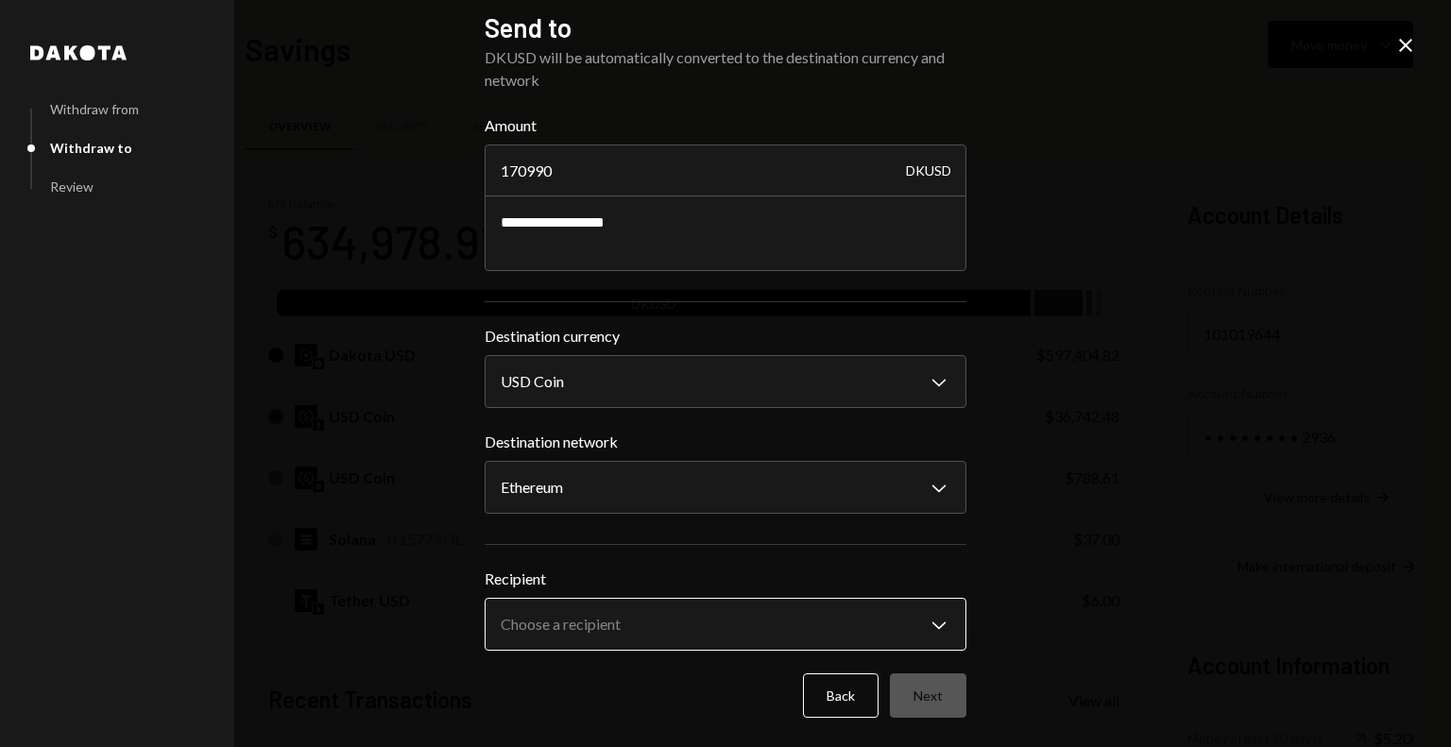
click at [579, 645] on body "F Fogo1 Foundation Caret Down Home Home Inbox Inbox Activities Transactions Acc…" at bounding box center [725, 373] width 1451 height 747
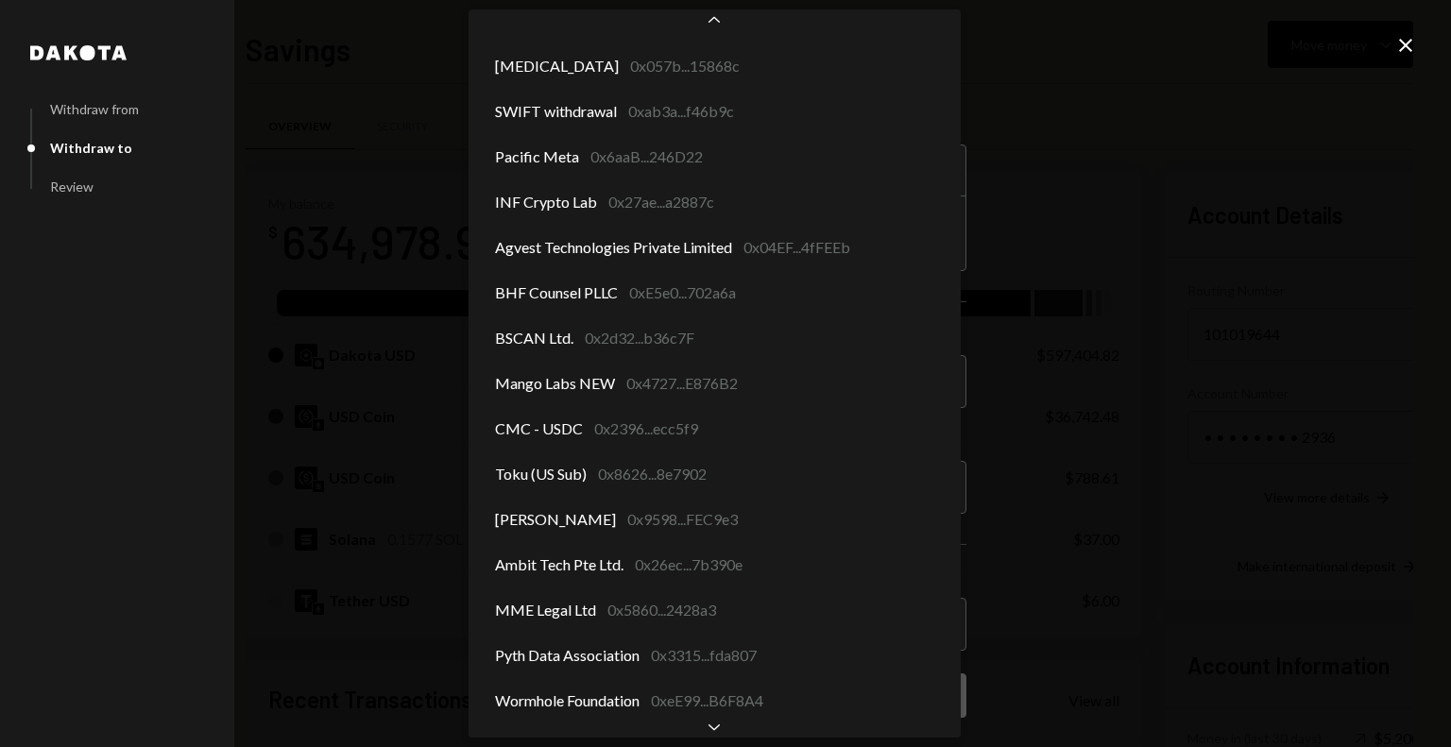
scroll to position [261, 0]
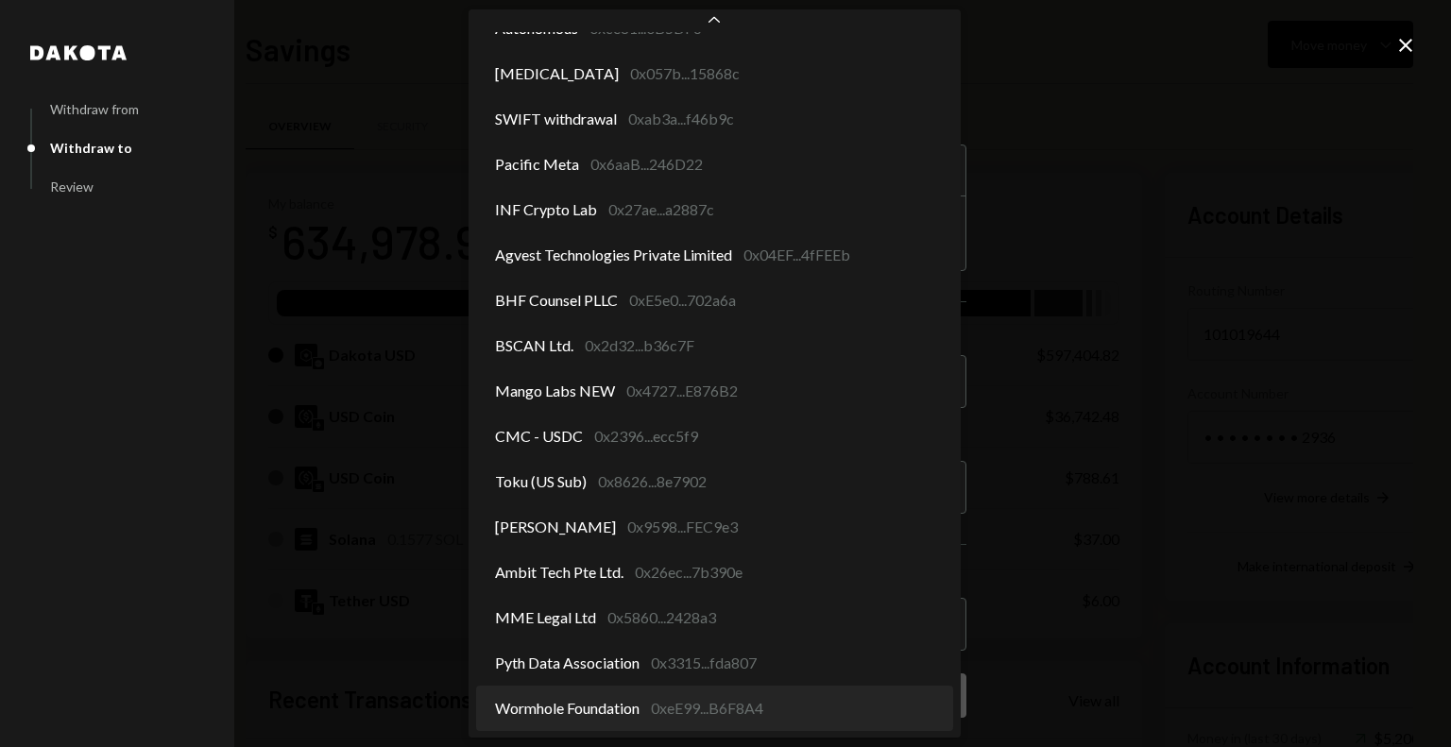
select select "**********"
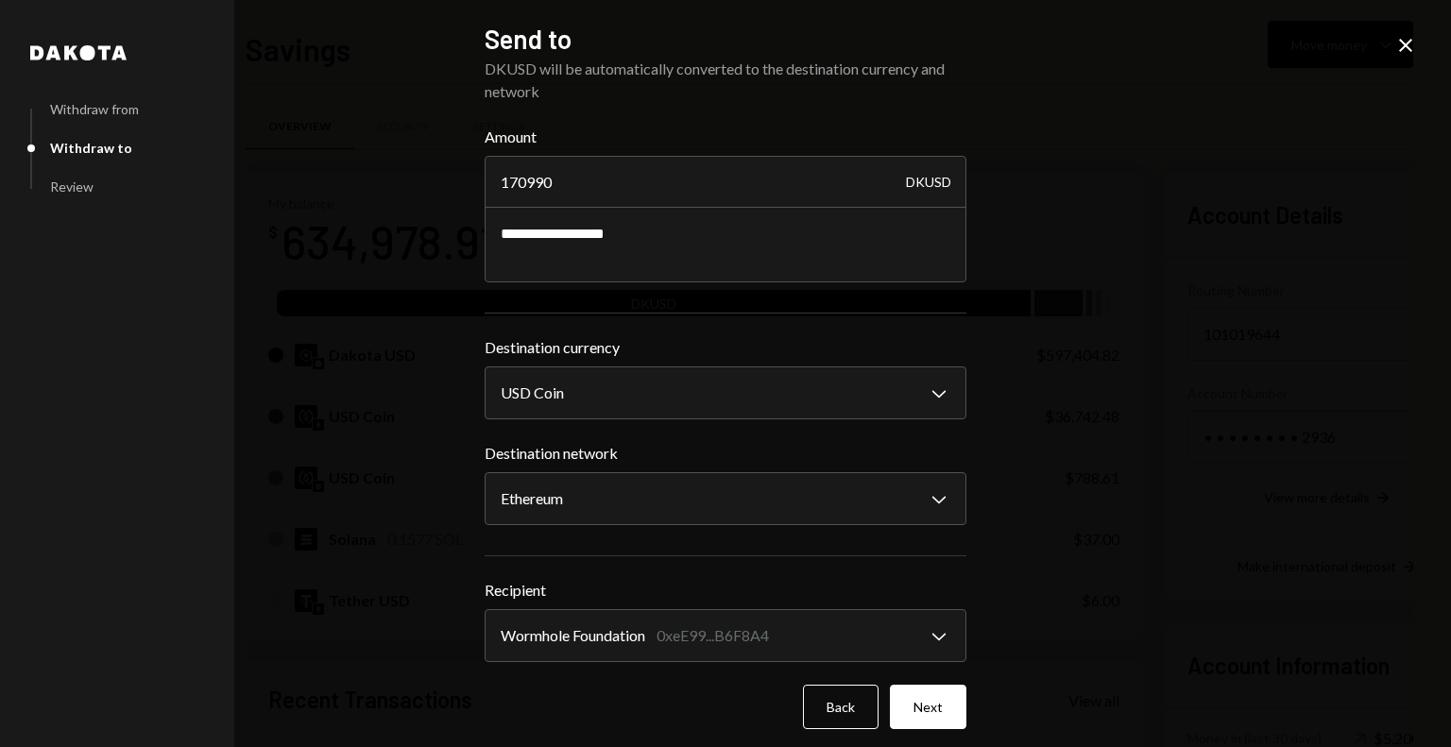
scroll to position [11, 0]
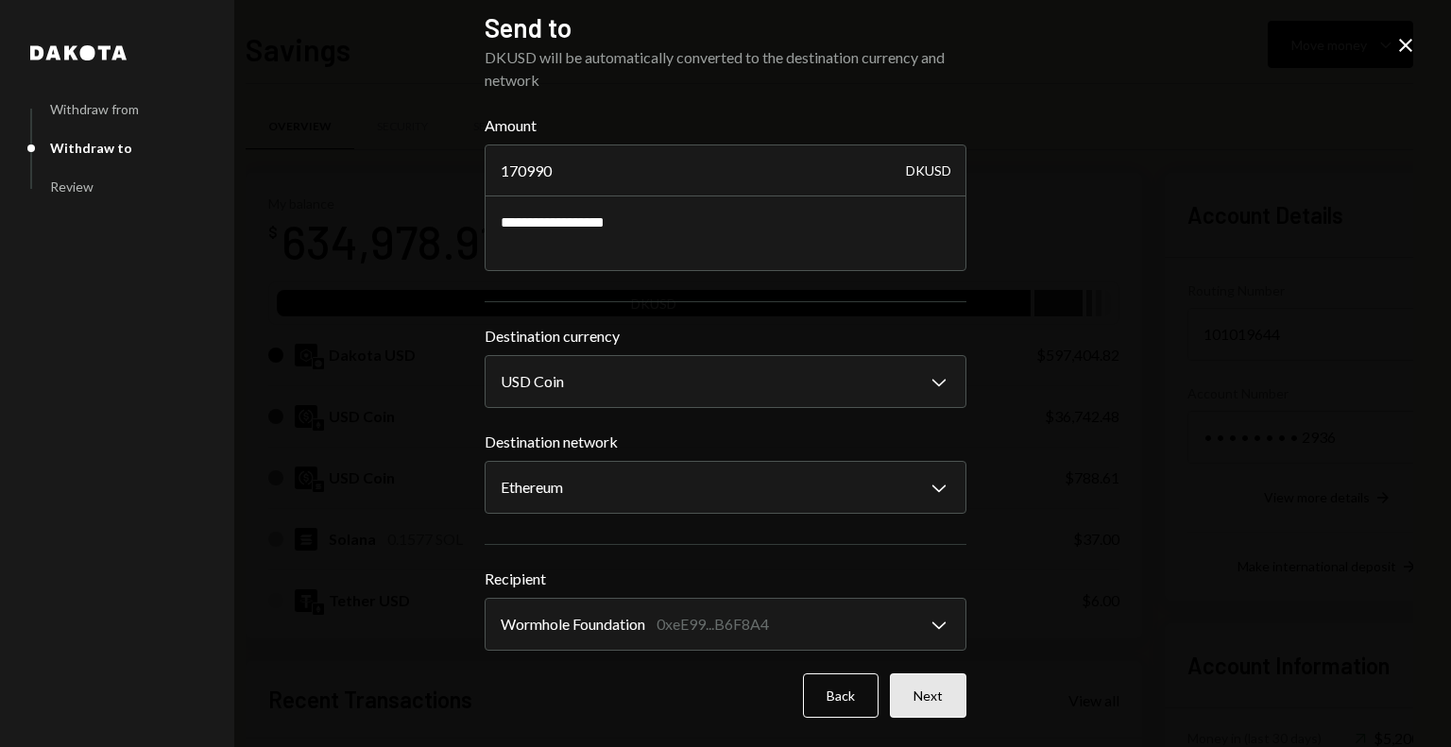
click at [934, 696] on button "Next" at bounding box center [928, 696] width 77 height 44
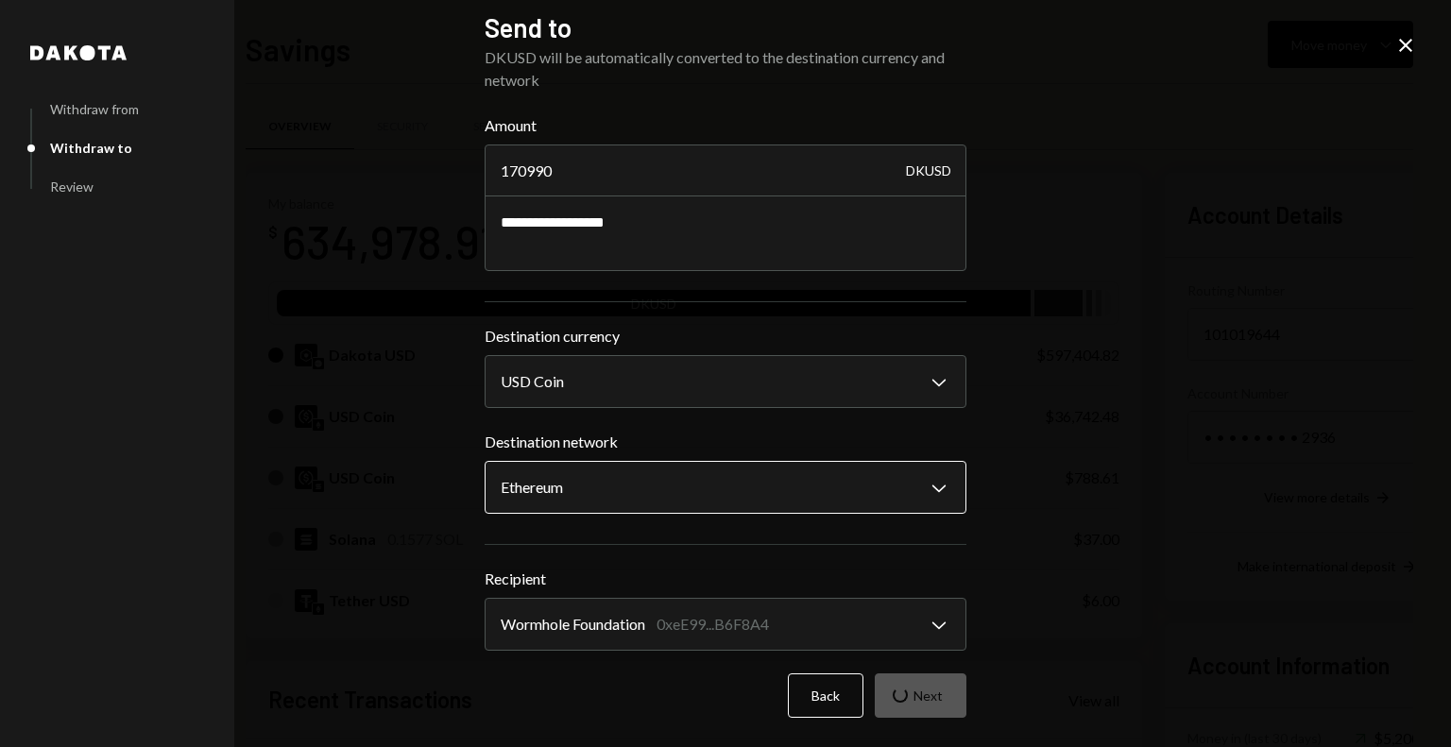
scroll to position [0, 0]
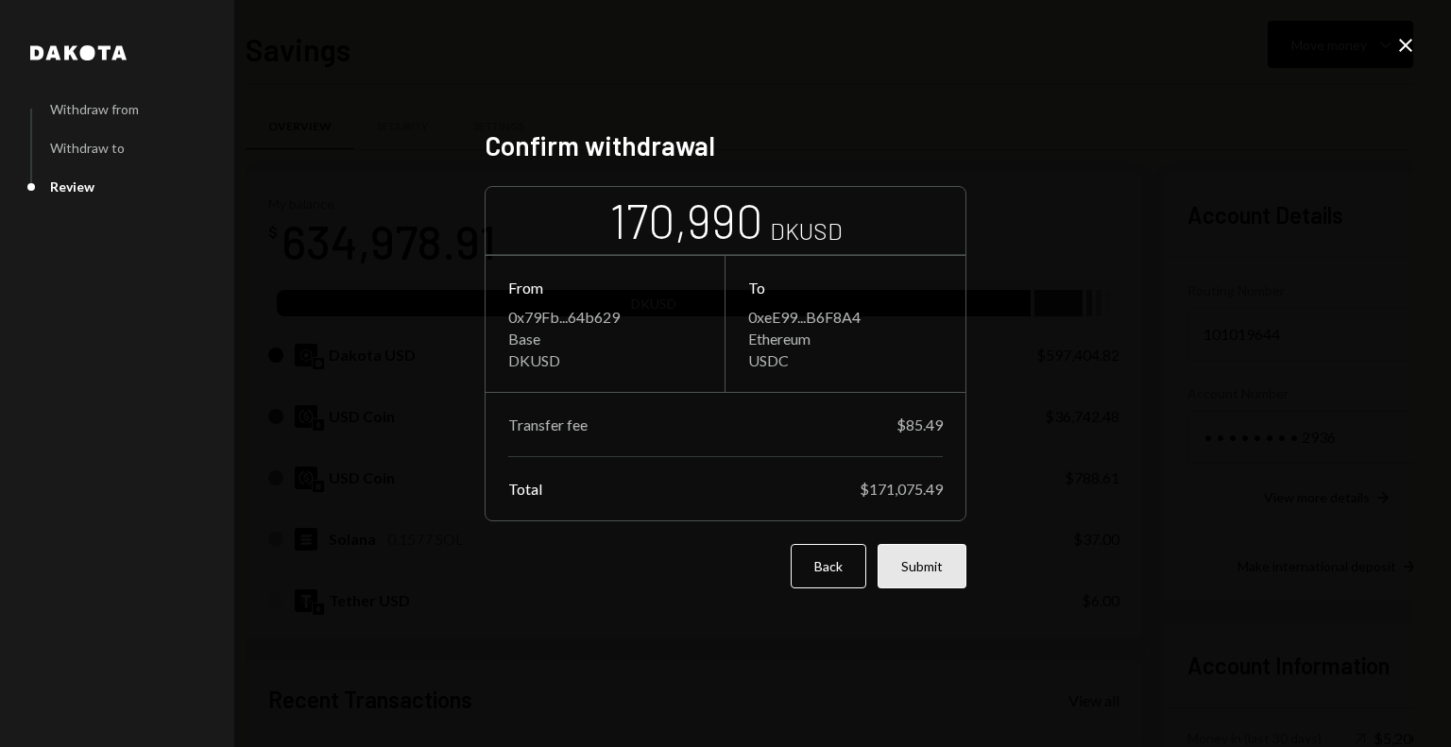
click at [929, 573] on button "Submit" at bounding box center [922, 566] width 89 height 44
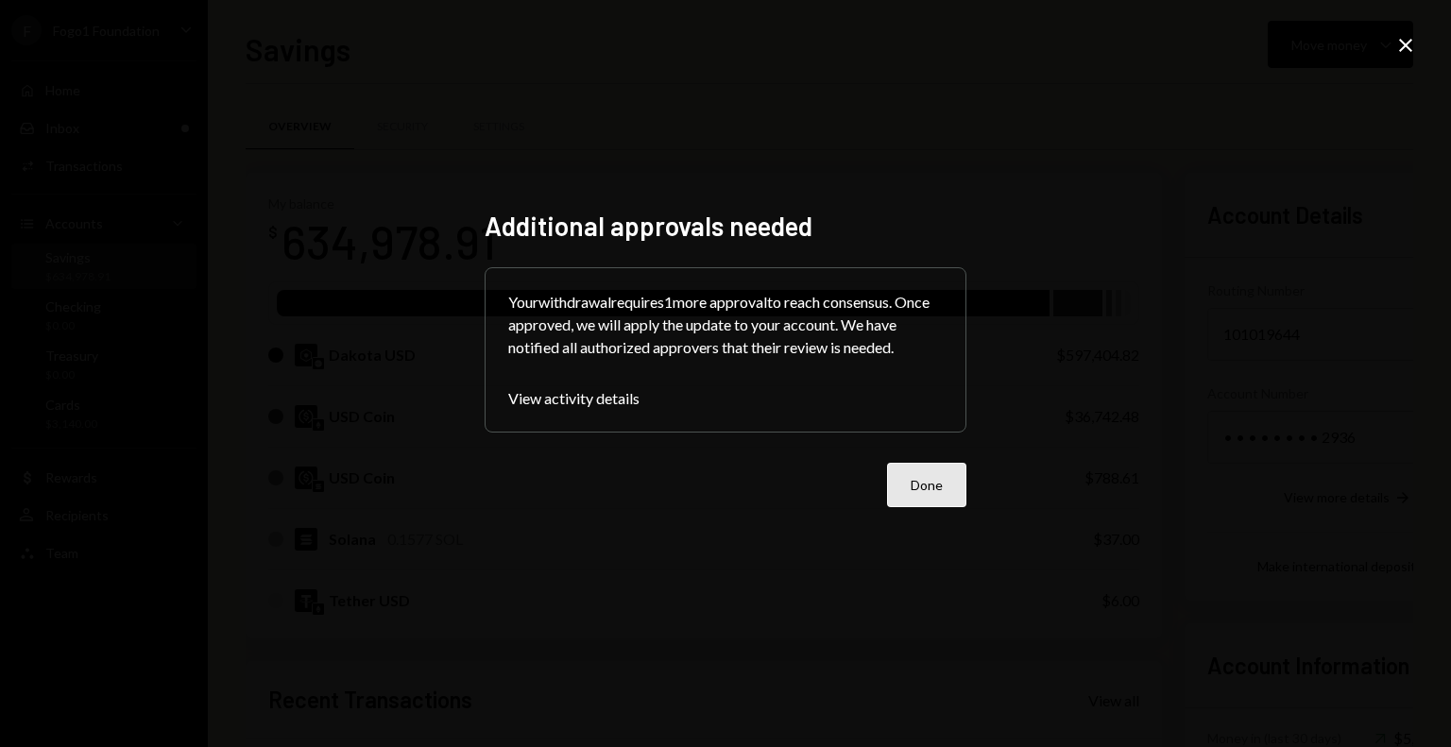
click at [941, 506] on button "Done" at bounding box center [926, 485] width 79 height 44
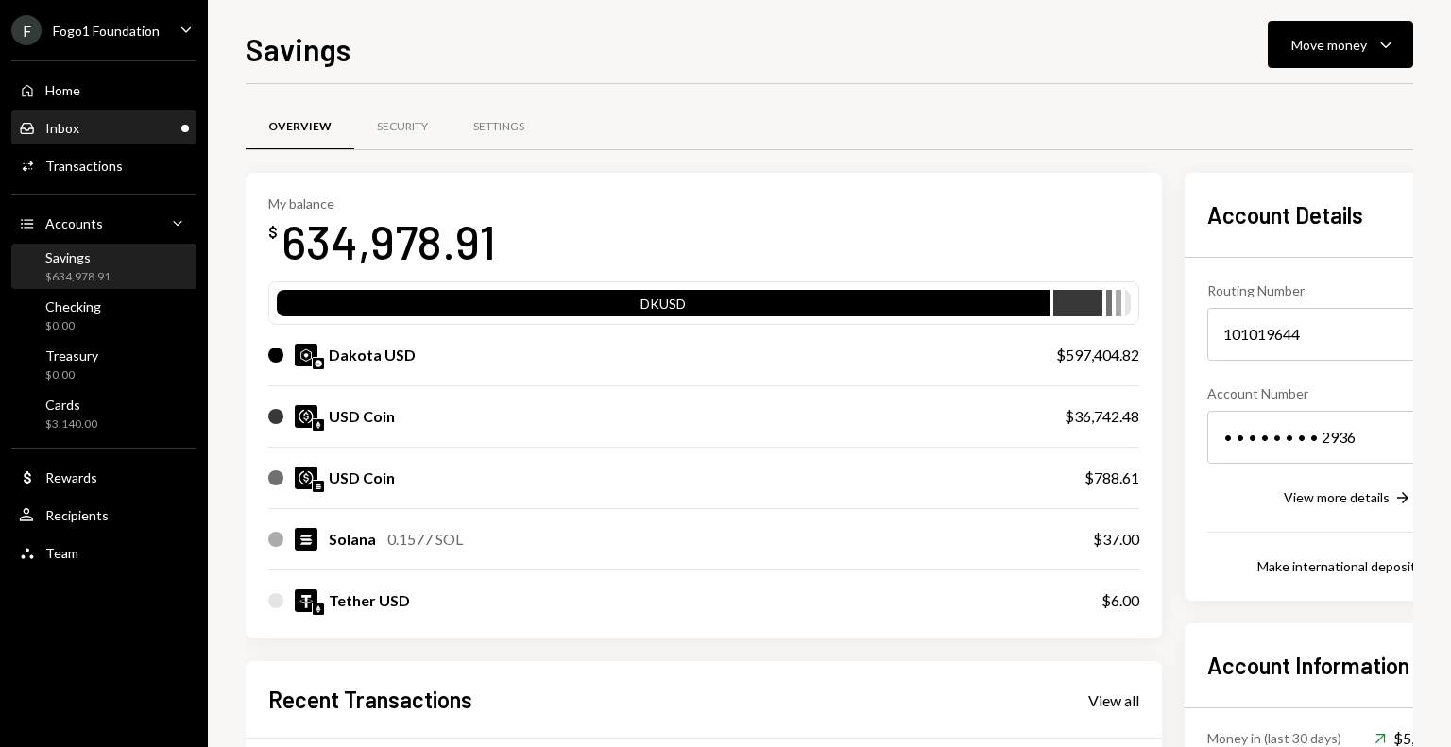
click at [146, 117] on div "Inbox Inbox" at bounding box center [104, 128] width 170 height 32
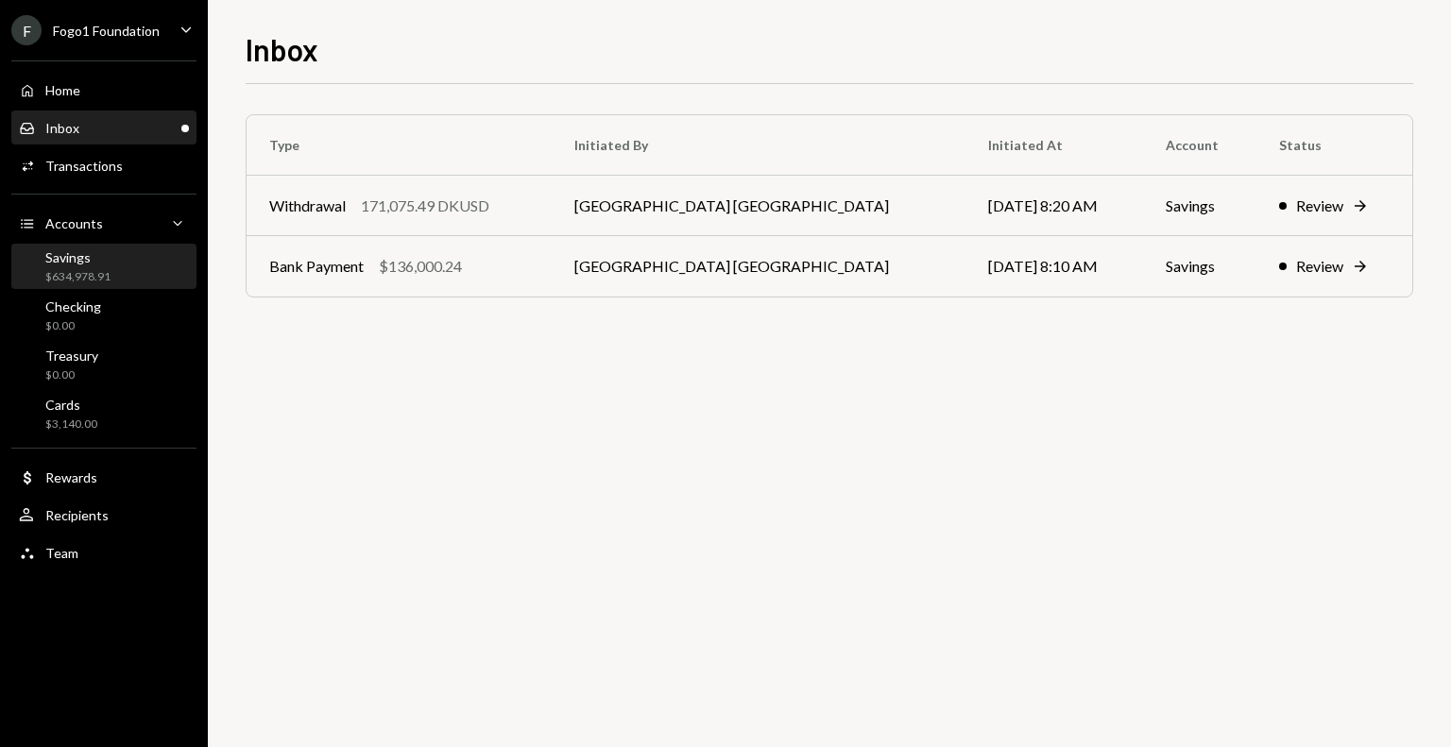
click at [137, 271] on div "Savings $634,978.91" at bounding box center [104, 267] width 170 height 36
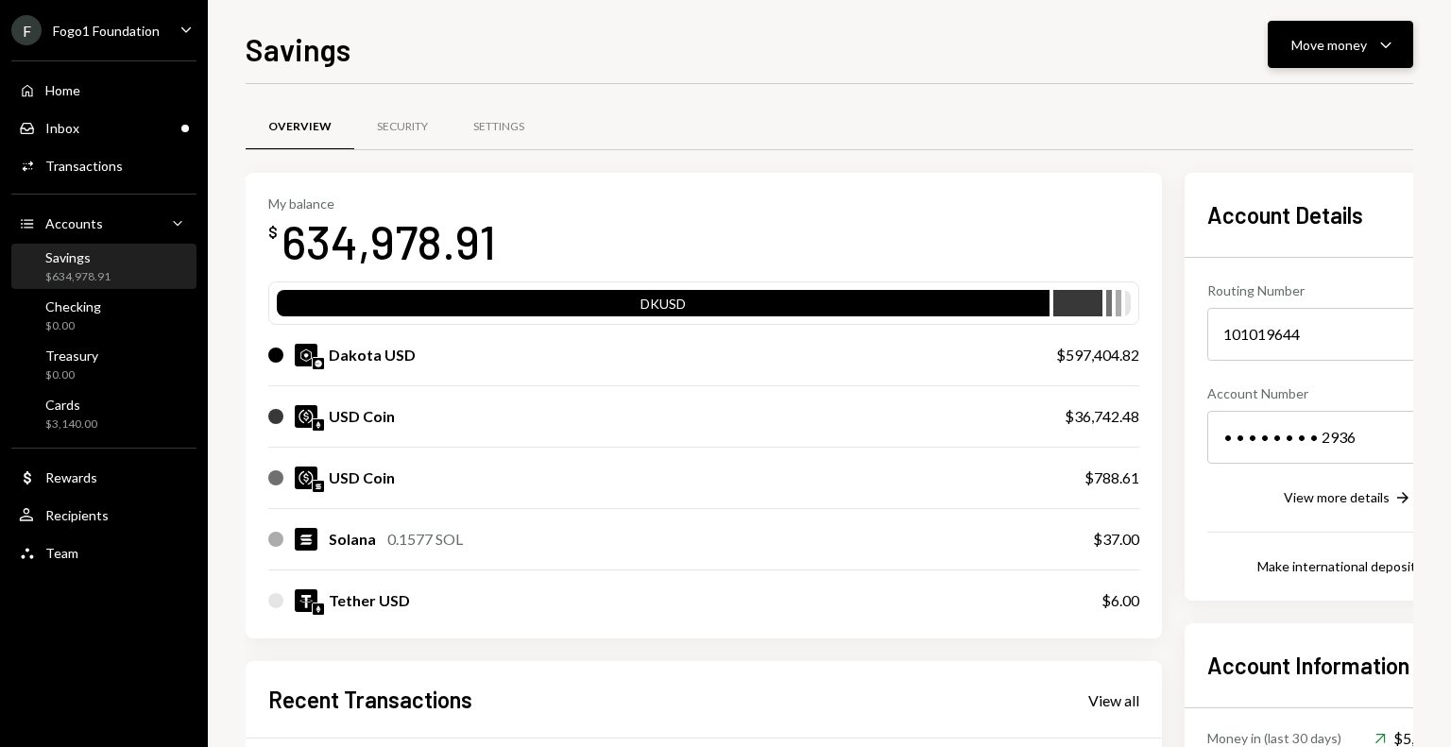
click at [1323, 54] on div "Move money" at bounding box center [1330, 45] width 76 height 20
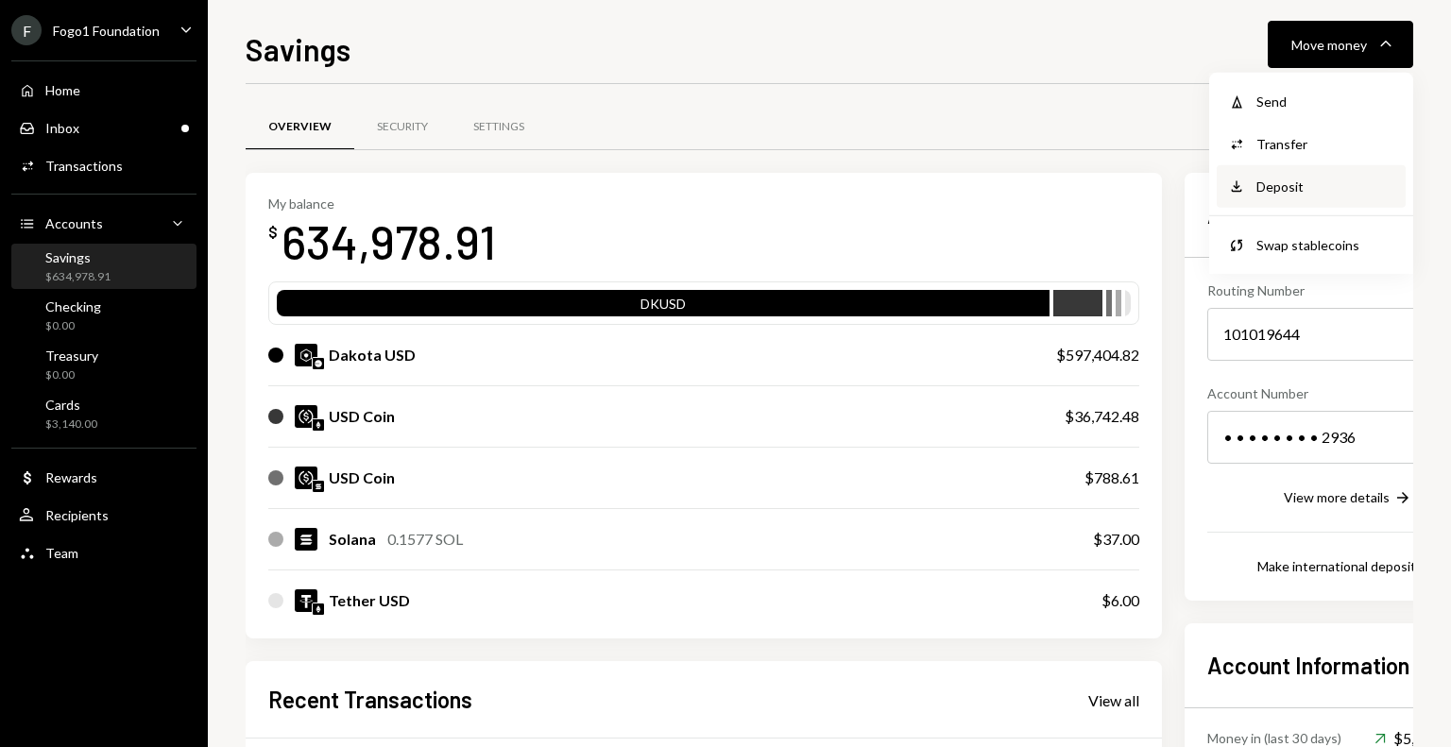
click at [1285, 177] on div "Deposit" at bounding box center [1326, 187] width 138 height 20
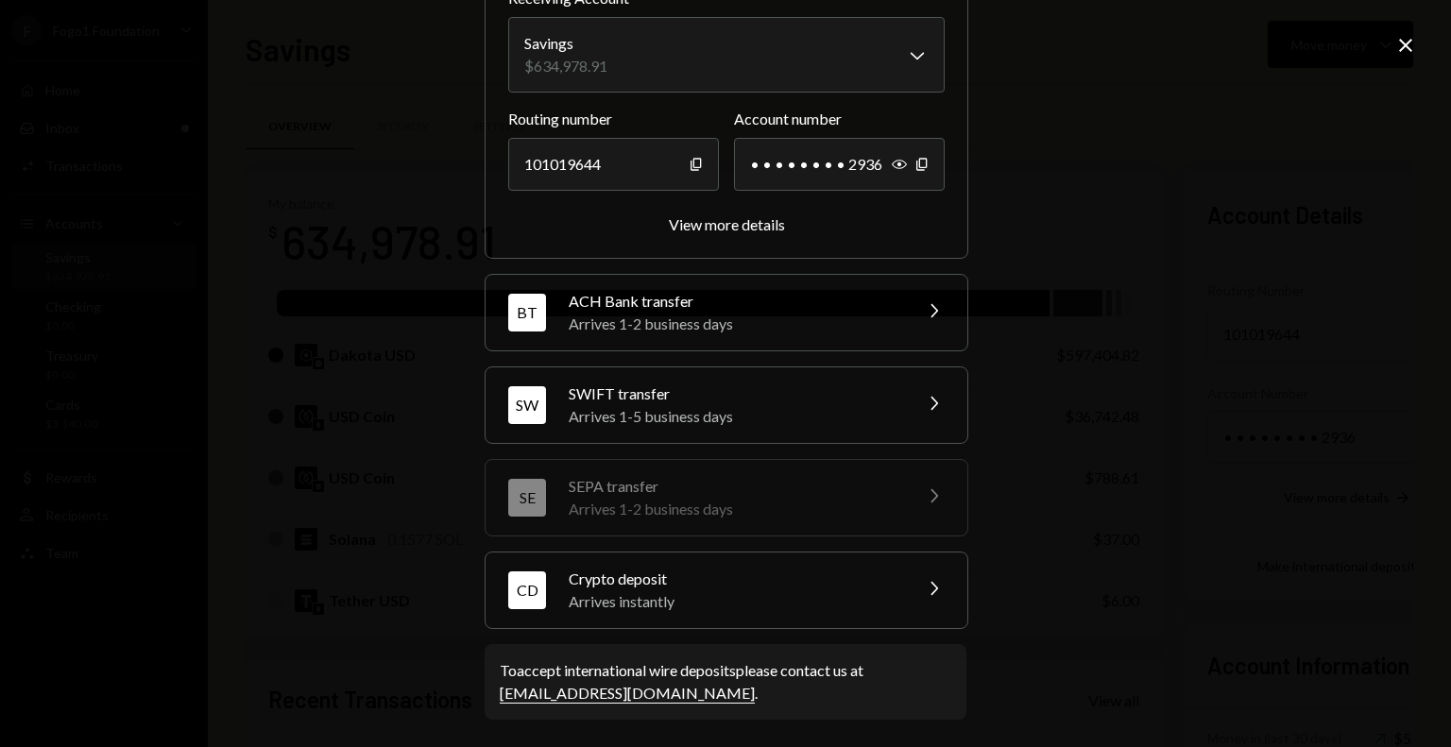
click at [682, 581] on div "Crypto deposit" at bounding box center [734, 579] width 331 height 23
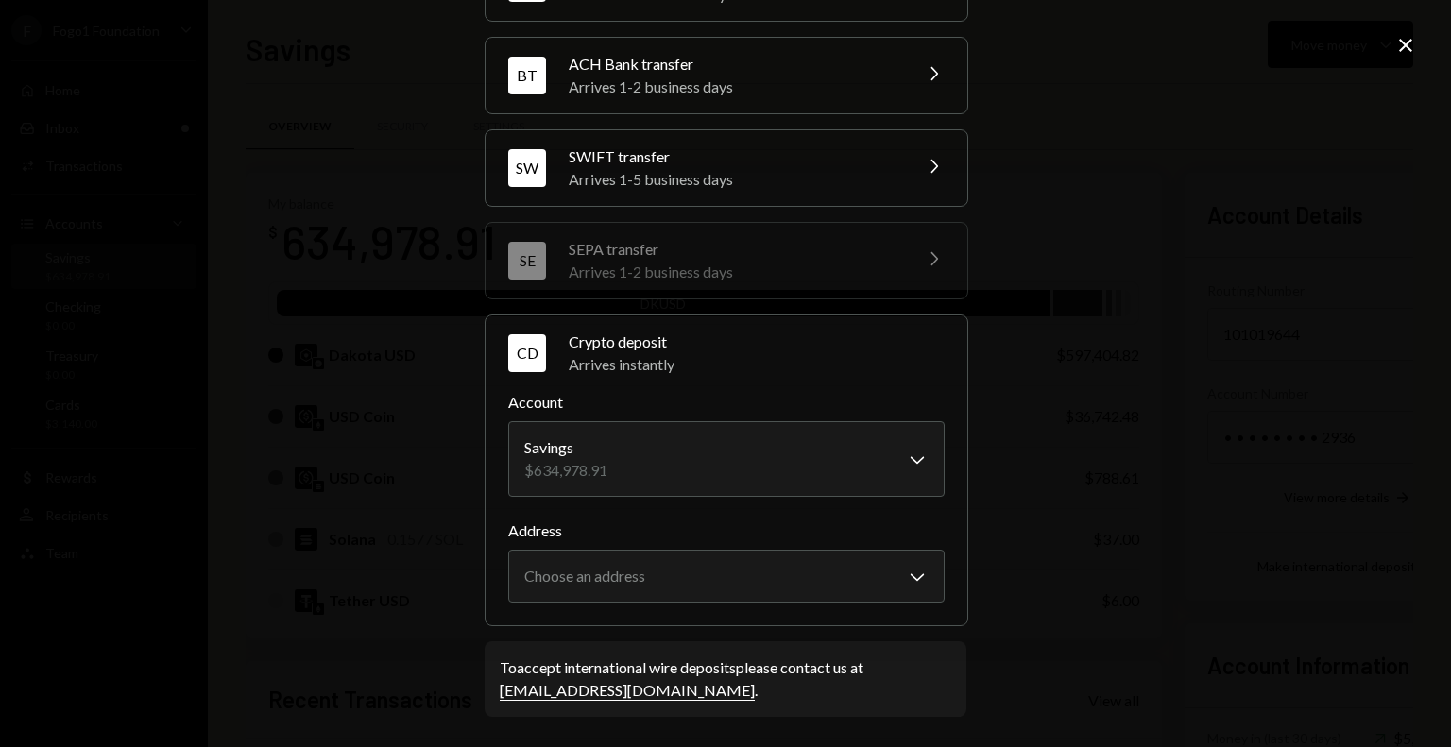
scroll to position [133, 0]
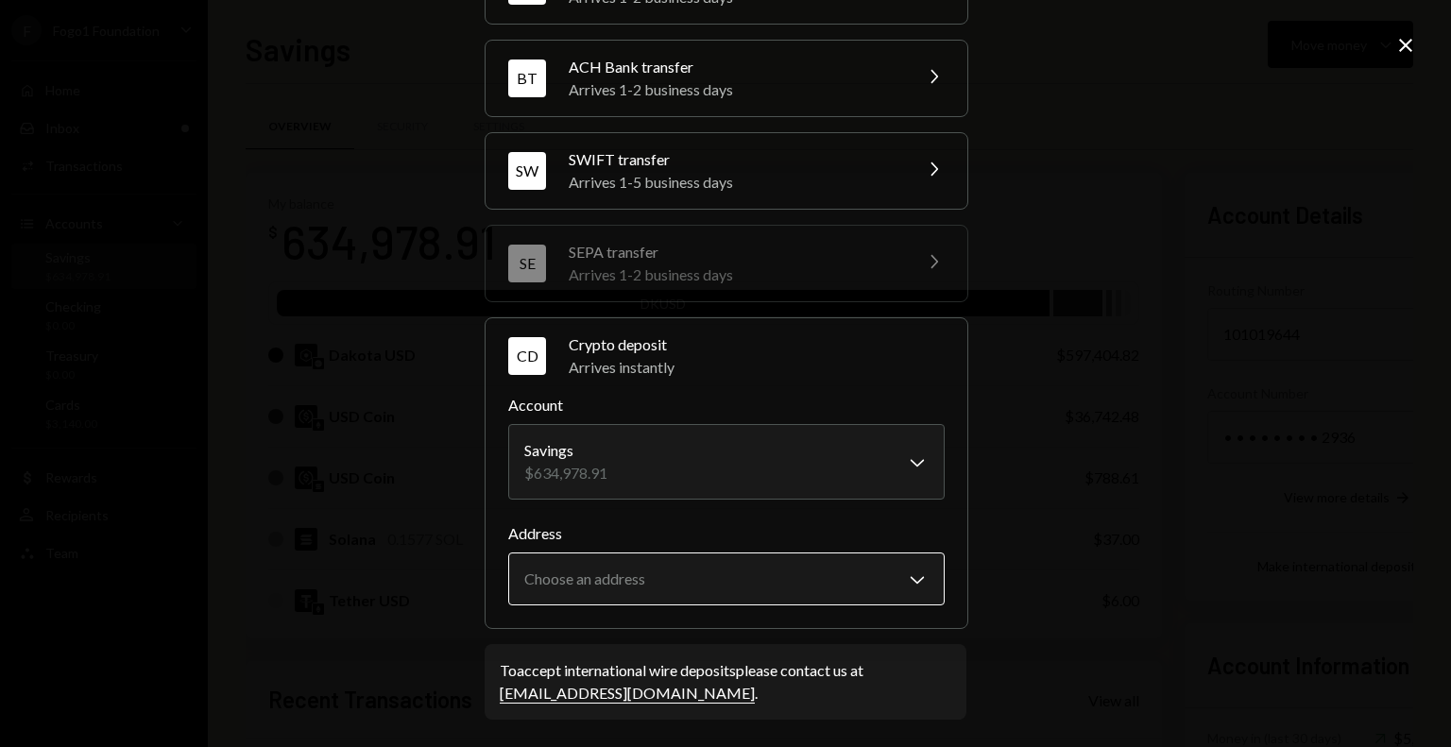
click at [726, 591] on body "F Fogo1 Foundation Caret Down Home Home Inbox Inbox Activities Transactions Acc…" at bounding box center [725, 373] width 1451 height 747
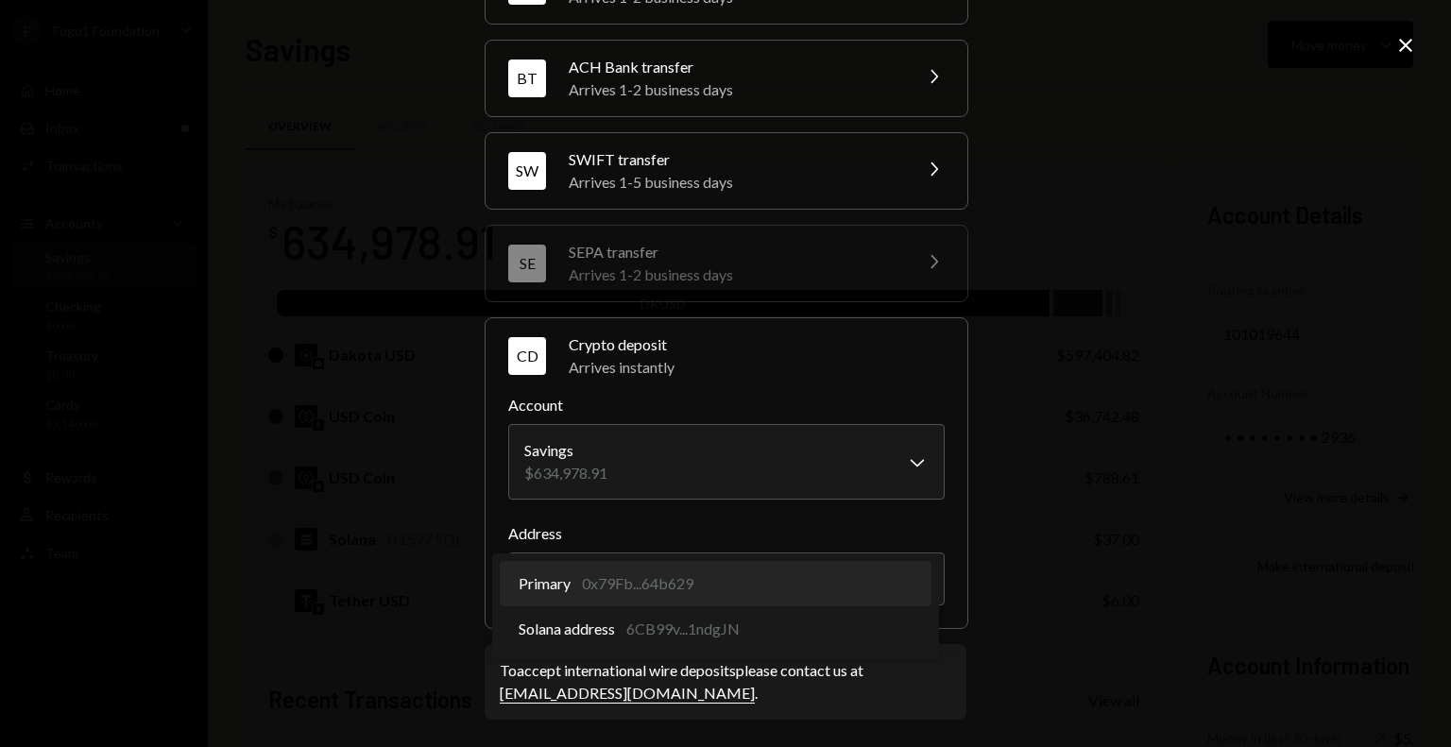
select select "**********"
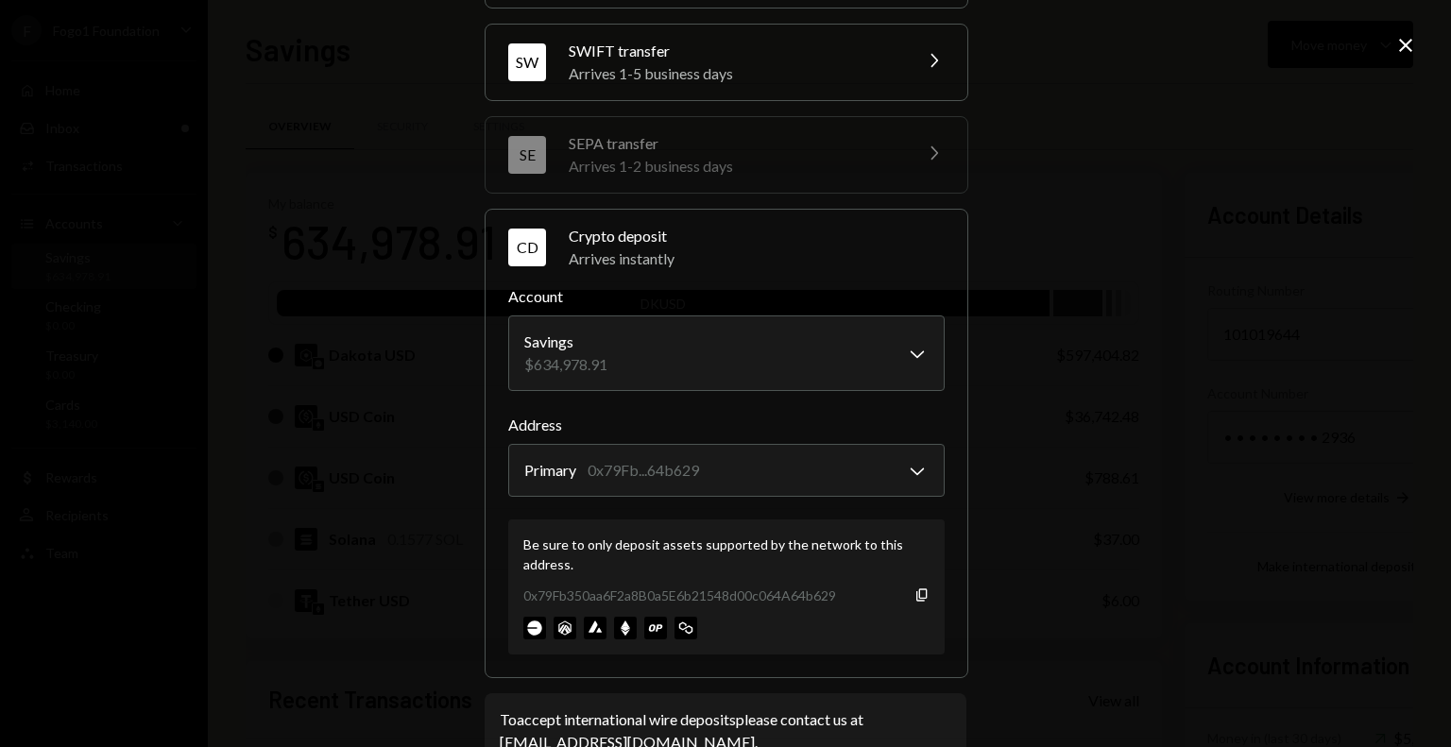
scroll to position [243, 0]
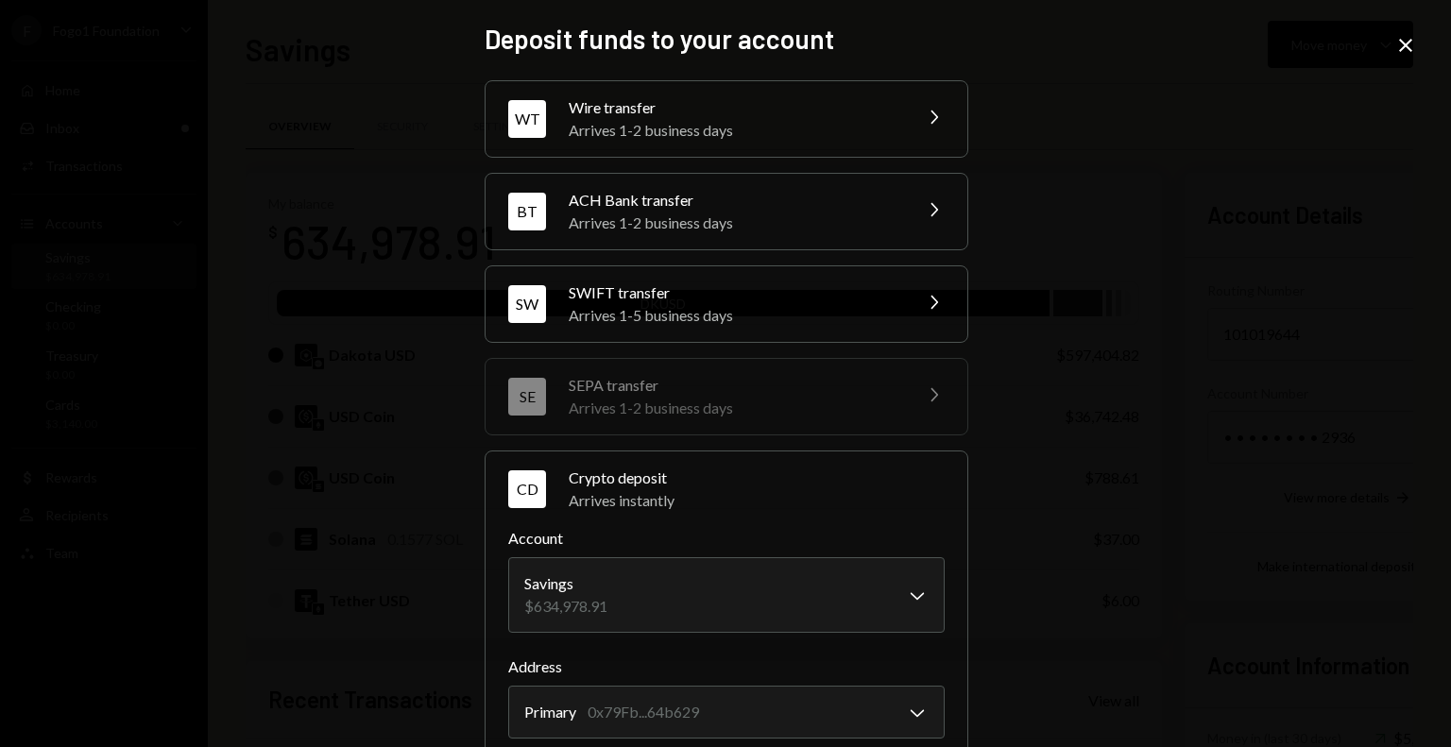
scroll to position [243, 0]
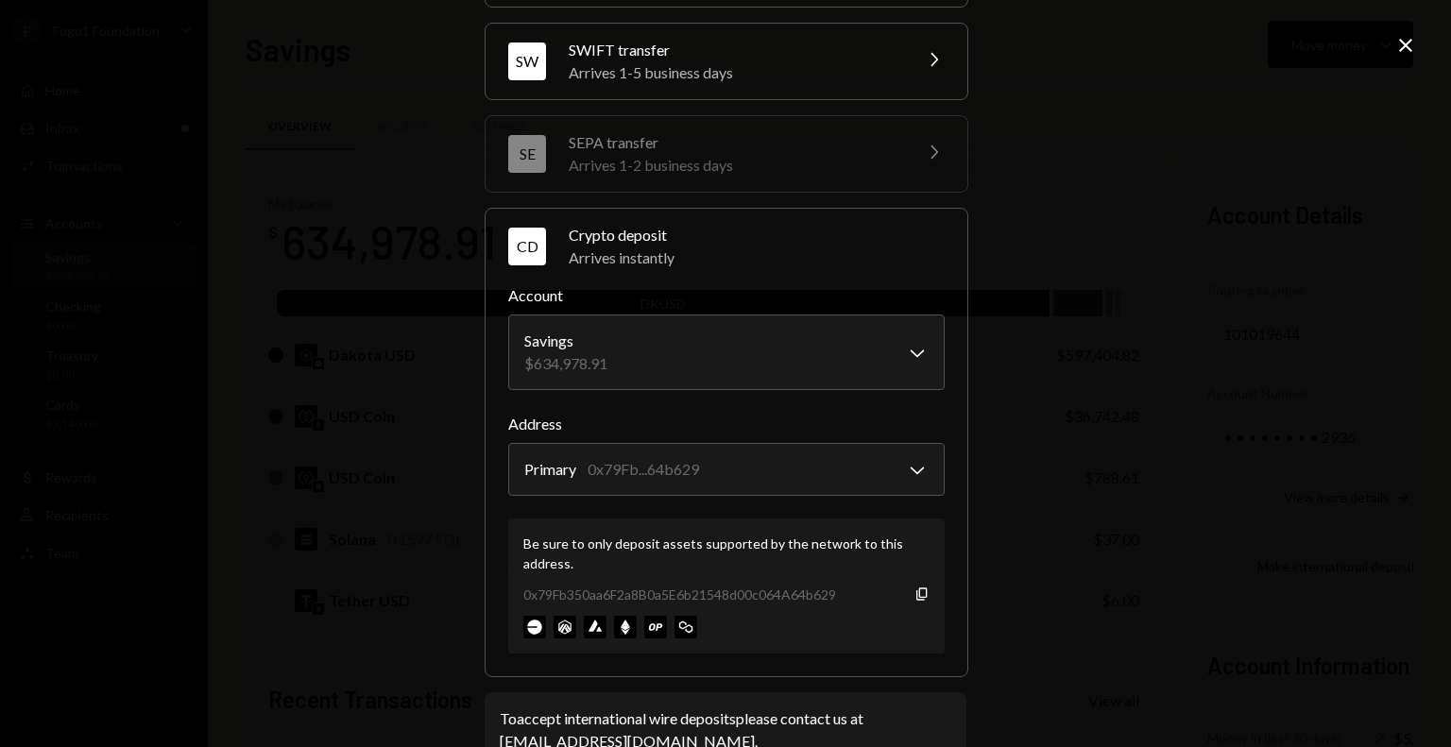
click at [1402, 41] on icon at bounding box center [1406, 45] width 13 height 13
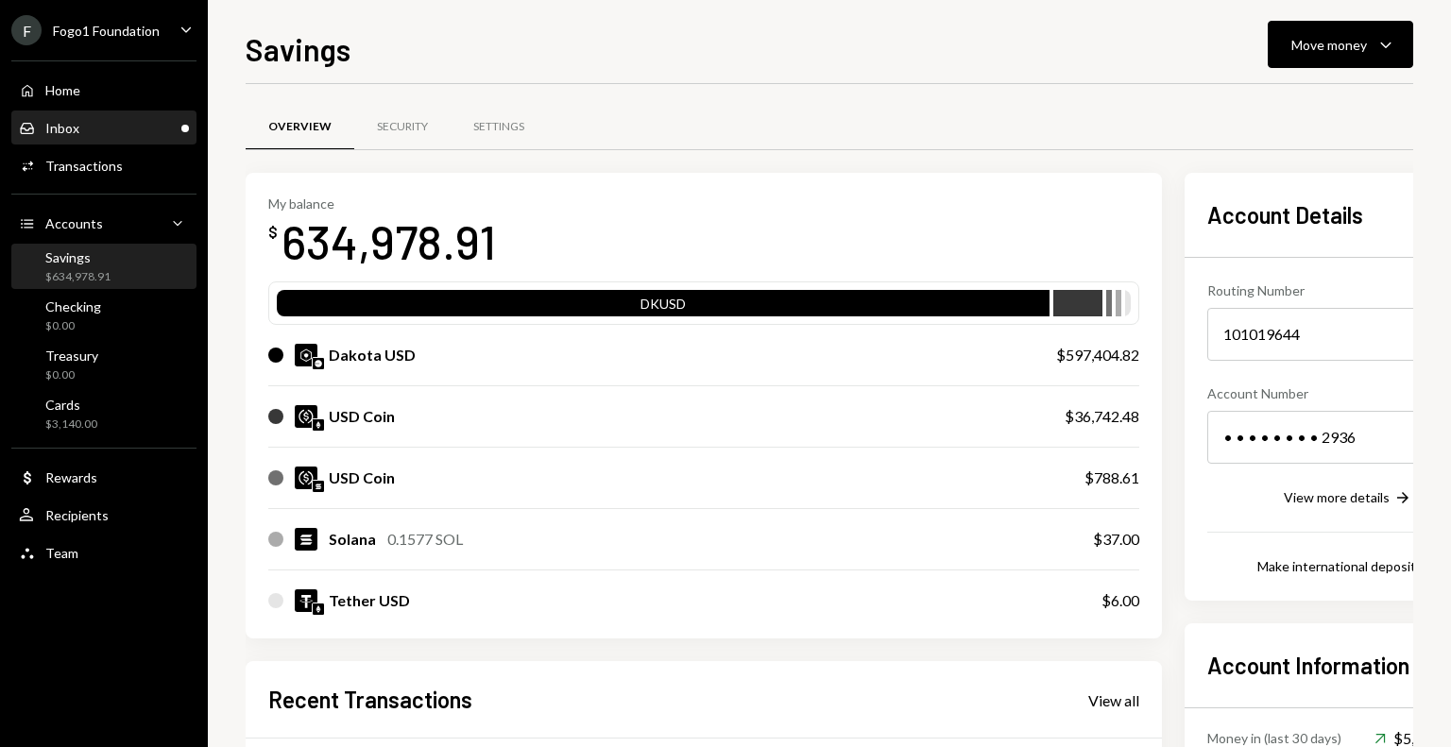
click at [156, 133] on div "Inbox Inbox" at bounding box center [104, 128] width 170 height 17
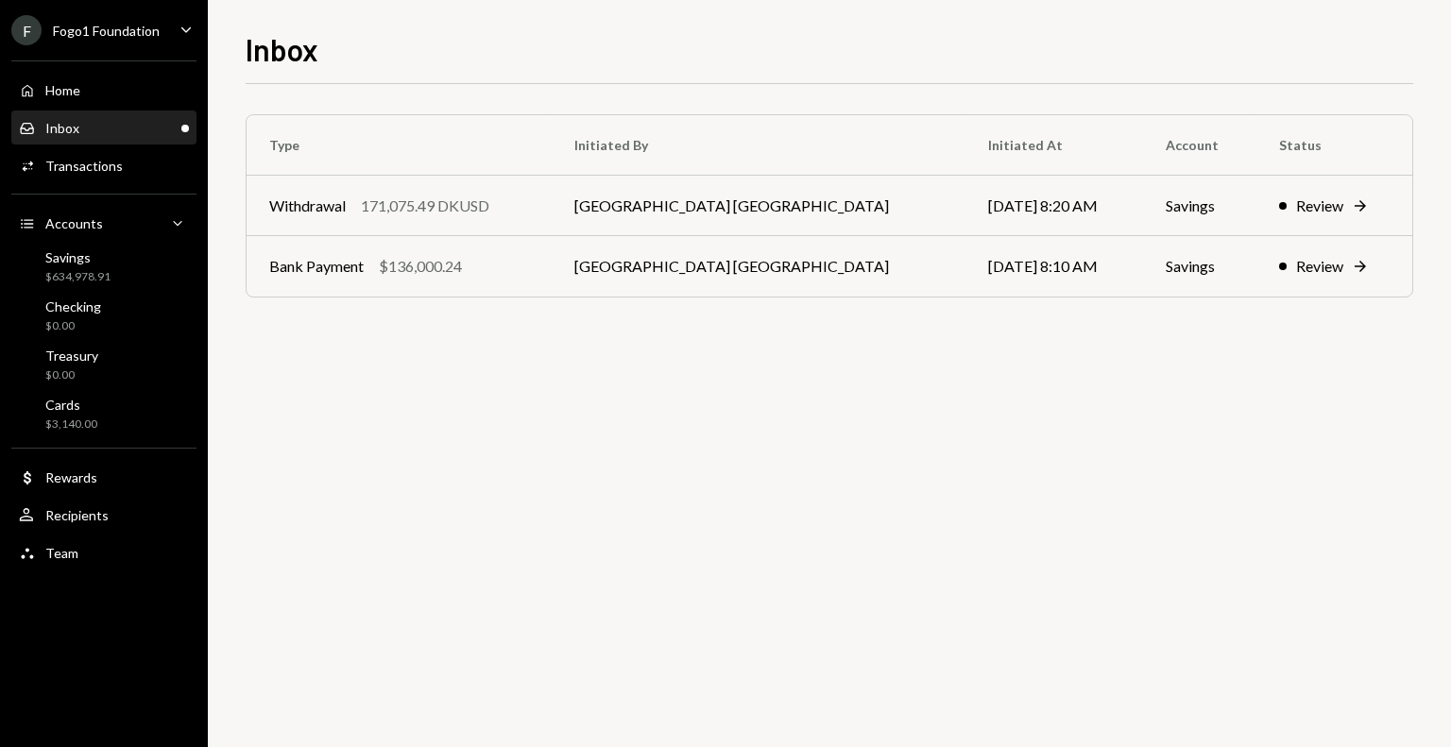
click at [699, 672] on div "Type Initiated By Initiated At Account Status Withdrawal 171,075.49 DKUSD [GEOG…" at bounding box center [830, 415] width 1168 height 663
